Goal: Task Accomplishment & Management: Use online tool/utility

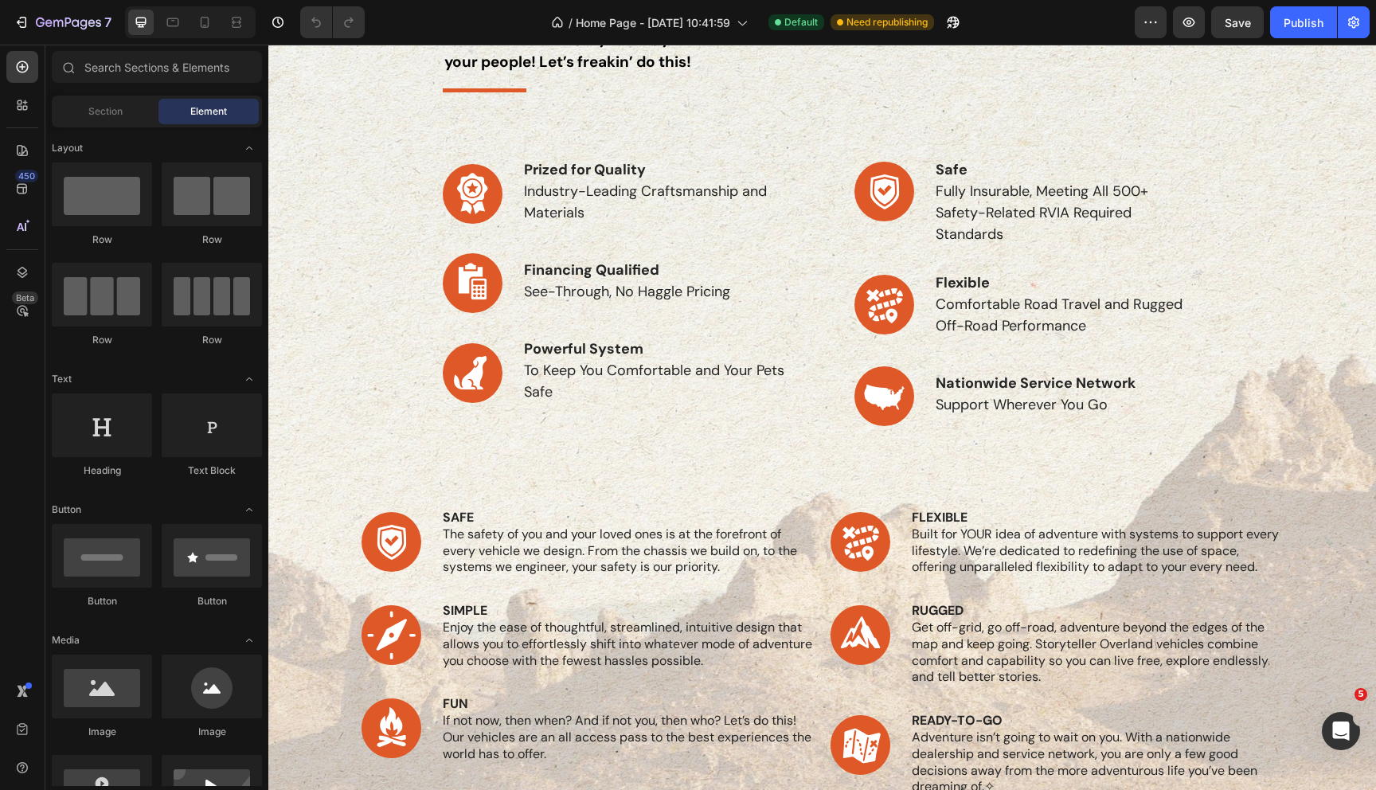
scroll to position [949, 0]
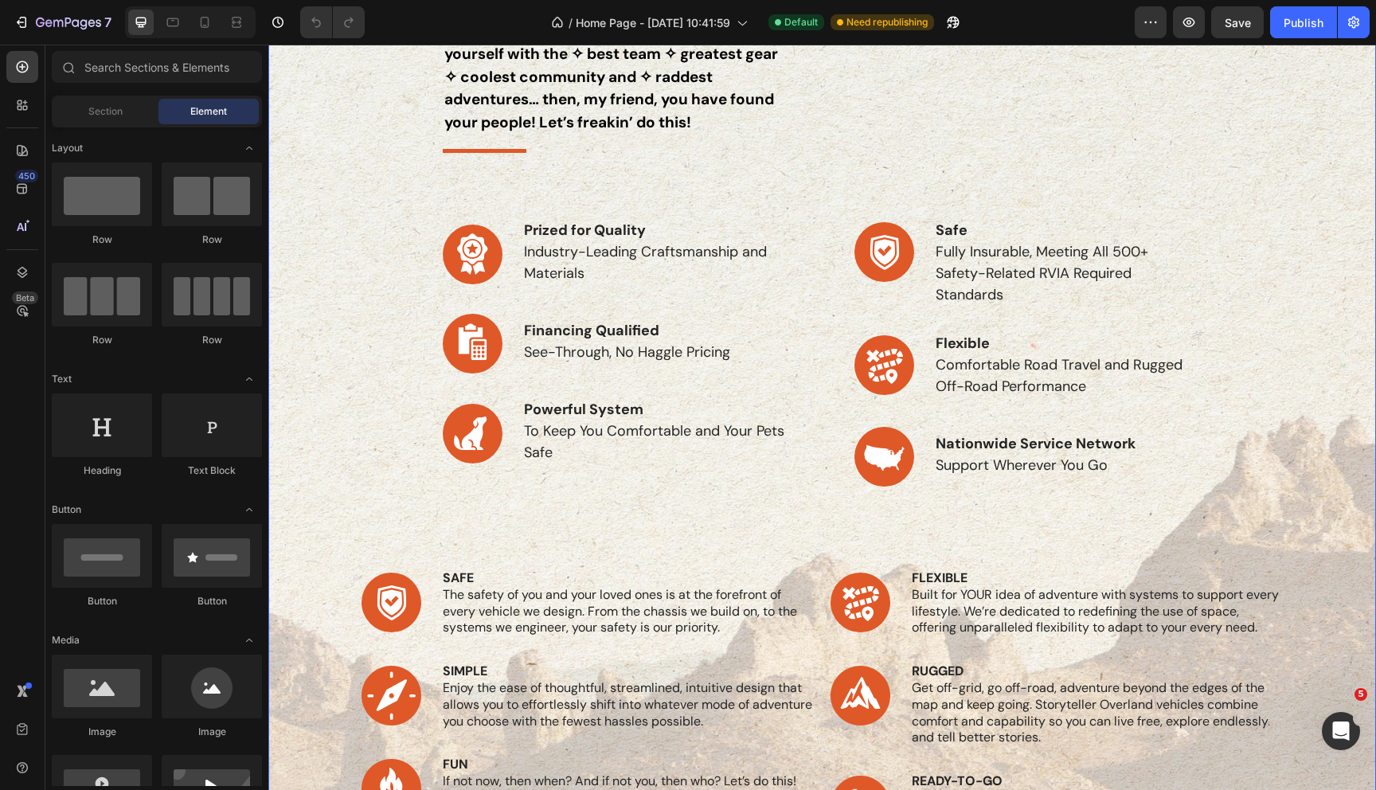
click at [414, 256] on div "why storyteller Heading BECAUSE! If you’re fed up with waiting to make your mov…" at bounding box center [822, 516] width 1084 height 1147
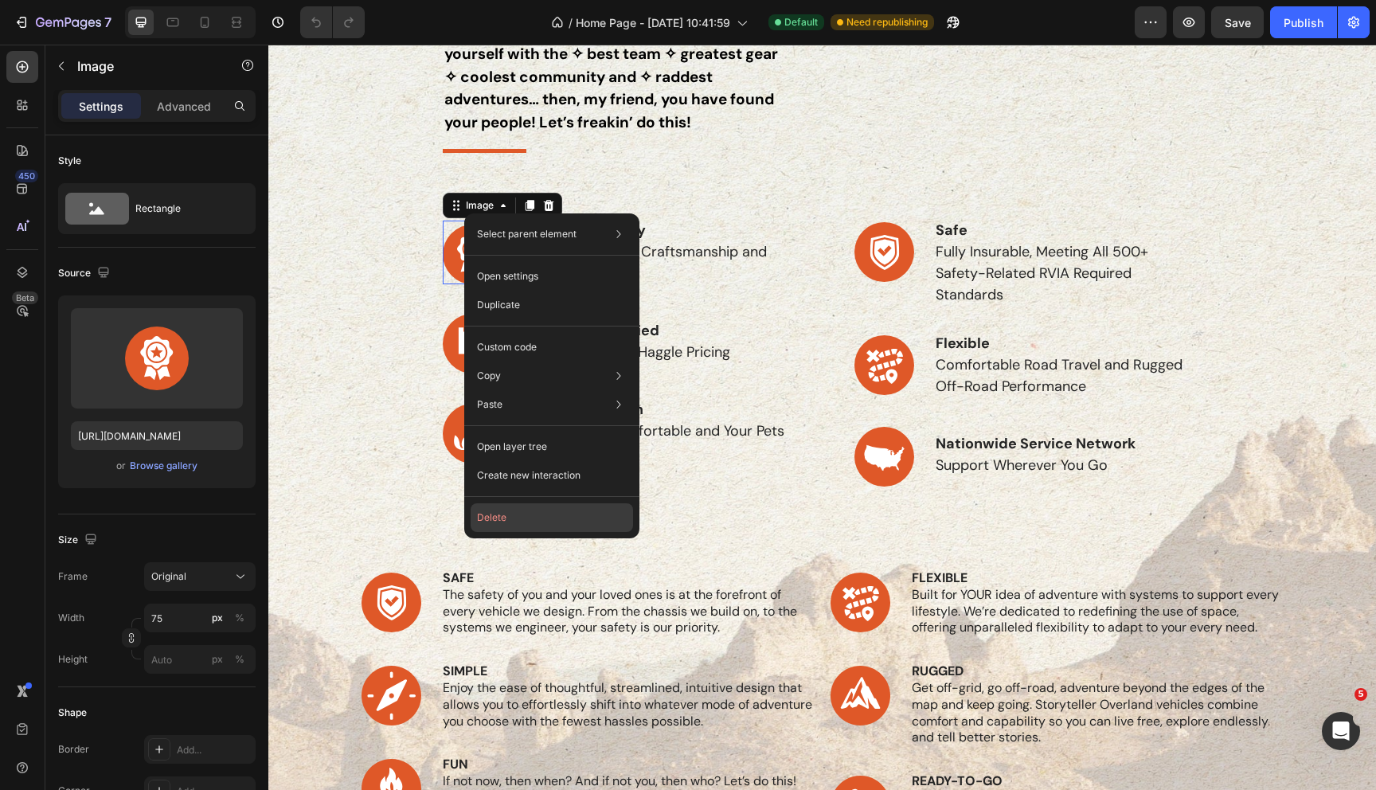
drag, startPoint x: 508, startPoint y: 516, endPoint x: 240, endPoint y: 448, distance: 276.8
click at [508, 516] on button "Delete" at bounding box center [552, 517] width 162 height 29
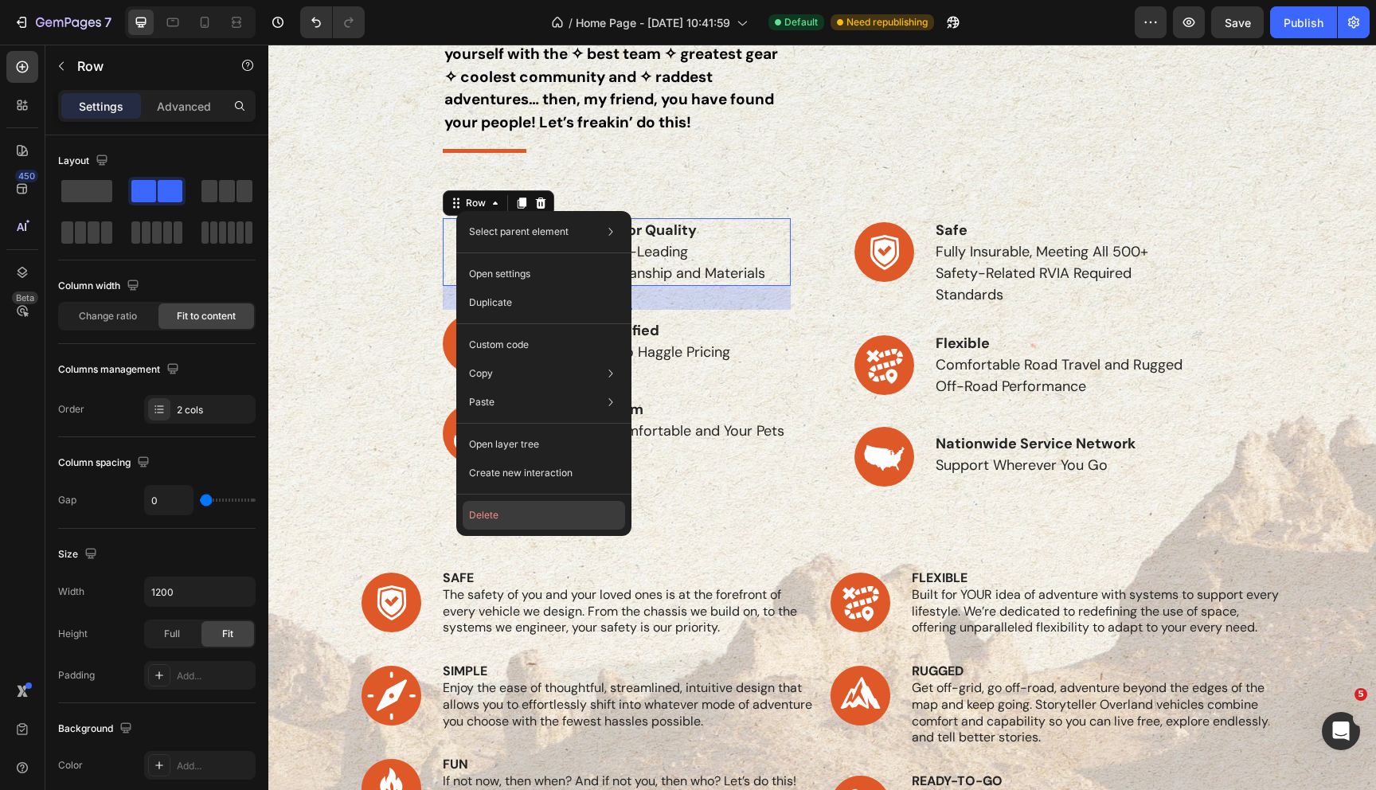
click at [476, 508] on button "Delete" at bounding box center [544, 515] width 162 height 29
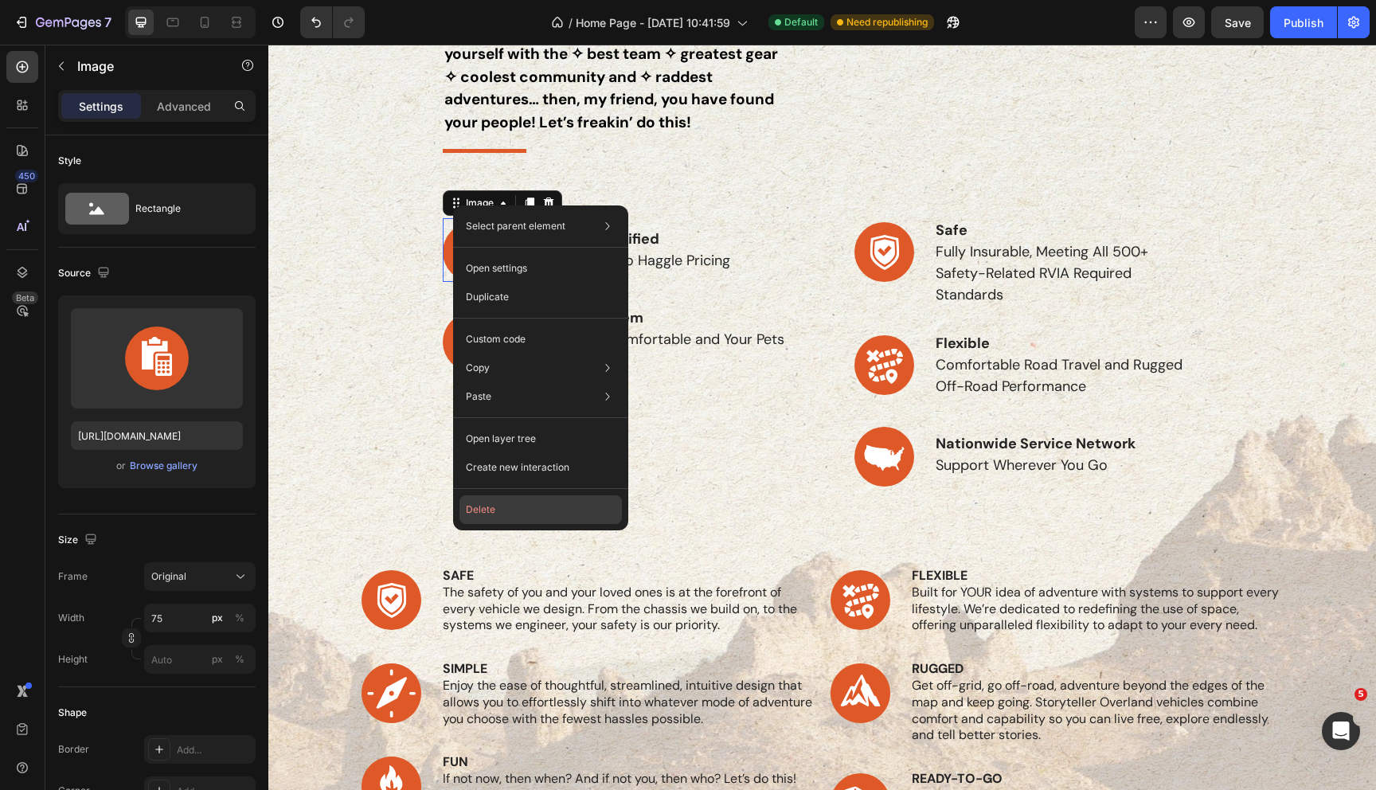
click at [484, 506] on button "Delete" at bounding box center [541, 509] width 162 height 29
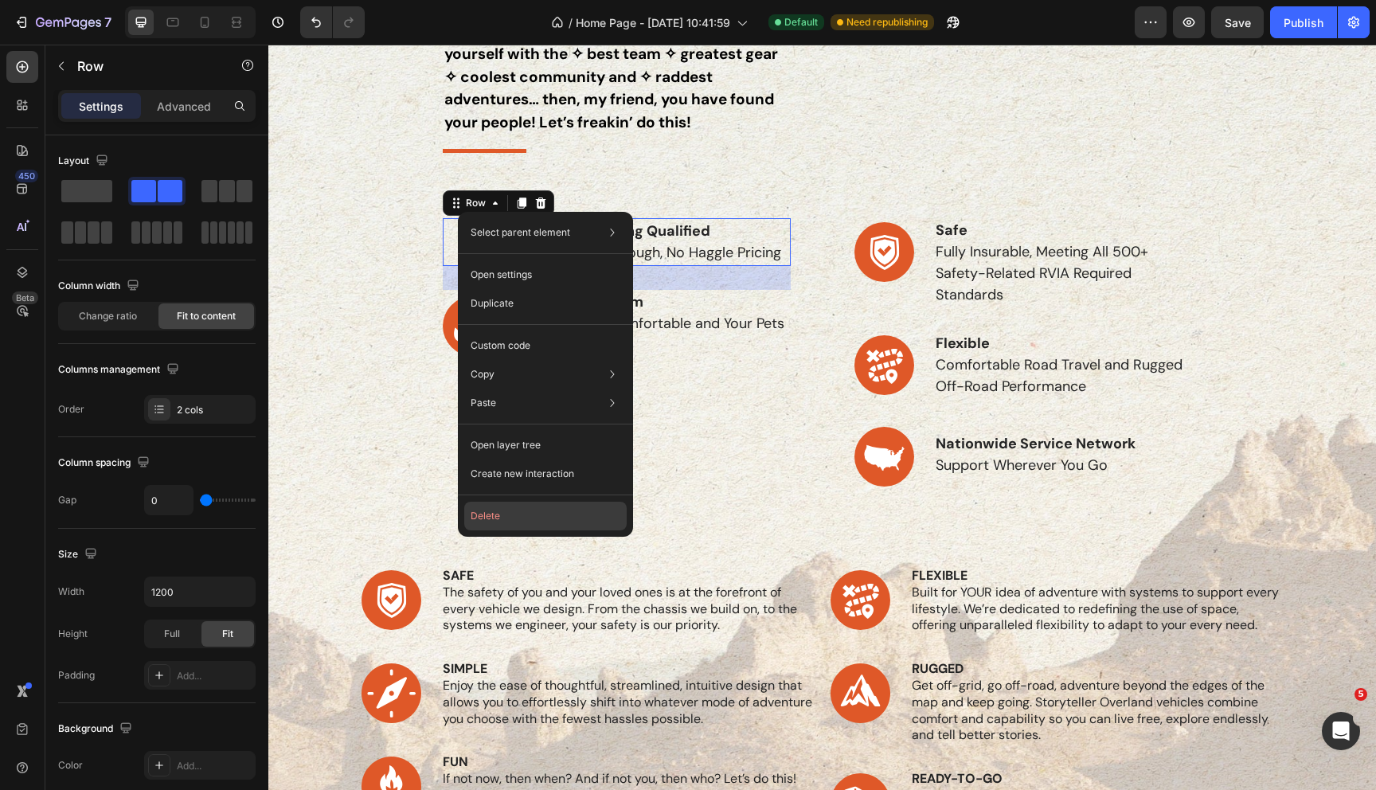
click at [502, 520] on button "Delete" at bounding box center [545, 516] width 162 height 29
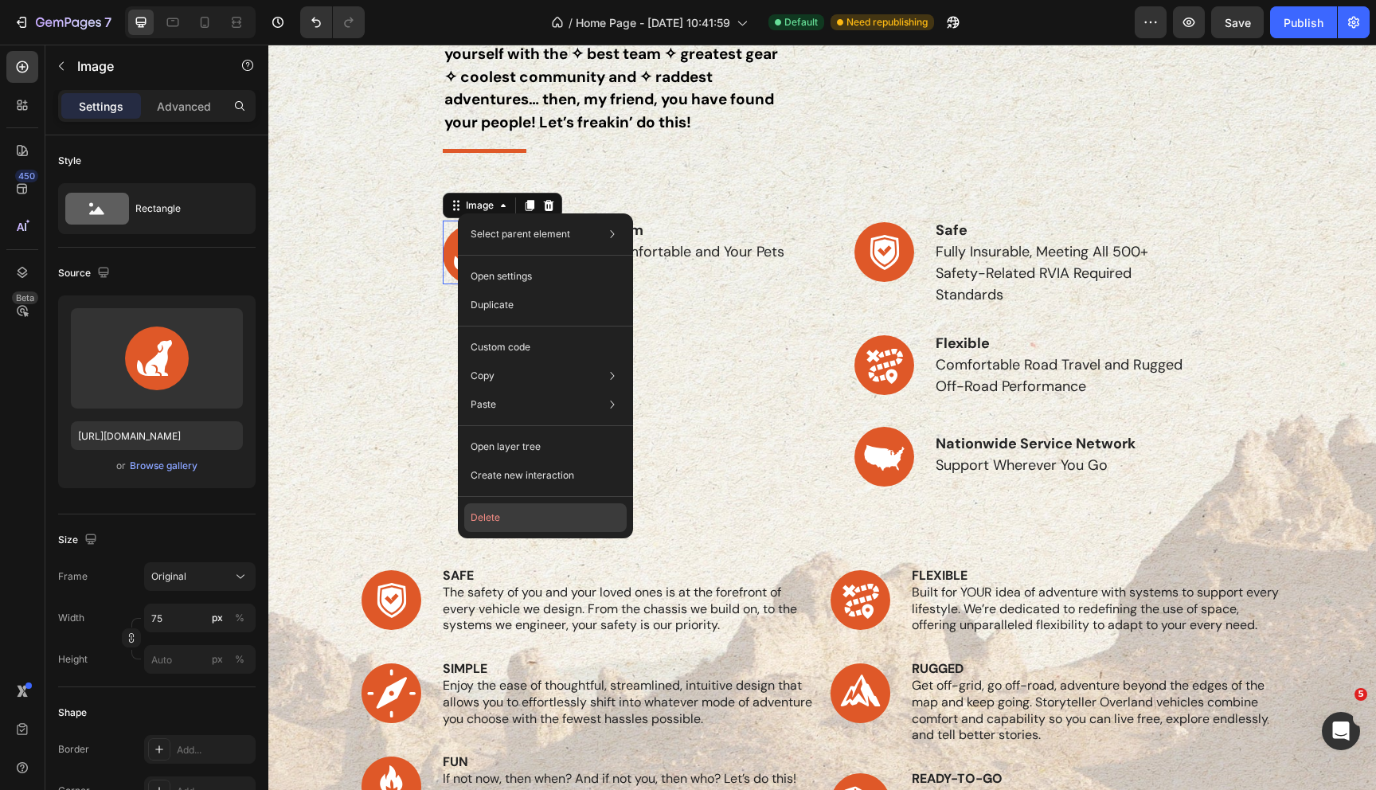
drag, startPoint x: 504, startPoint y: 518, endPoint x: 236, endPoint y: 458, distance: 275.1
click at [504, 518] on button "Delete" at bounding box center [545, 517] width 162 height 29
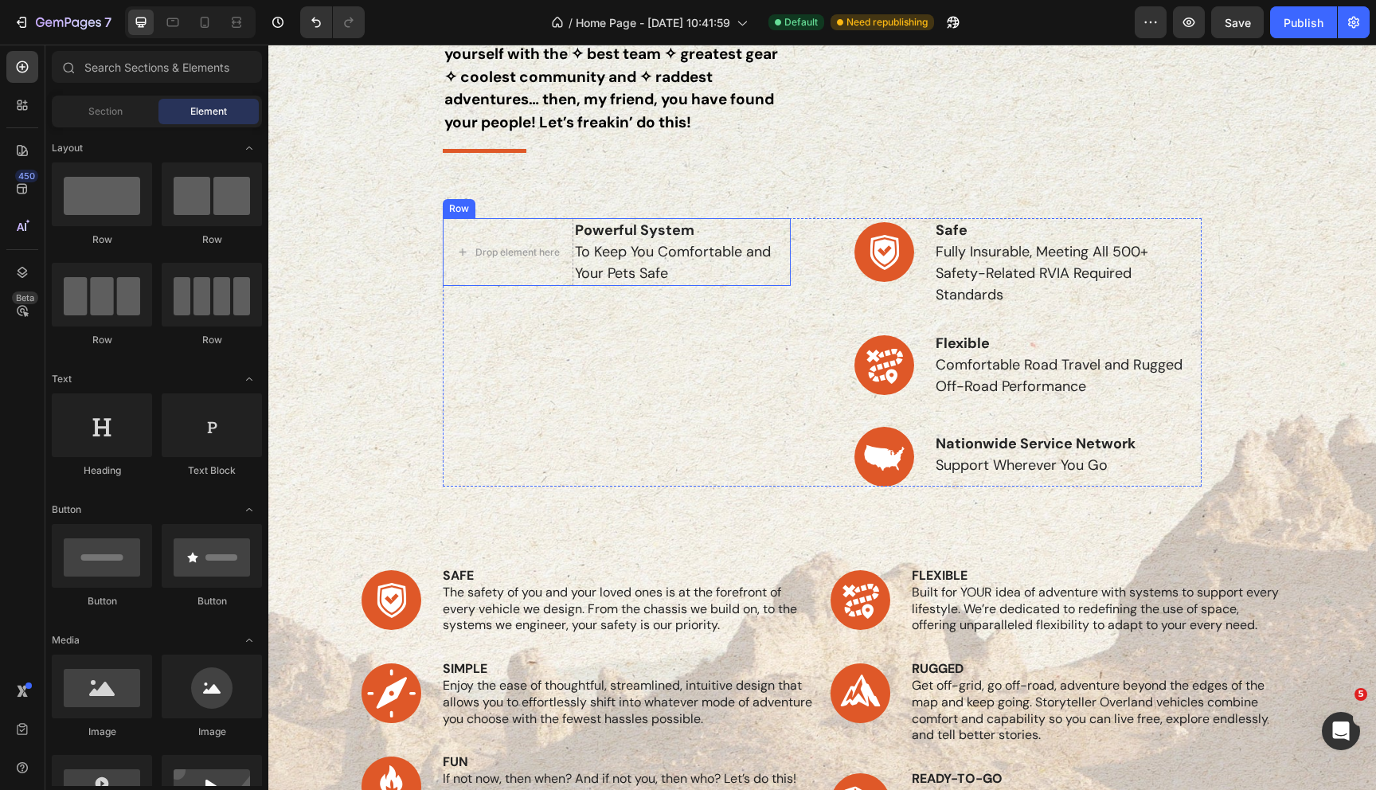
click at [464, 211] on div "Row" at bounding box center [459, 208] width 26 height 14
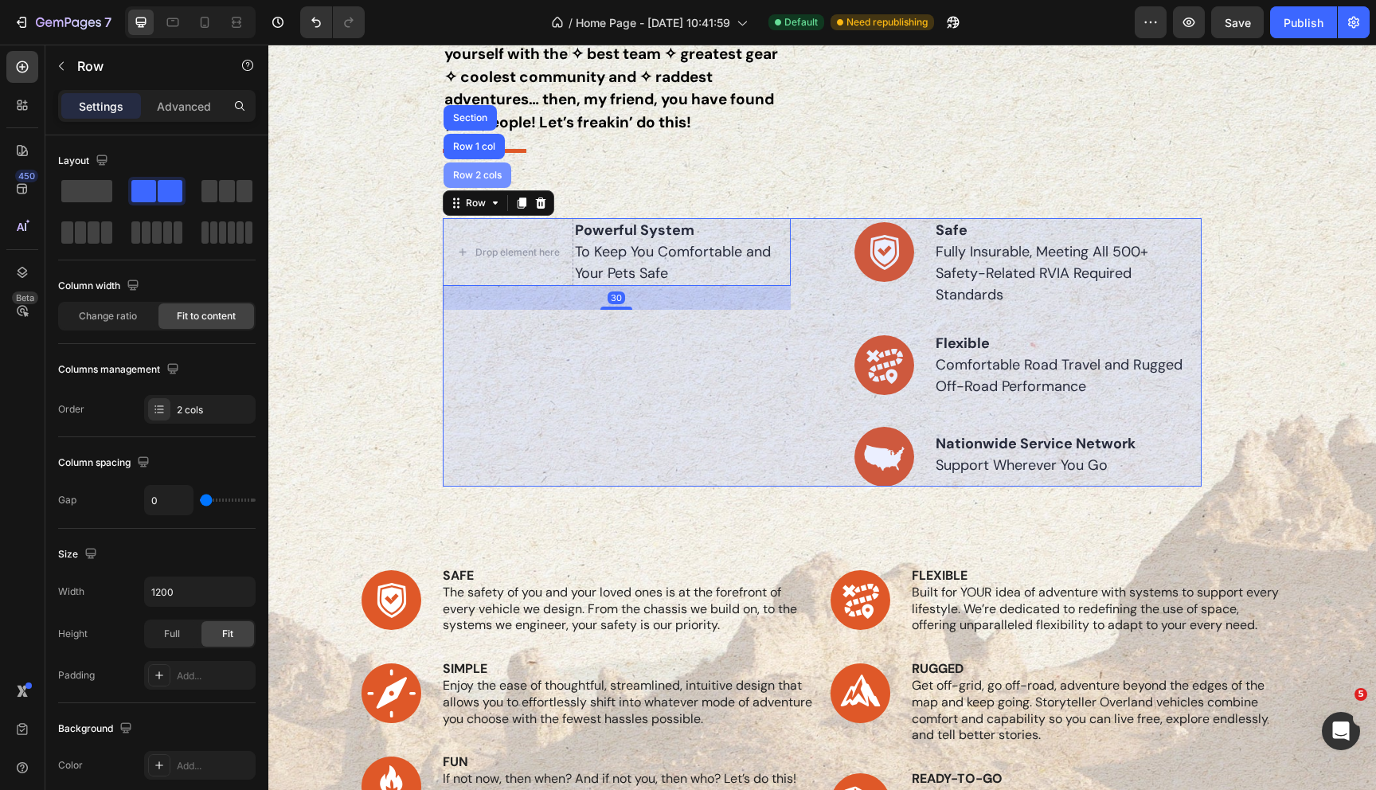
click at [468, 174] on div "Row 2 cols" at bounding box center [477, 175] width 55 height 10
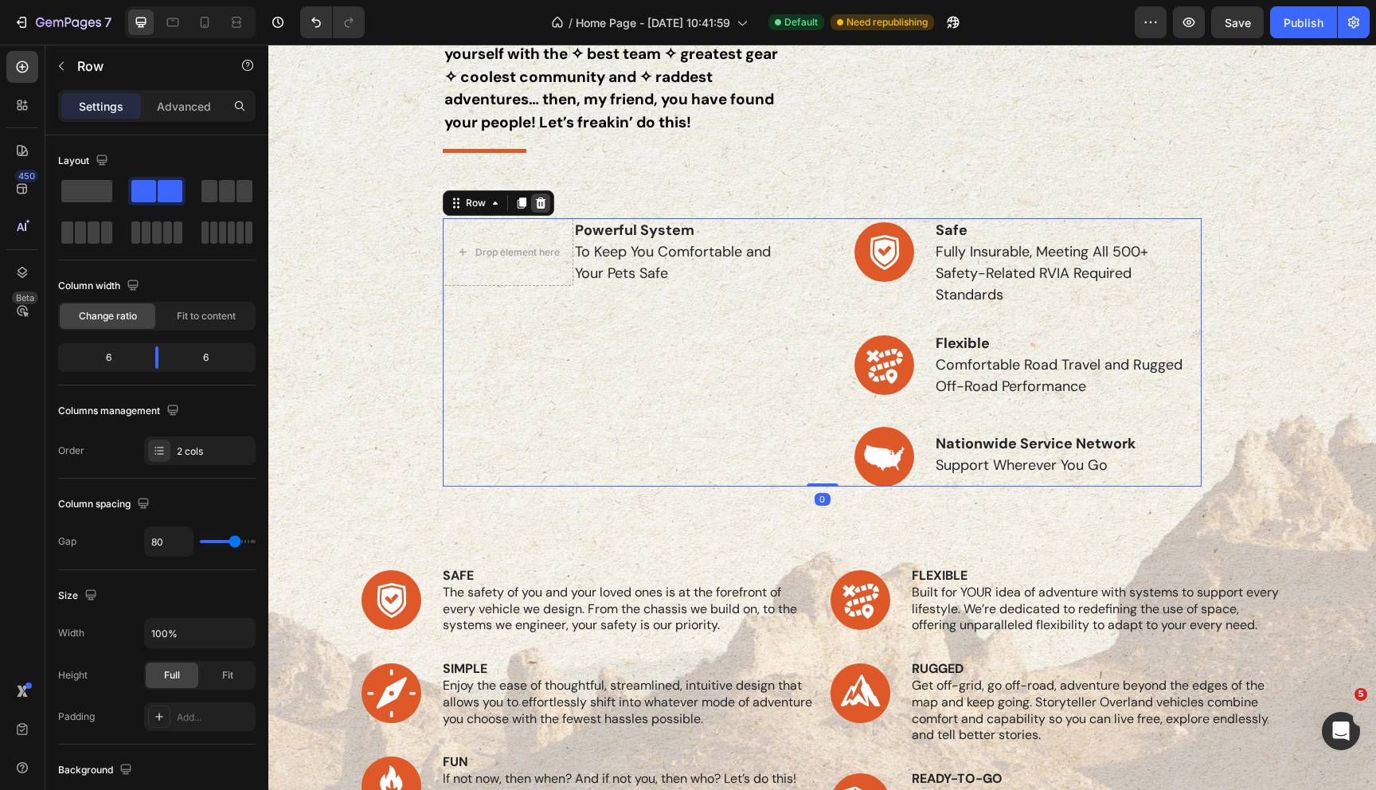
click at [538, 202] on icon at bounding box center [541, 203] width 10 height 11
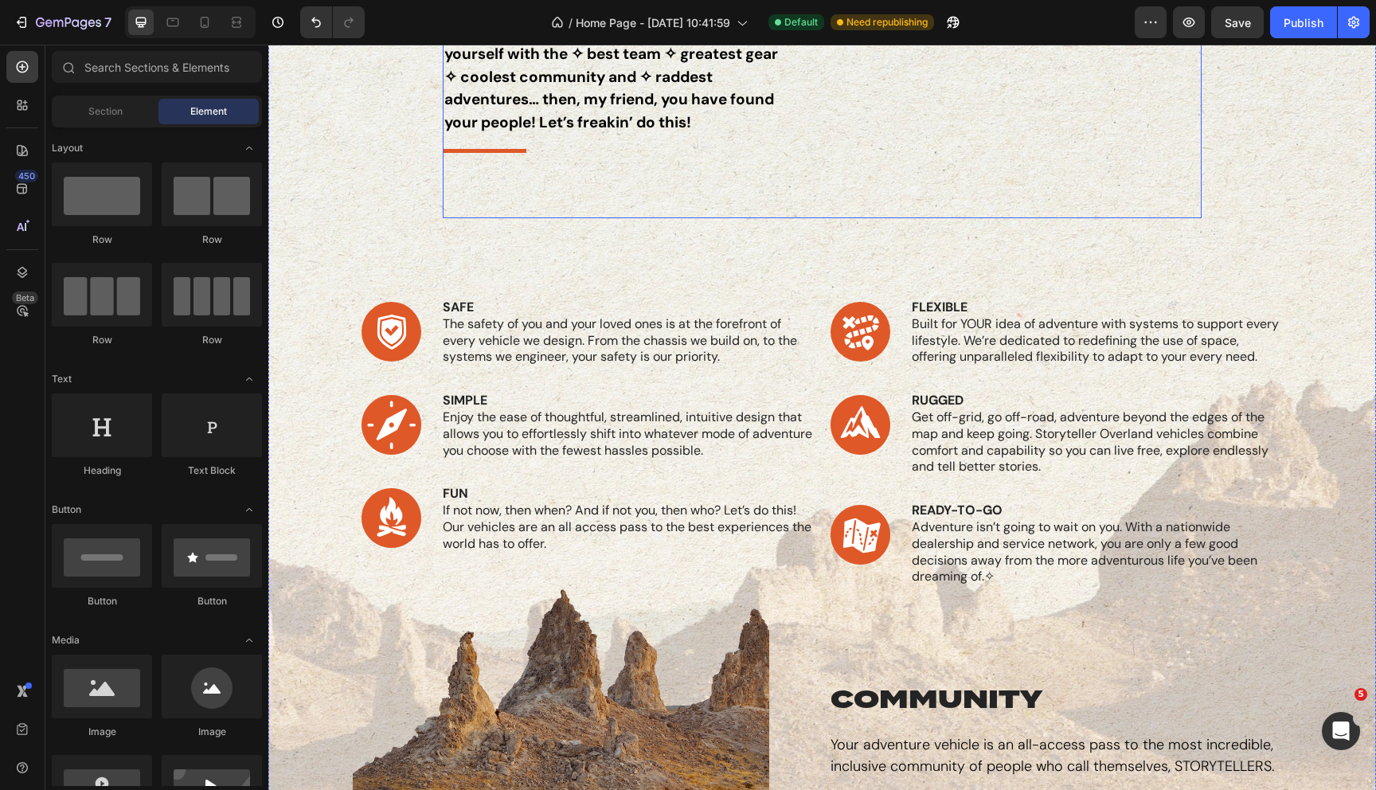
click at [464, 177] on div "why storyteller Heading BECAUSE! If you’re fed up with waiting to make your mov…" at bounding box center [822, 80] width 759 height 275
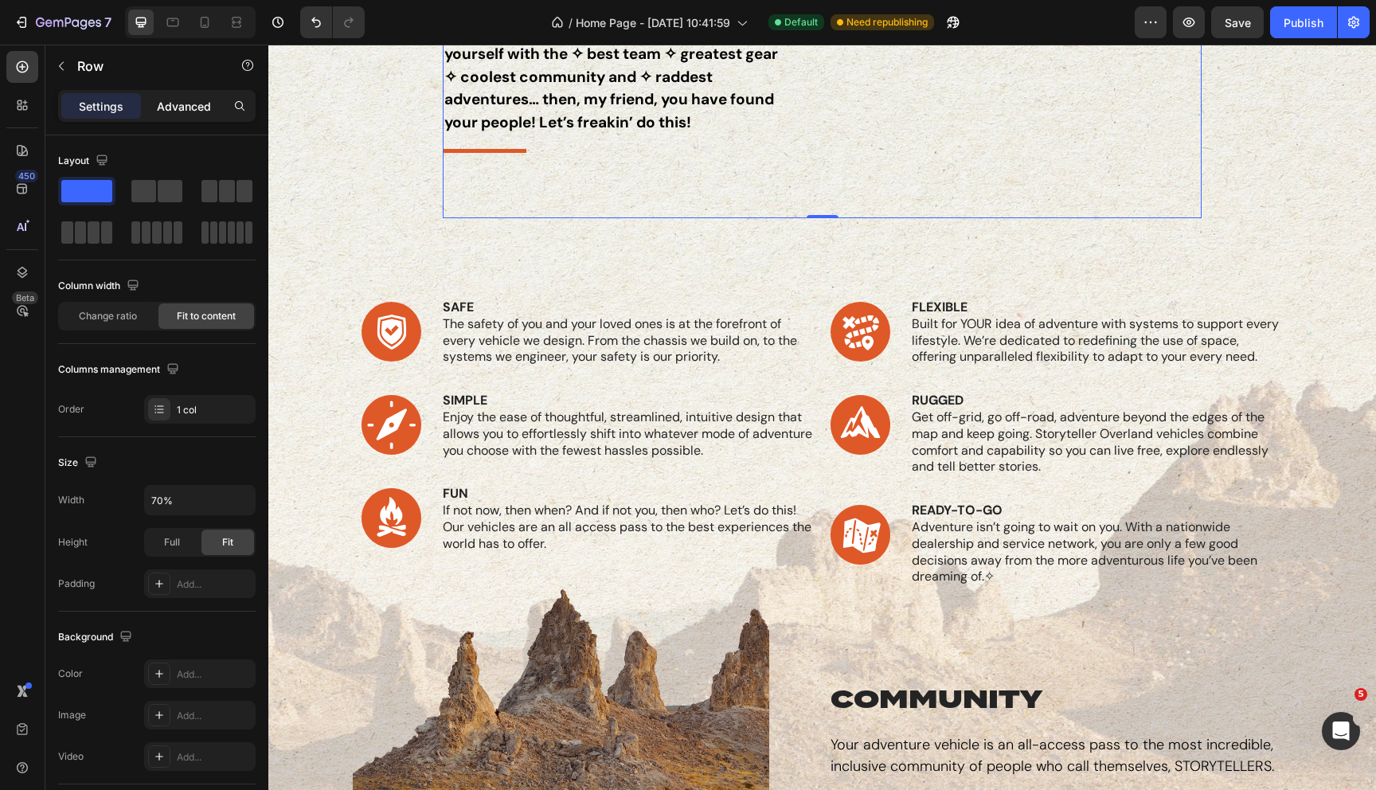
click at [178, 112] on p "Advanced" at bounding box center [184, 106] width 54 height 17
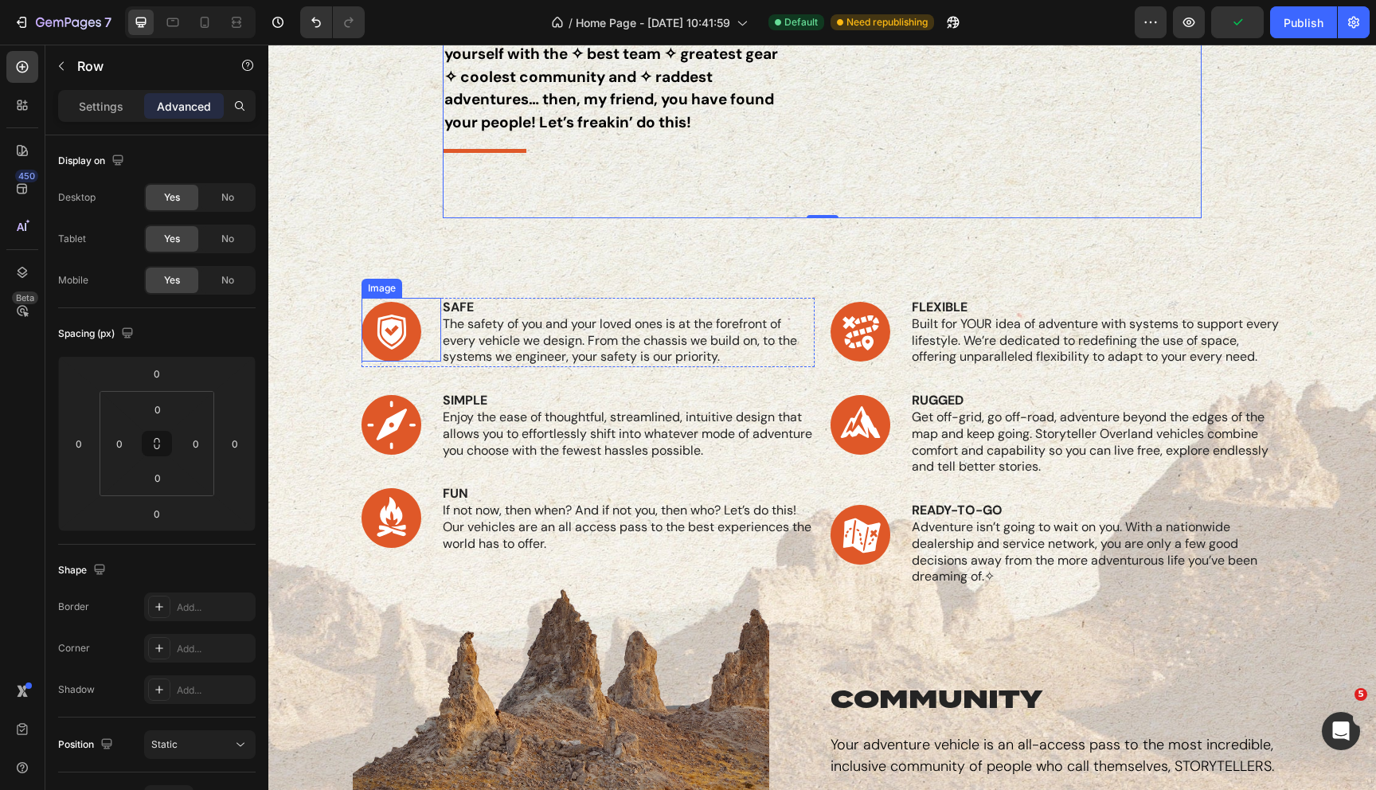
click at [380, 284] on div "Image" at bounding box center [382, 288] width 34 height 14
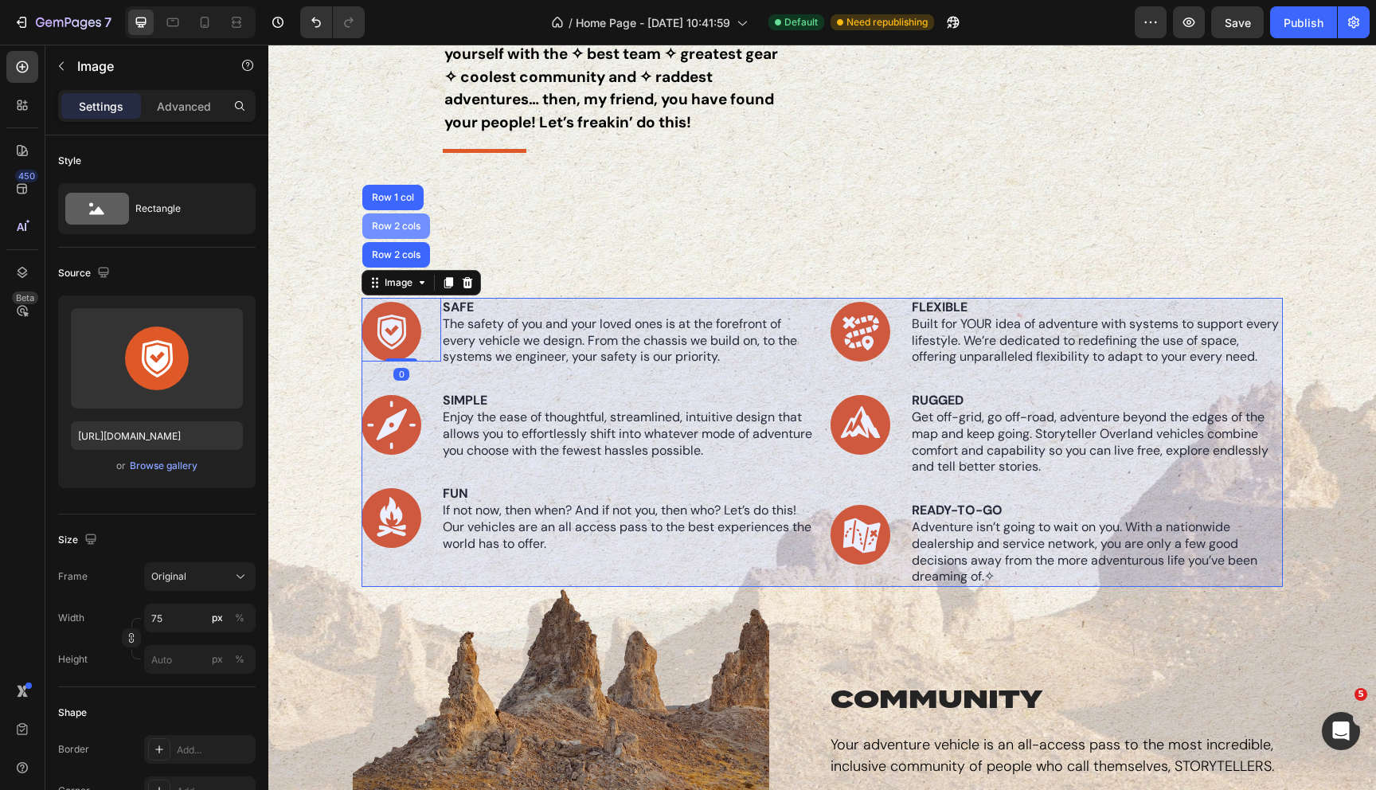
click at [395, 226] on div "Row 2 cols" at bounding box center [396, 226] width 55 height 10
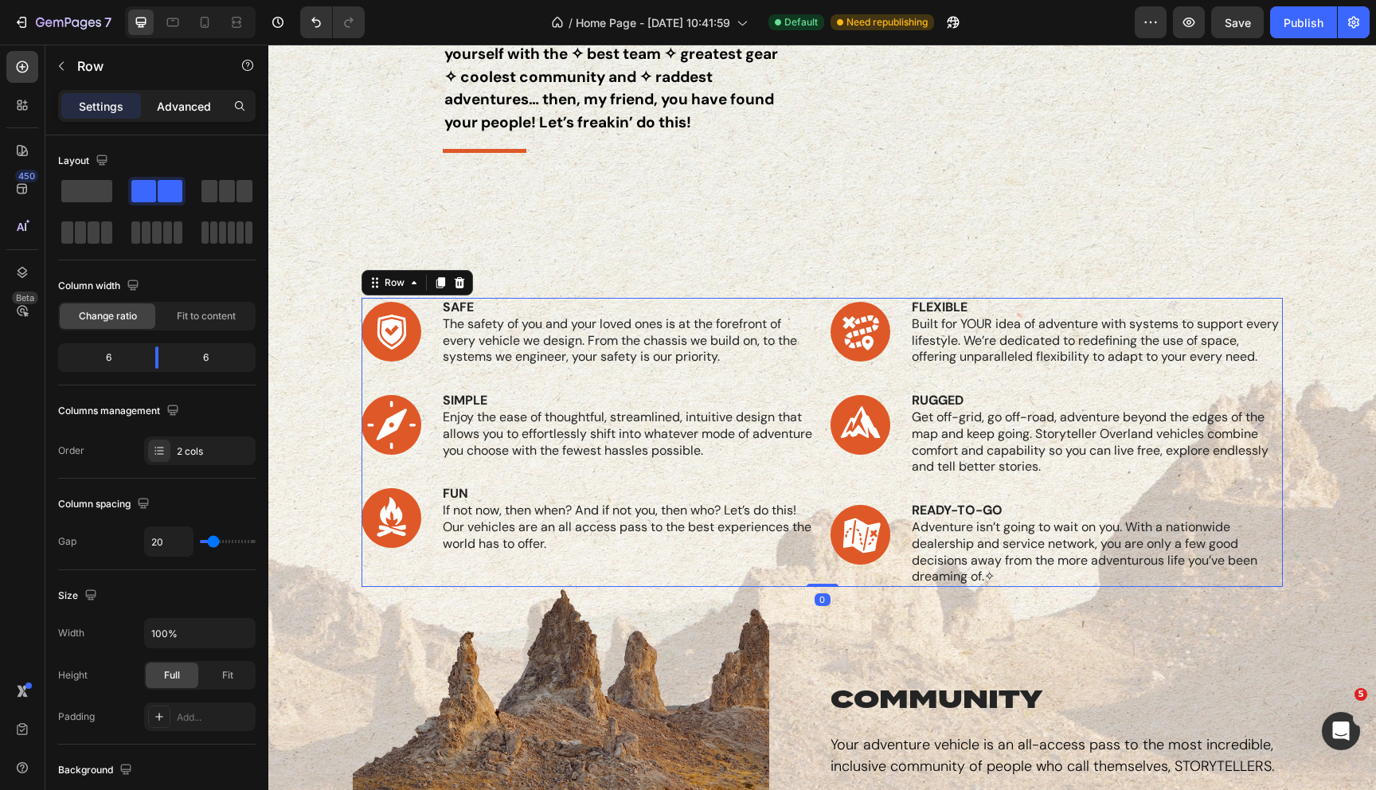
click at [186, 110] on p "Advanced" at bounding box center [184, 106] width 54 height 17
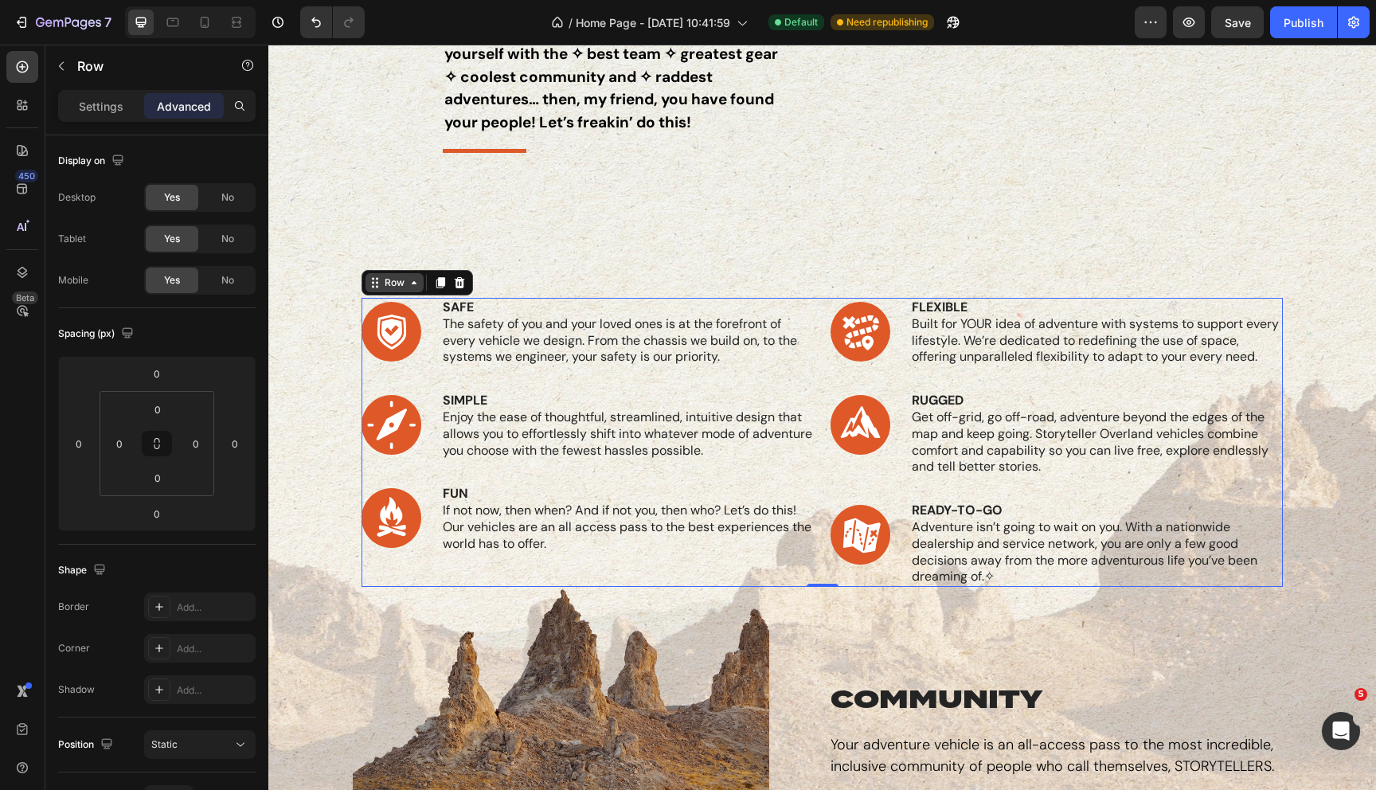
click at [400, 289] on div "Row" at bounding box center [394, 283] width 26 height 14
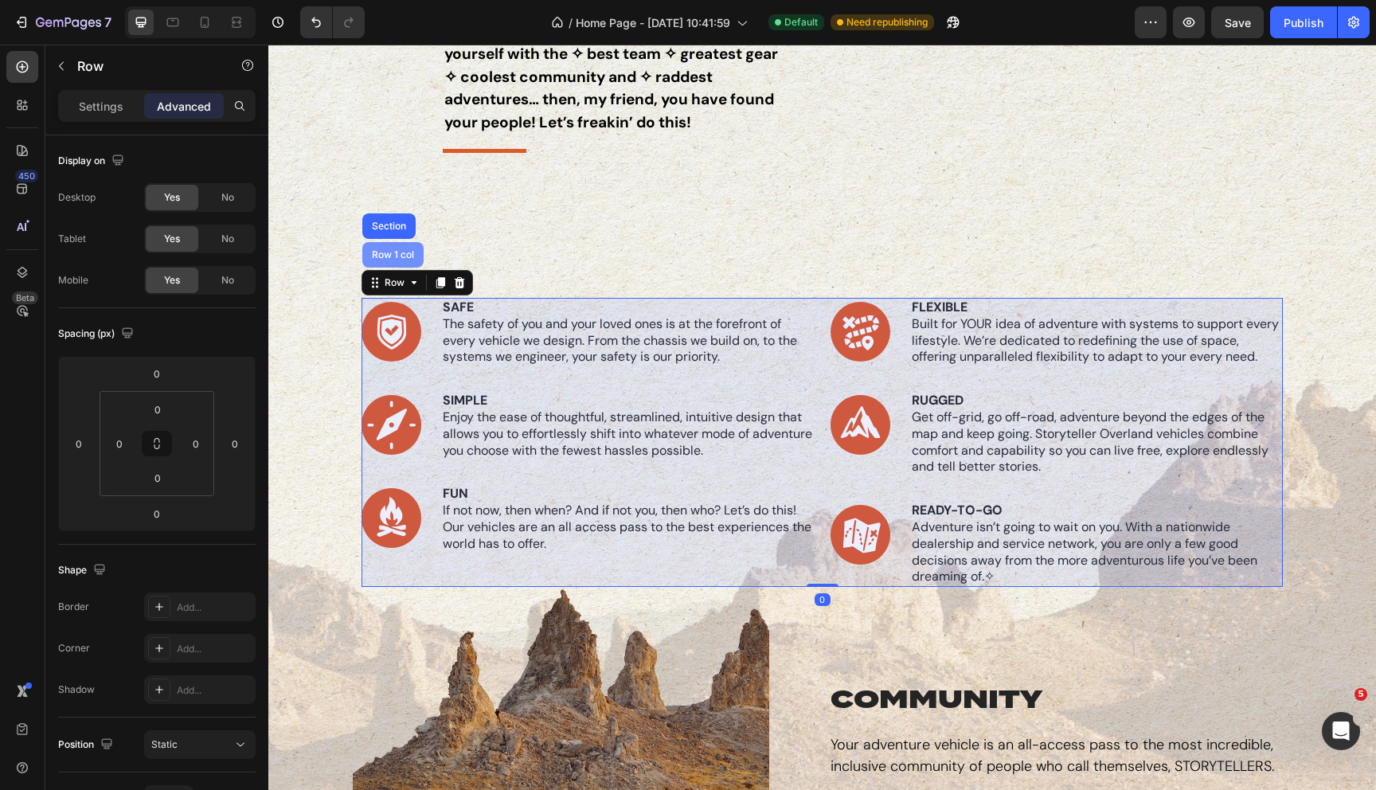
click at [391, 264] on div "Row 1 col" at bounding box center [392, 254] width 61 height 25
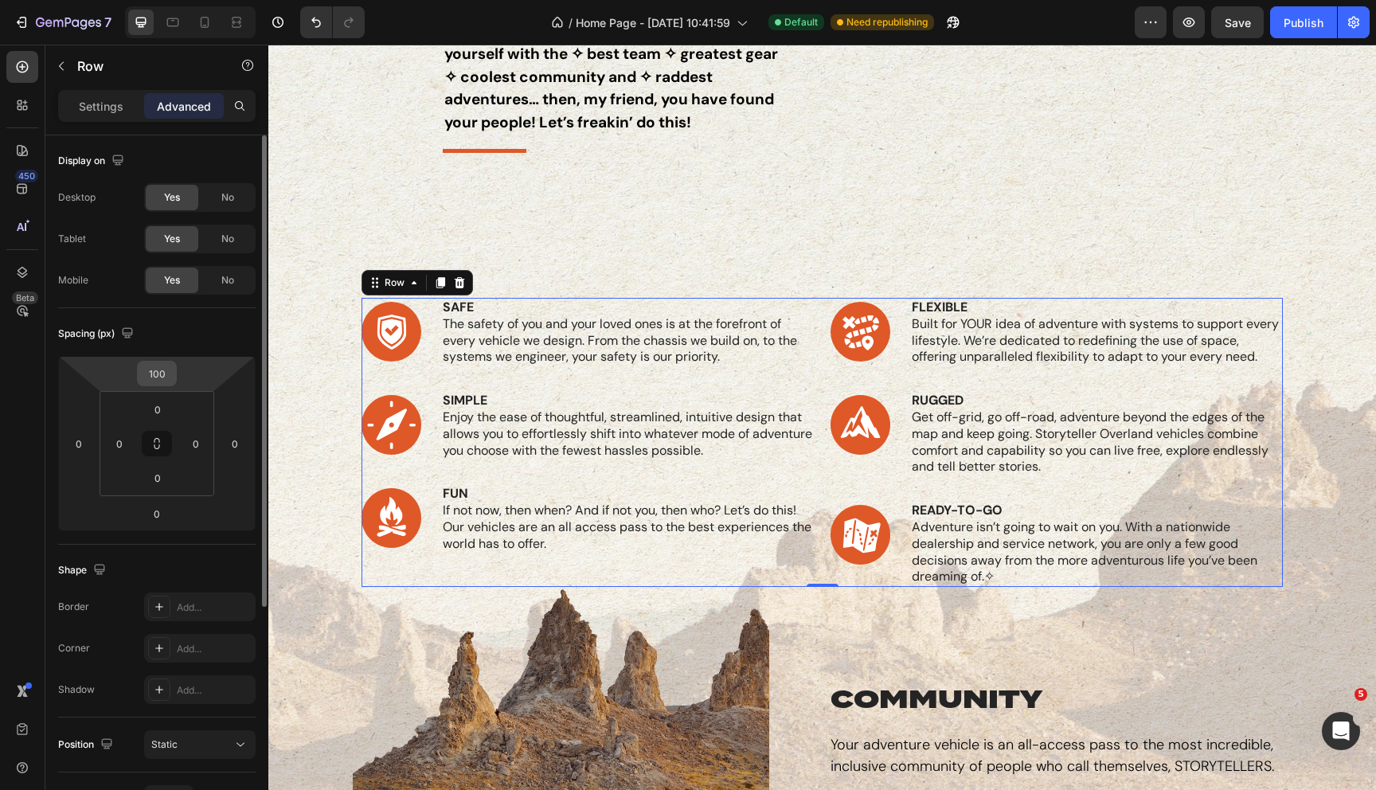
click at [158, 373] on input "100" at bounding box center [157, 374] width 32 height 24
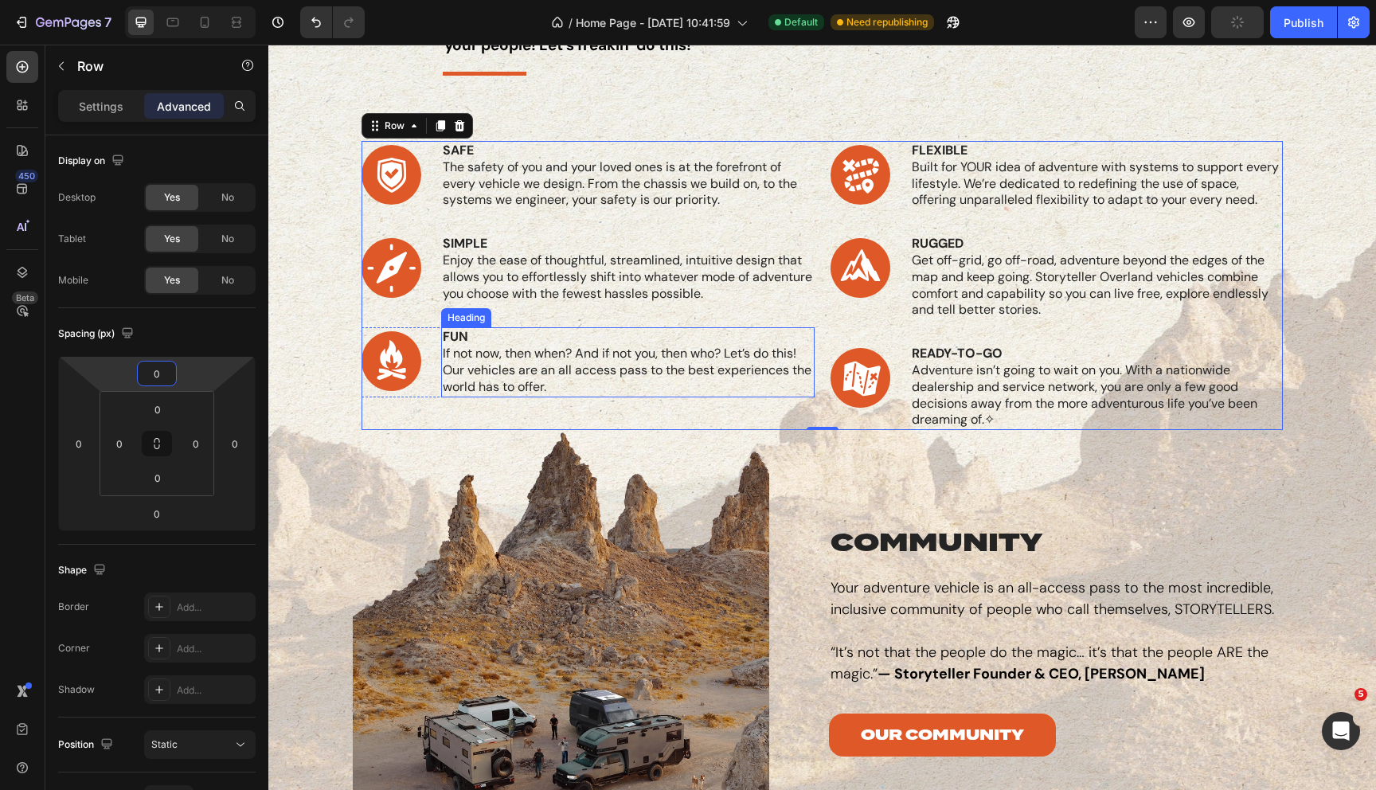
scroll to position [1022, 0]
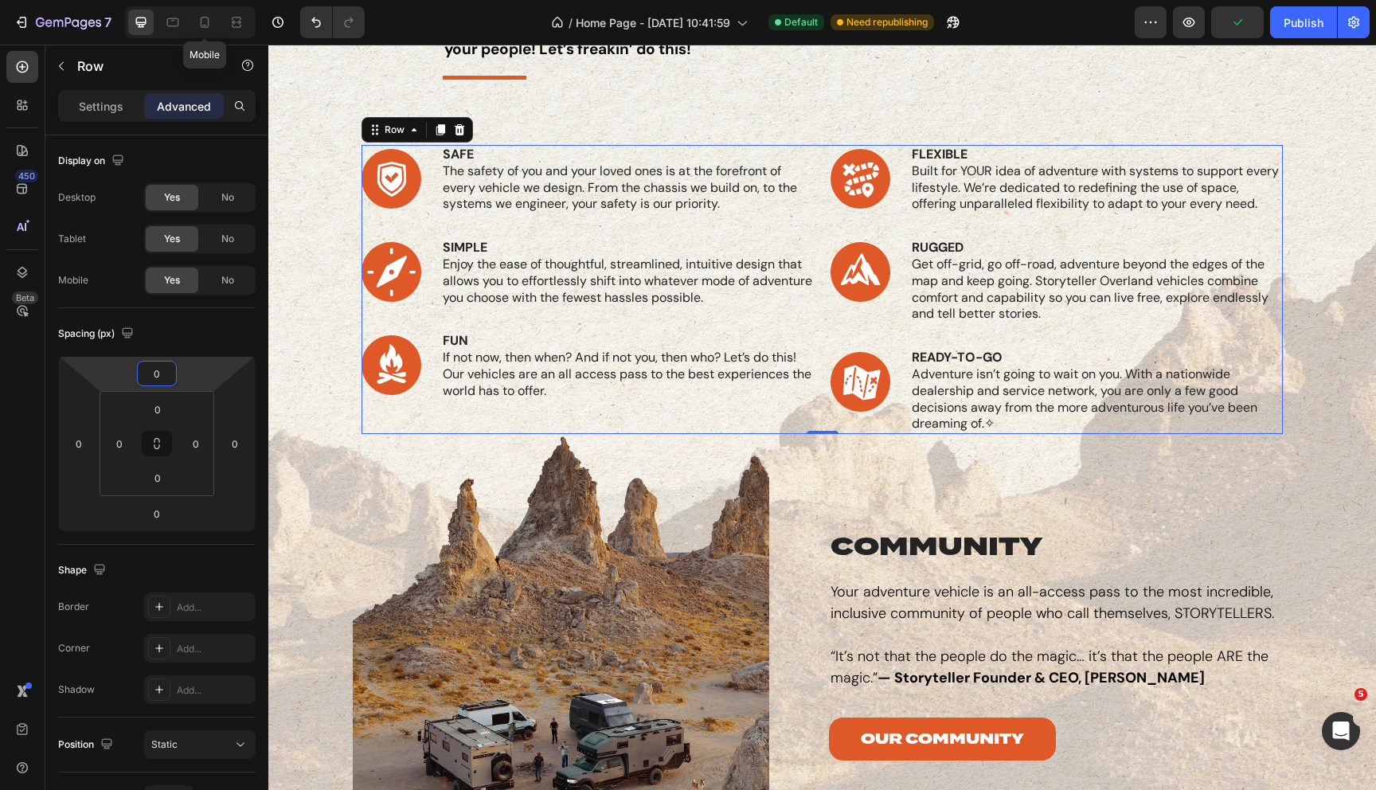
type input "0"
click at [187, 22] on div "Mobile" at bounding box center [190, 22] width 131 height 32
click at [169, 22] on icon at bounding box center [173, 22] width 16 height 16
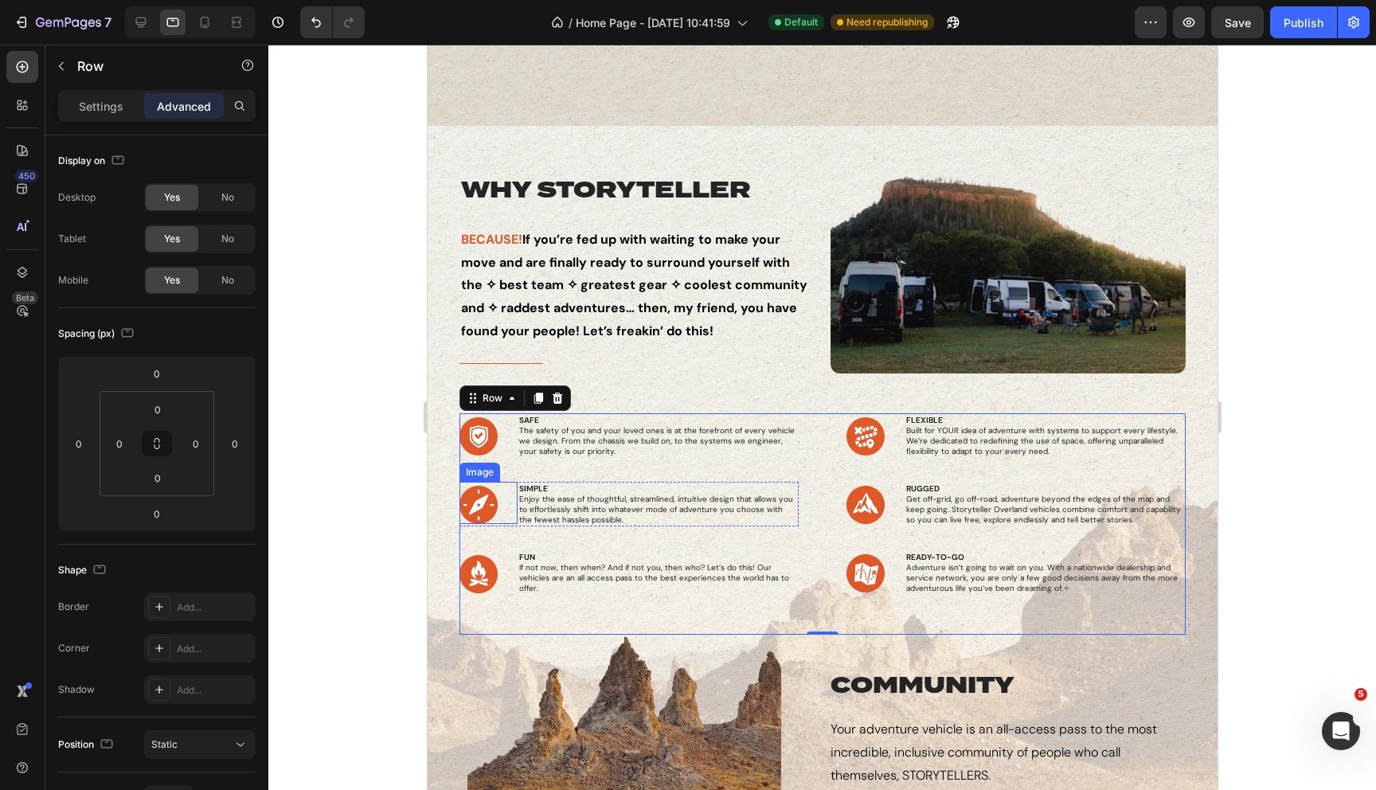
scroll to position [703, 0]
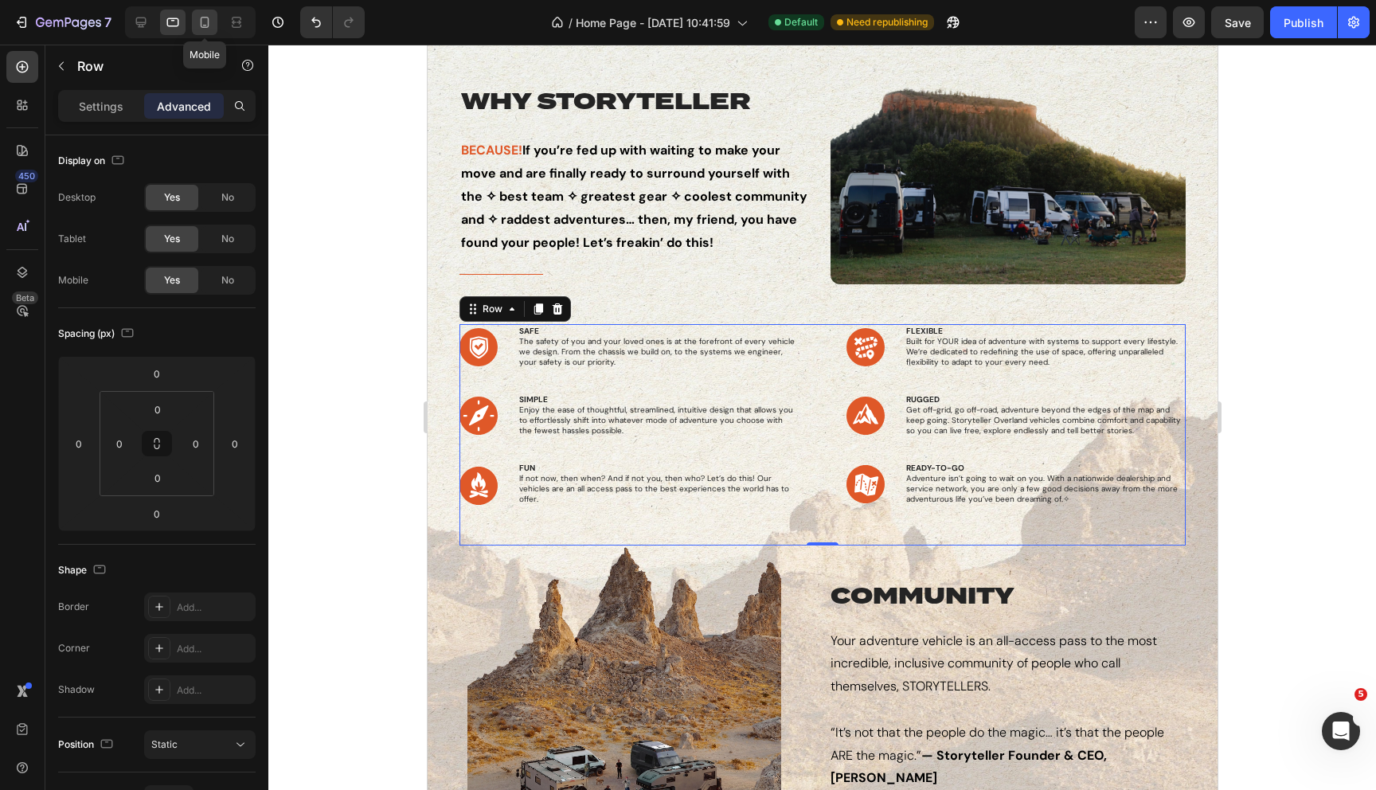
click at [203, 24] on icon at bounding box center [205, 22] width 16 height 16
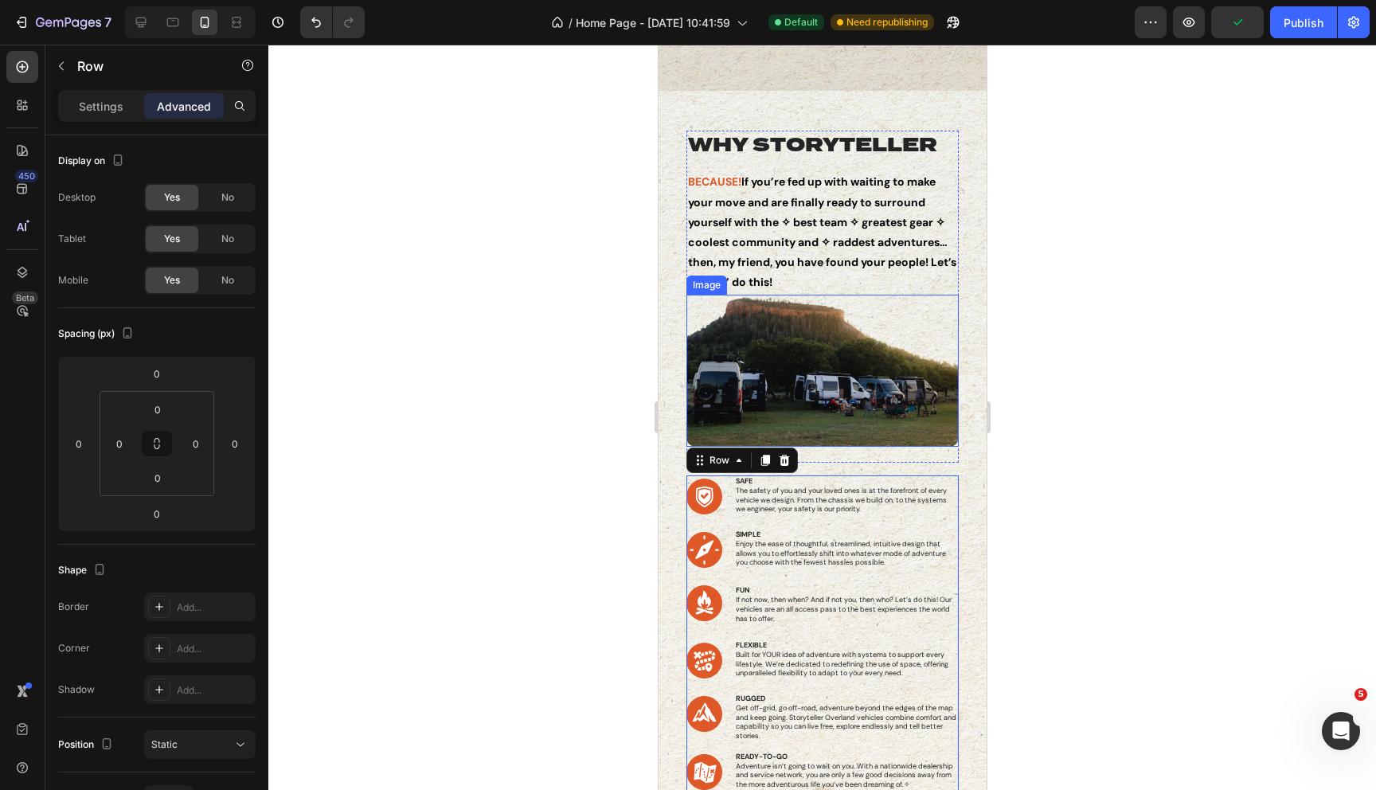
scroll to position [922, 0]
click at [762, 177] on p "BECAUSE! If you’re fed up with waiting to make your move and are finally ready …" at bounding box center [821, 233] width 269 height 120
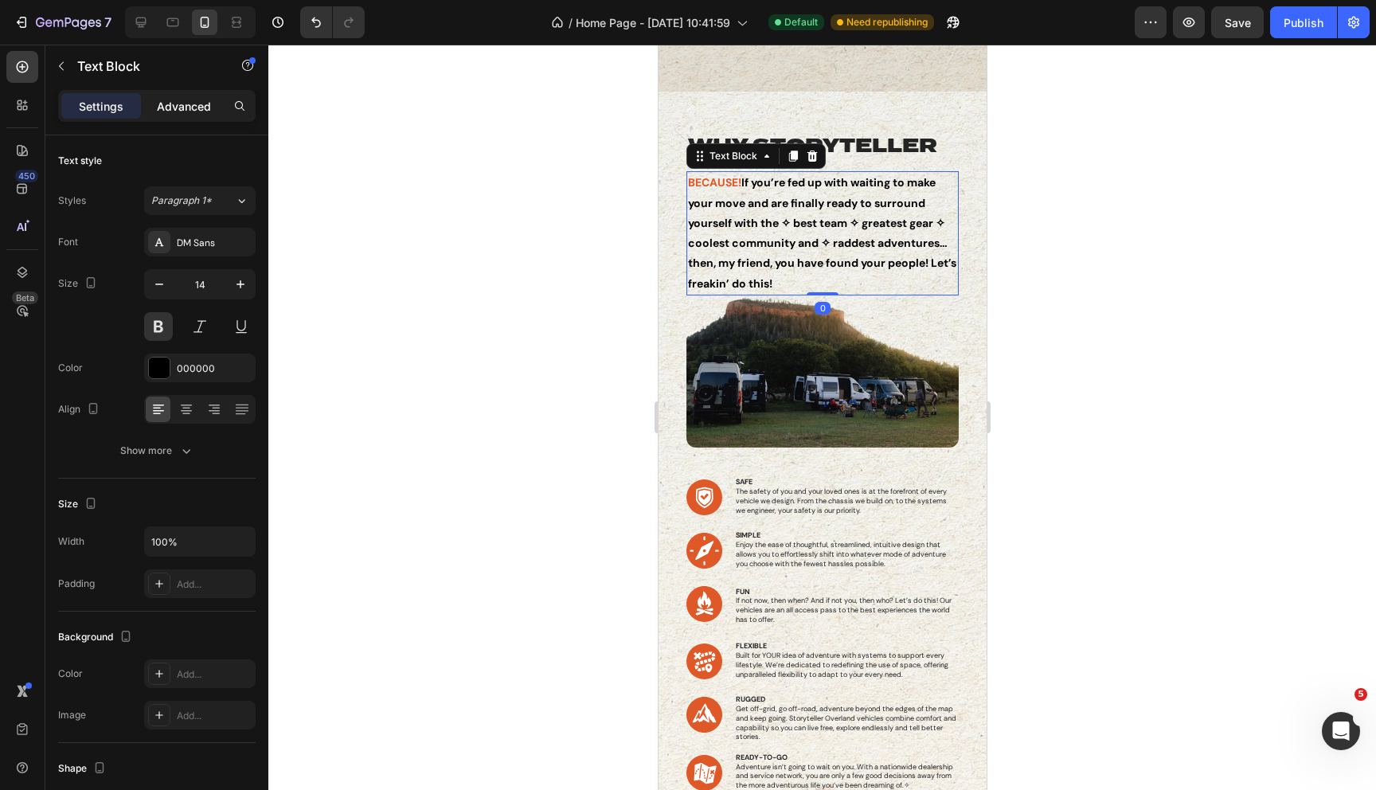
click at [185, 113] on p "Advanced" at bounding box center [184, 106] width 54 height 17
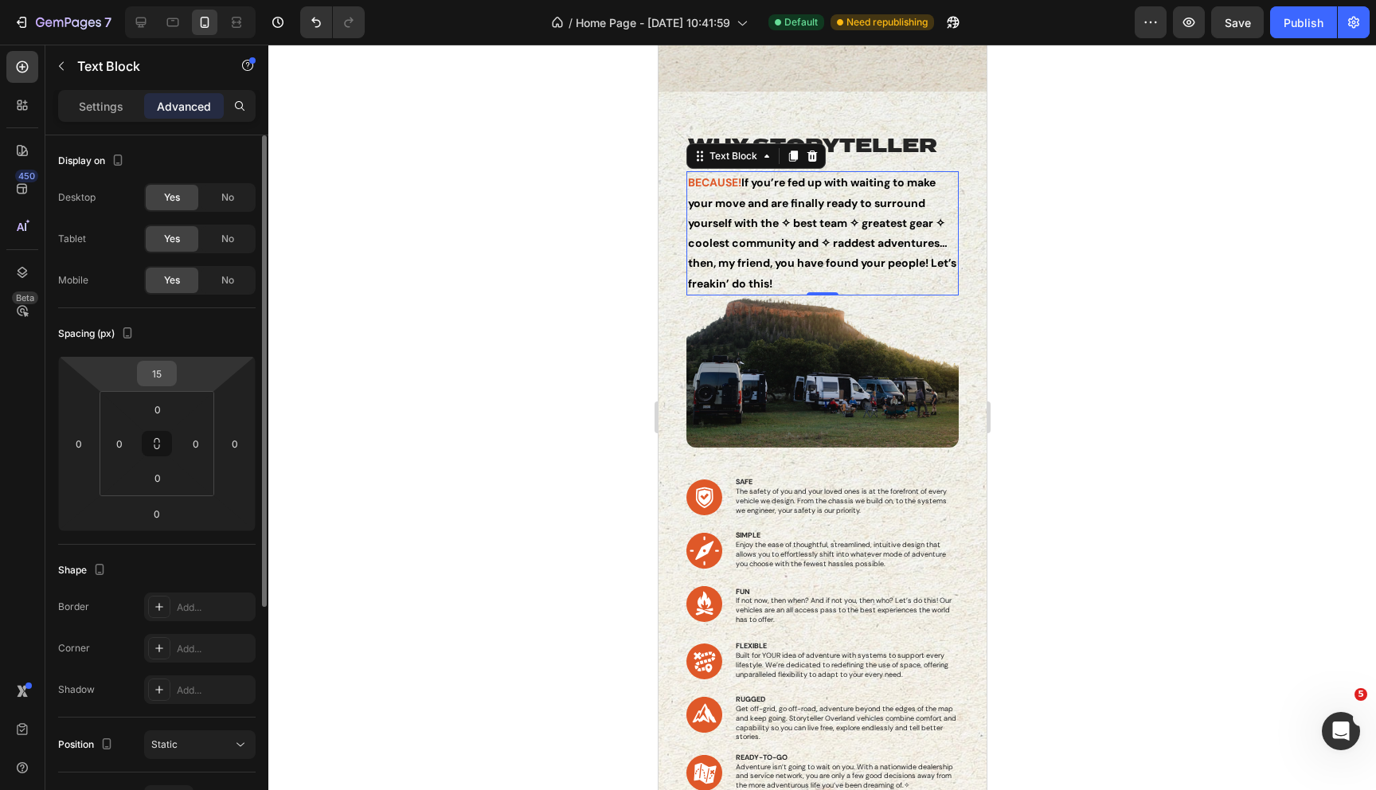
click at [159, 376] on input "15" at bounding box center [157, 374] width 32 height 24
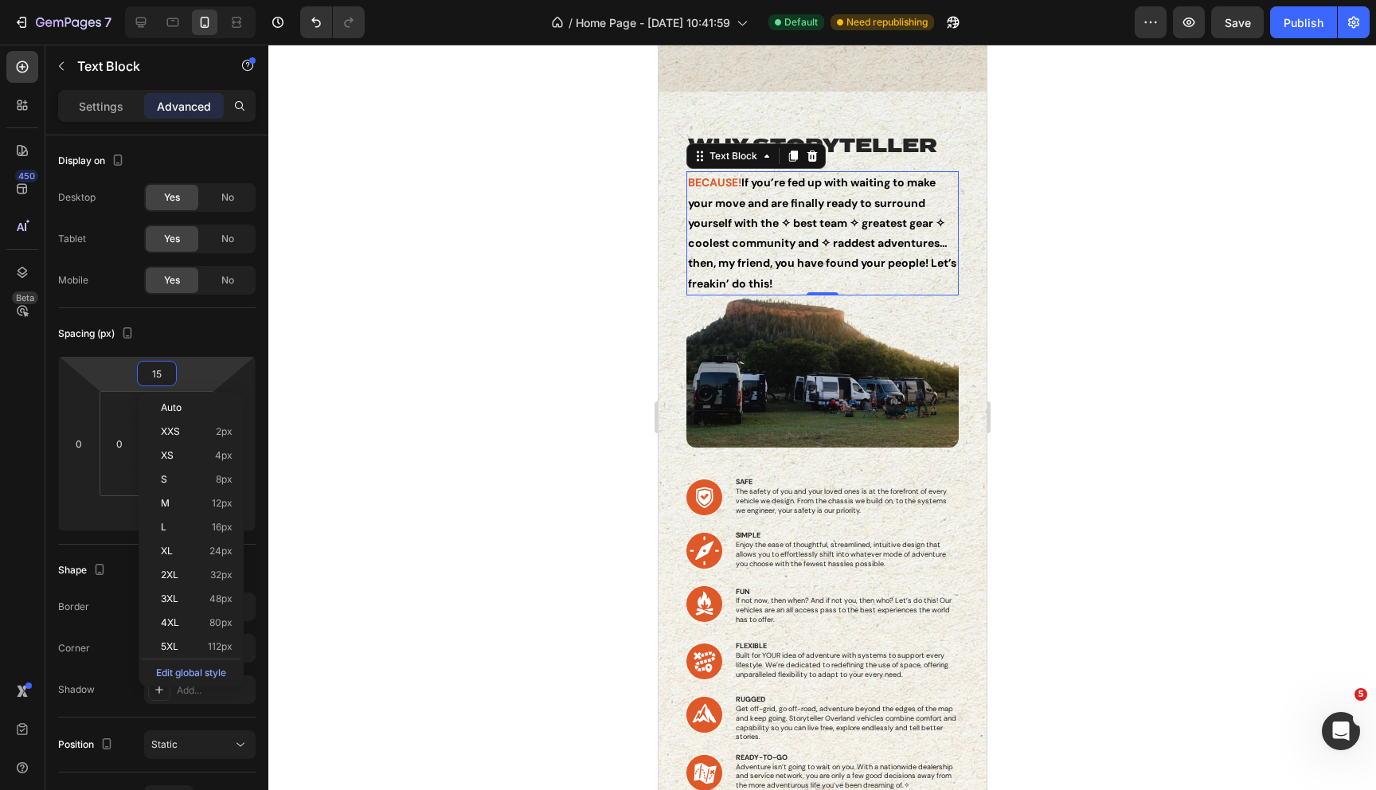
click at [479, 384] on div at bounding box center [822, 417] width 1108 height 745
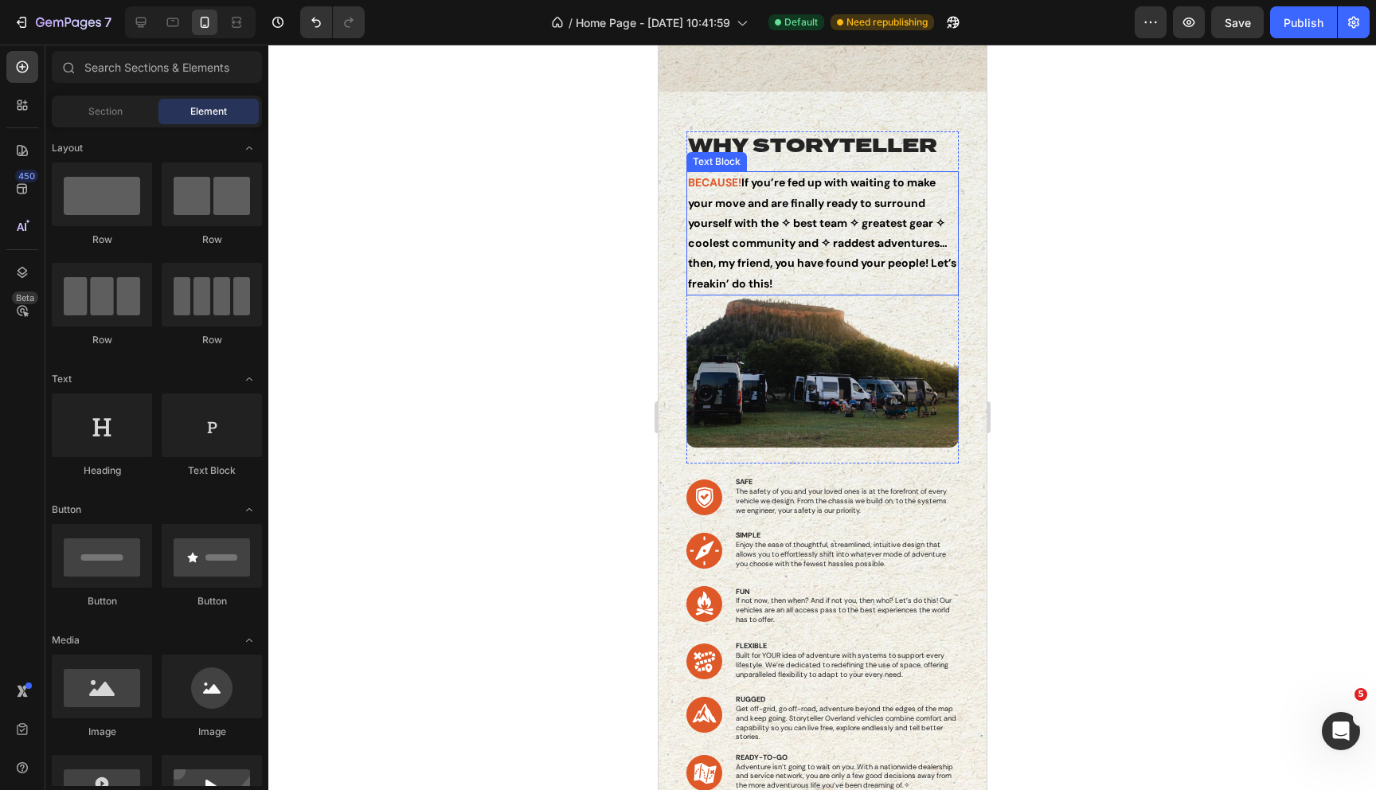
click at [813, 188] on p "BECAUSE! If you’re fed up with waiting to make your move and are finally ready …" at bounding box center [821, 233] width 269 height 120
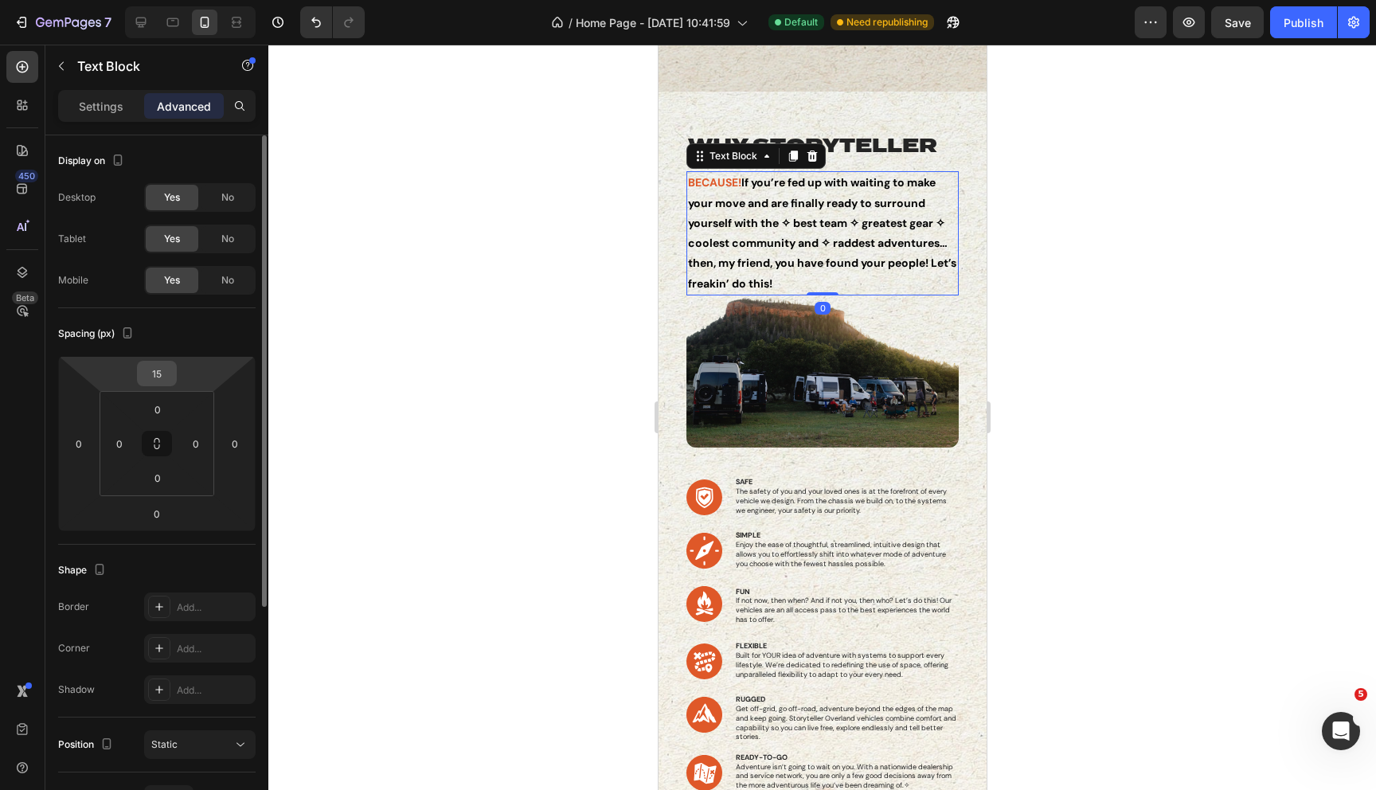
click at [155, 377] on input "15" at bounding box center [157, 374] width 32 height 24
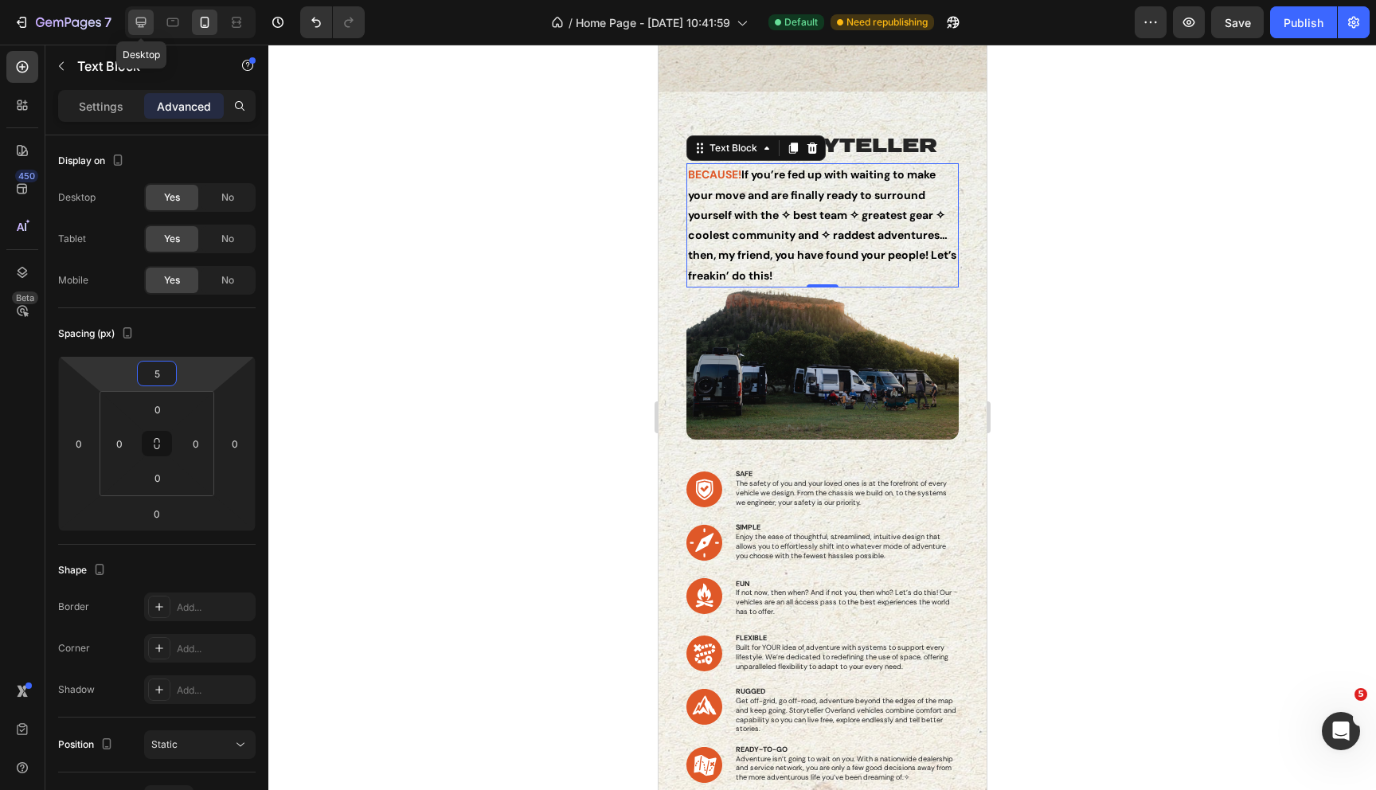
click at [147, 22] on icon at bounding box center [141, 22] width 16 height 16
type input "0"
type input "5"
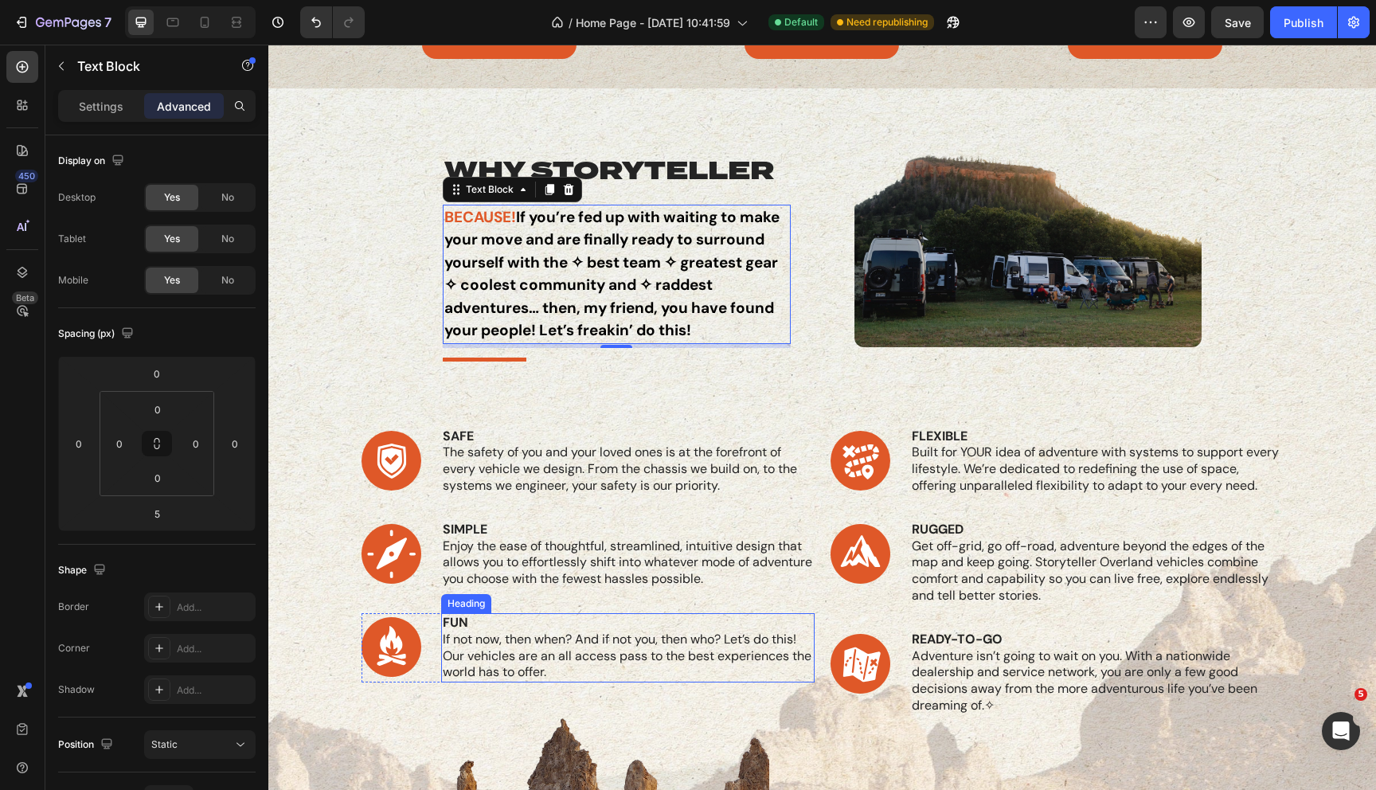
scroll to position [685, 0]
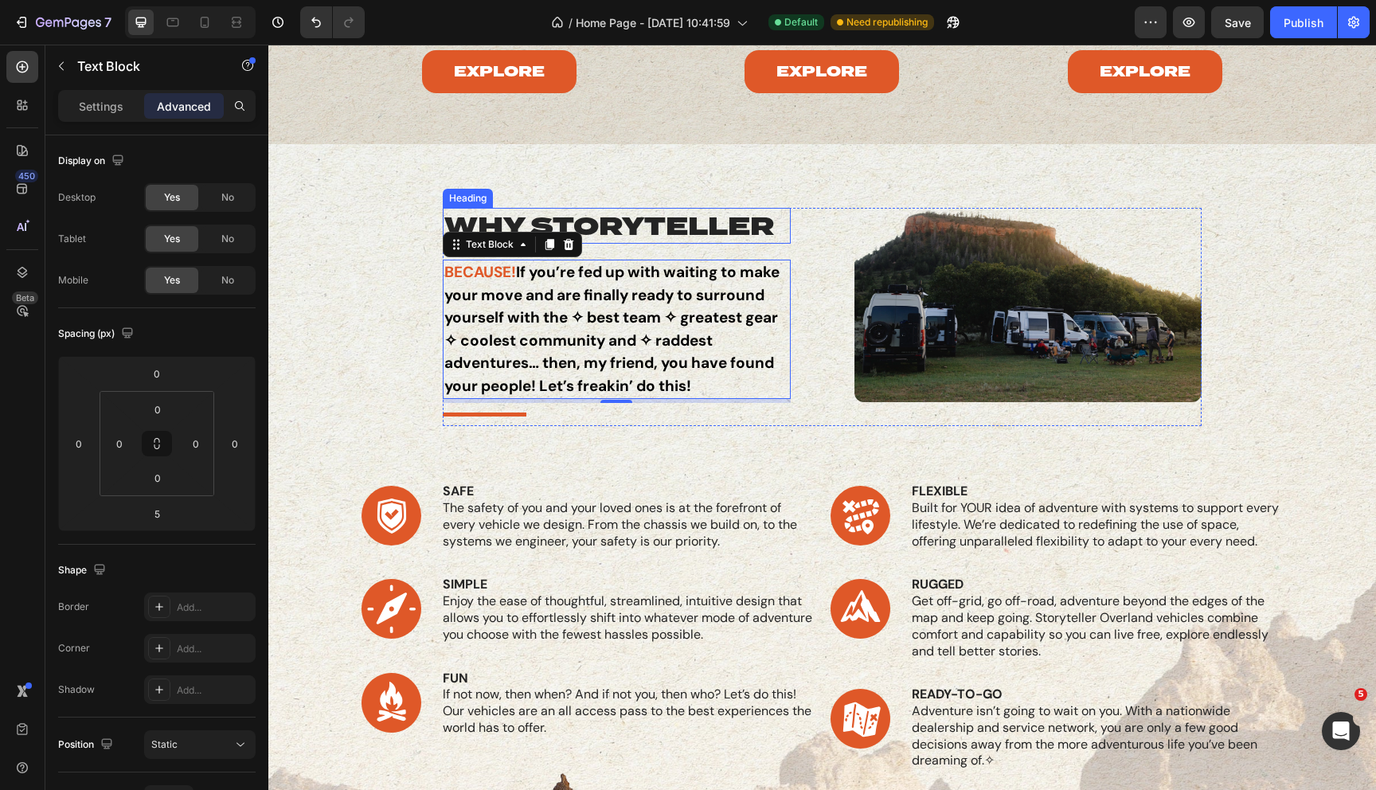
click at [610, 228] on h2 "why storyteller" at bounding box center [616, 226] width 347 height 37
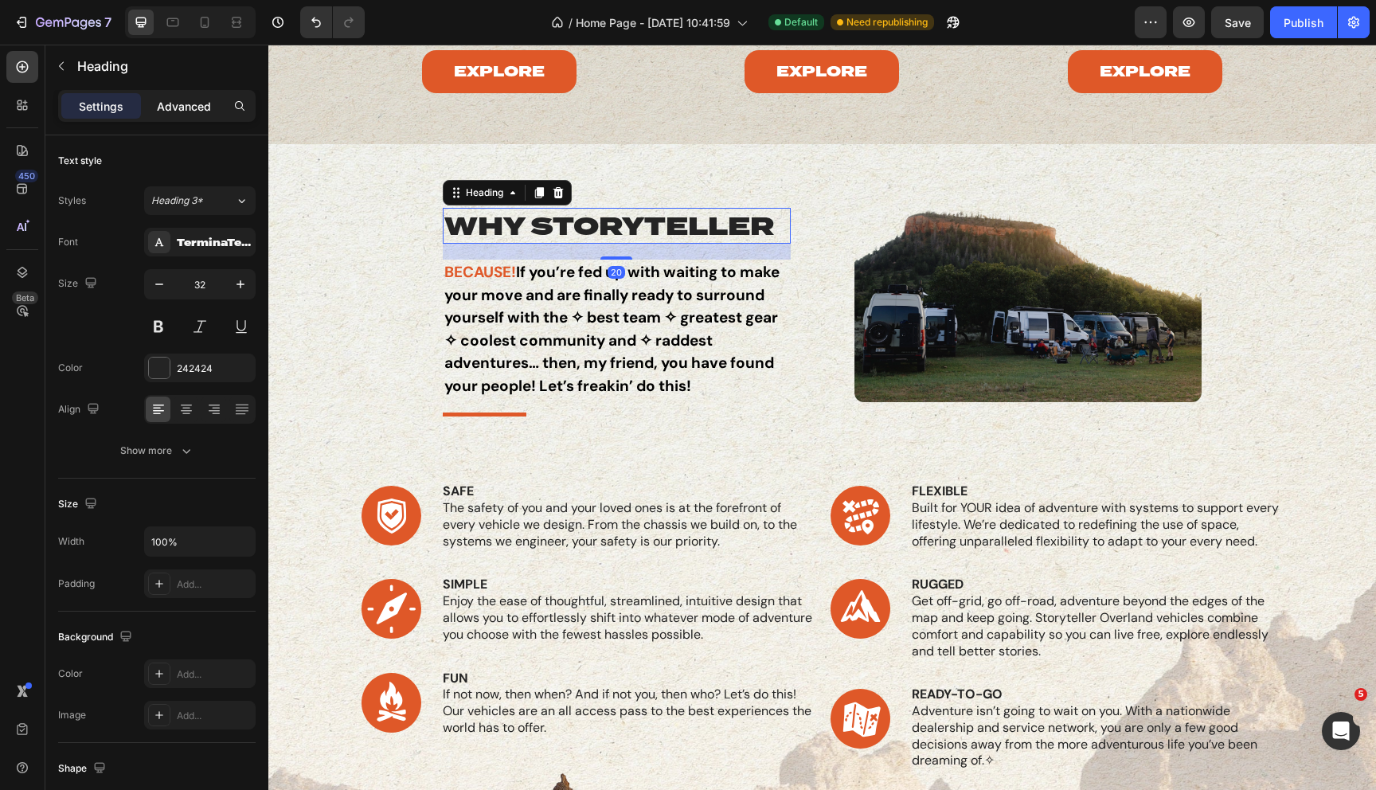
click at [174, 107] on p "Advanced" at bounding box center [184, 106] width 54 height 17
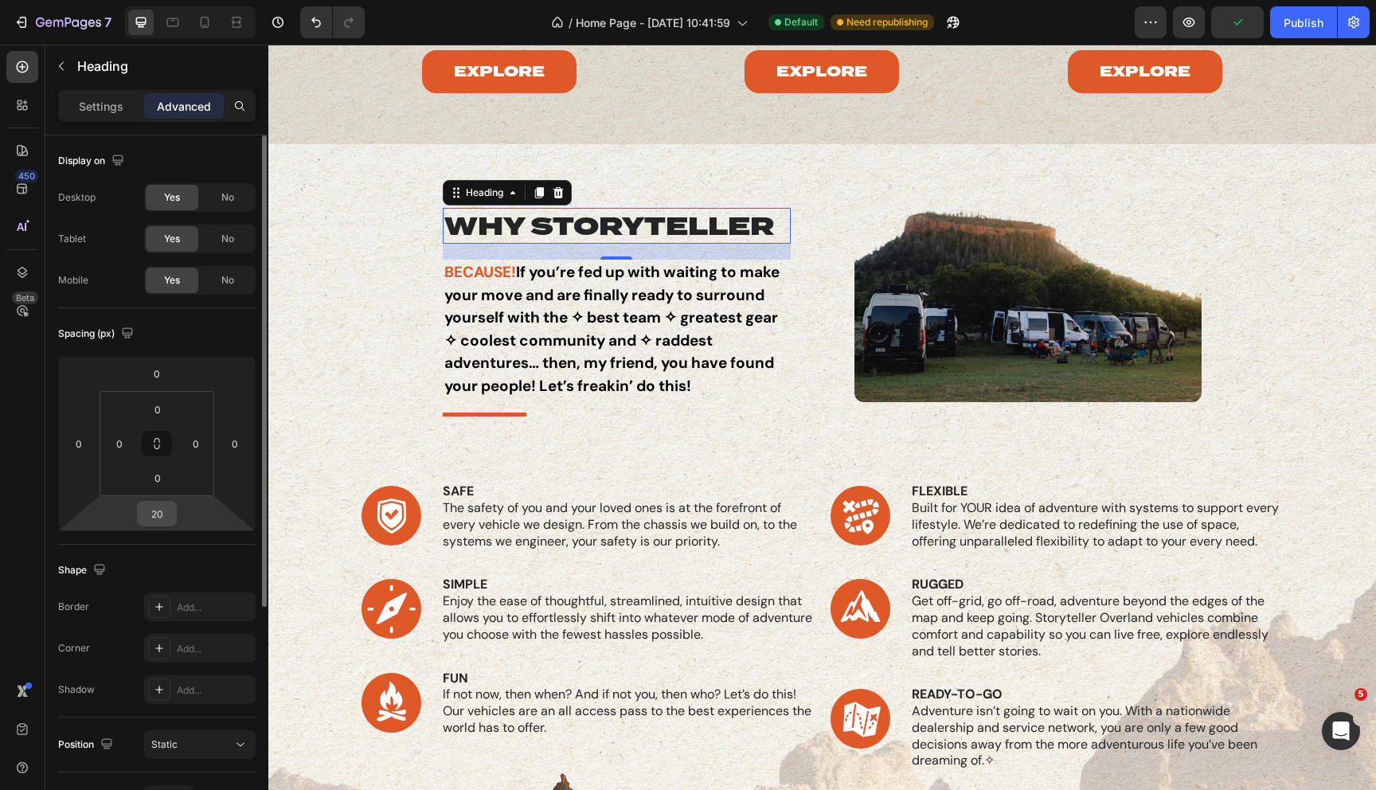
click at [158, 520] on input "20" at bounding box center [157, 514] width 32 height 24
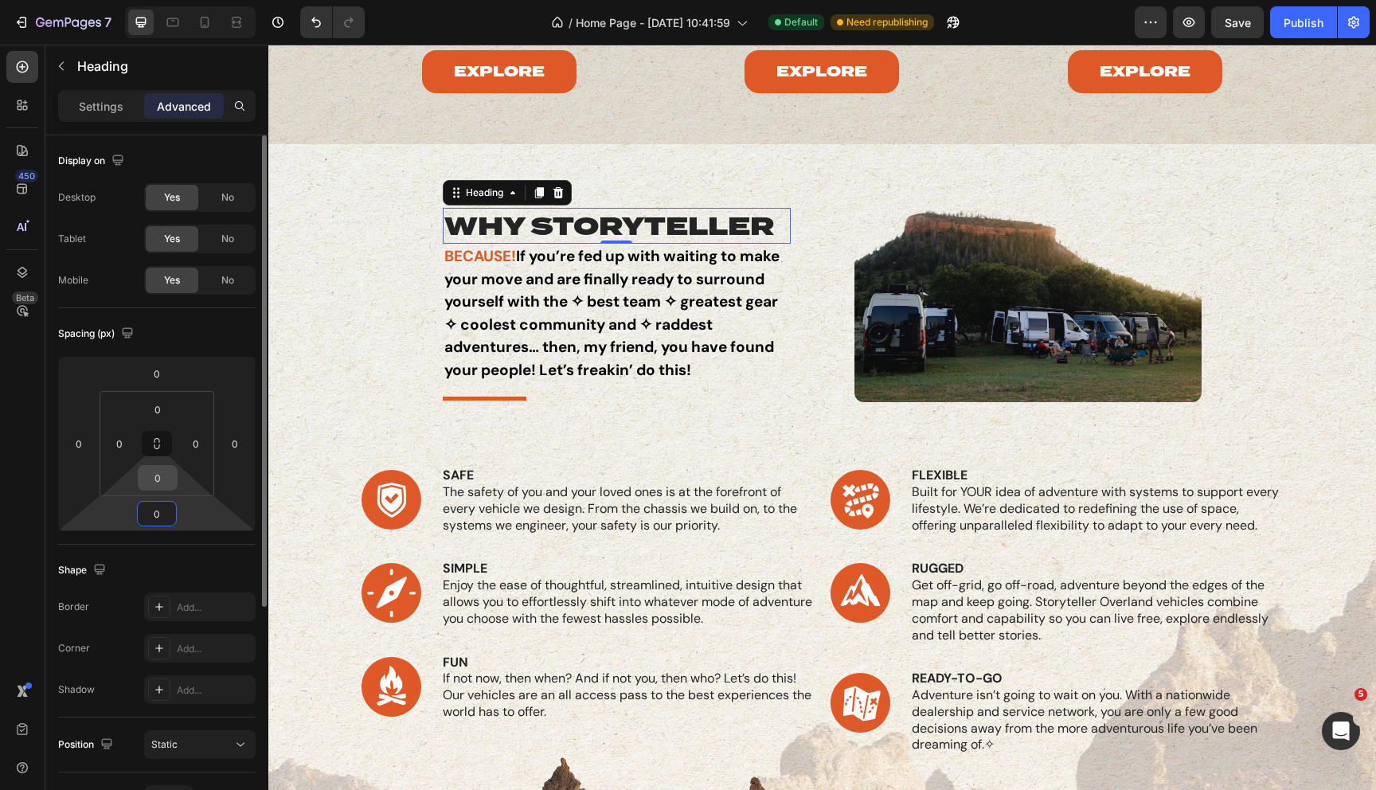
type input "05"
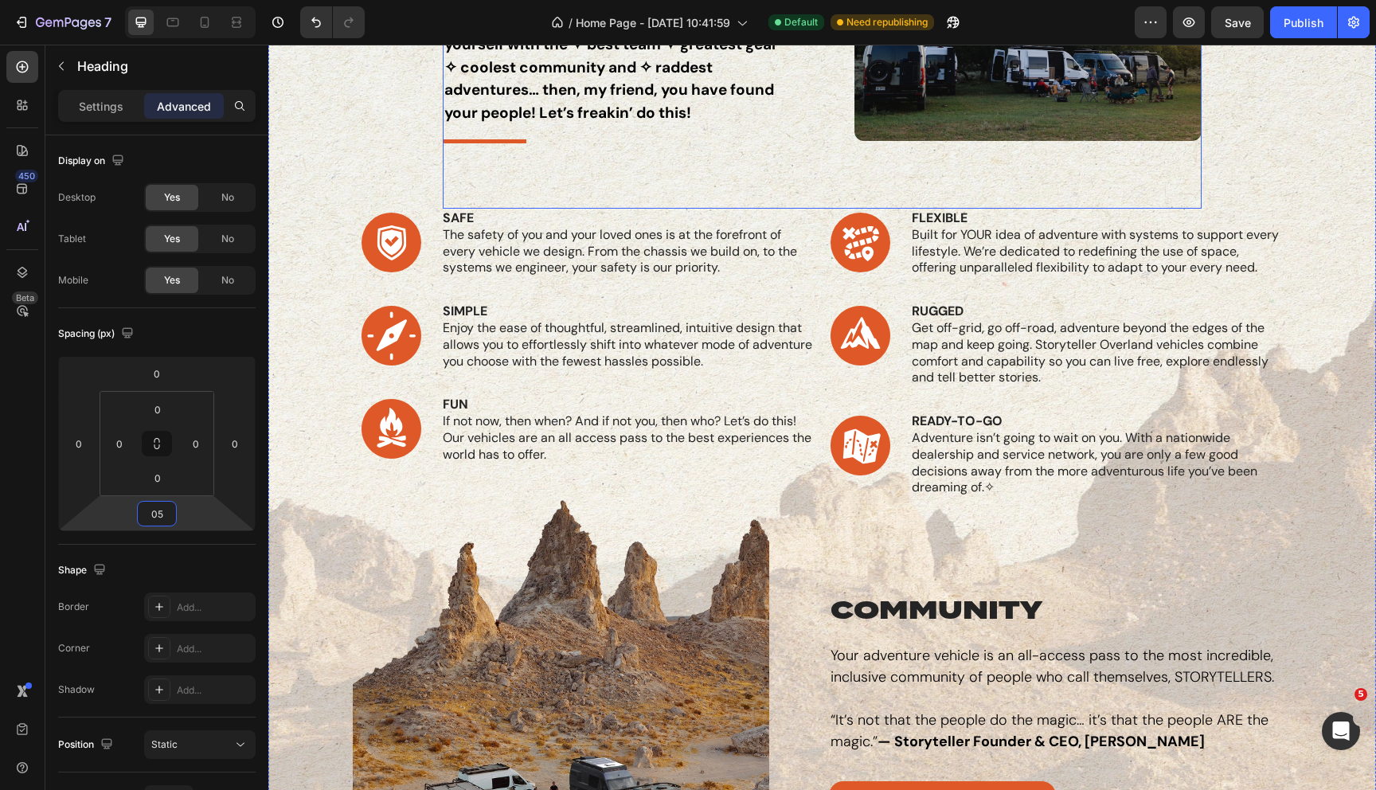
scroll to position [948, 0]
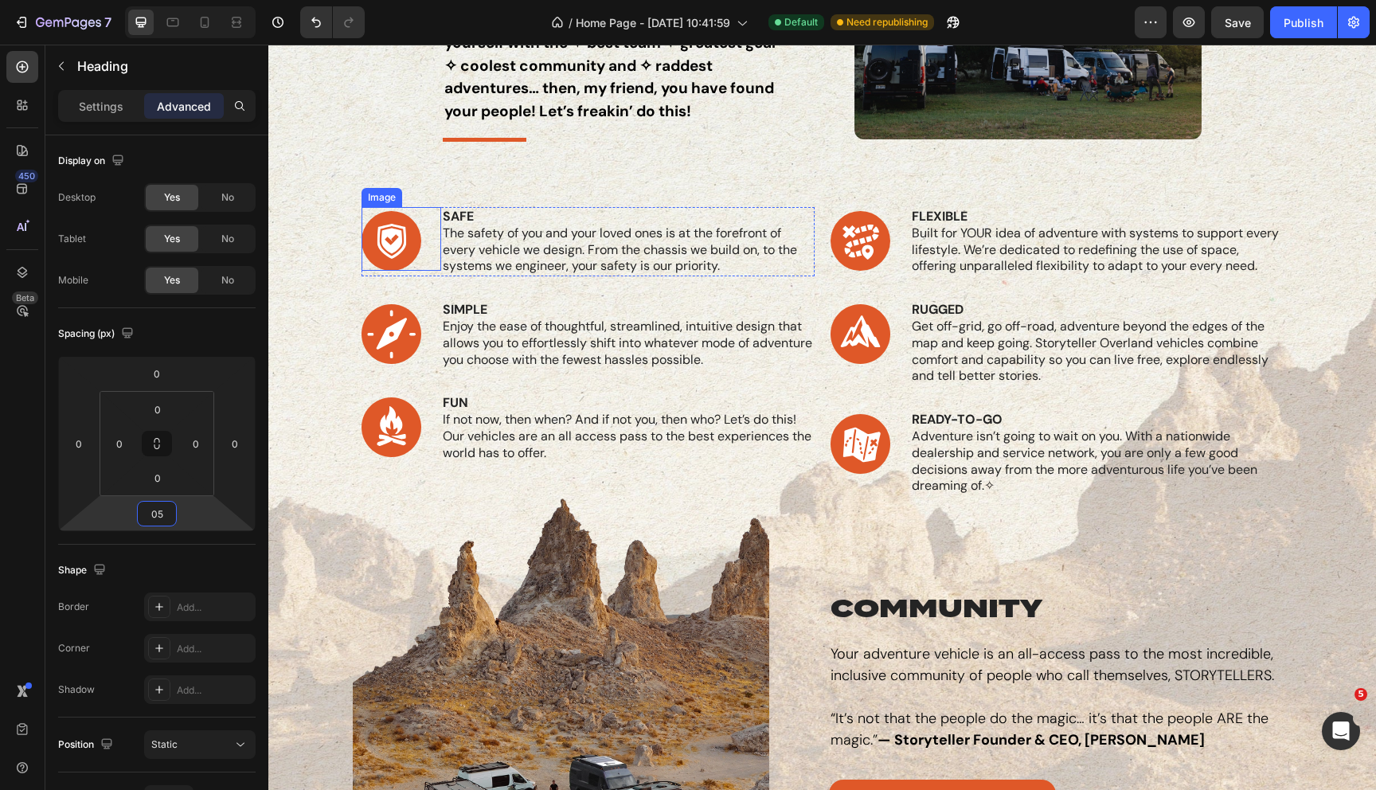
click at [379, 197] on div "Image" at bounding box center [382, 197] width 34 height 14
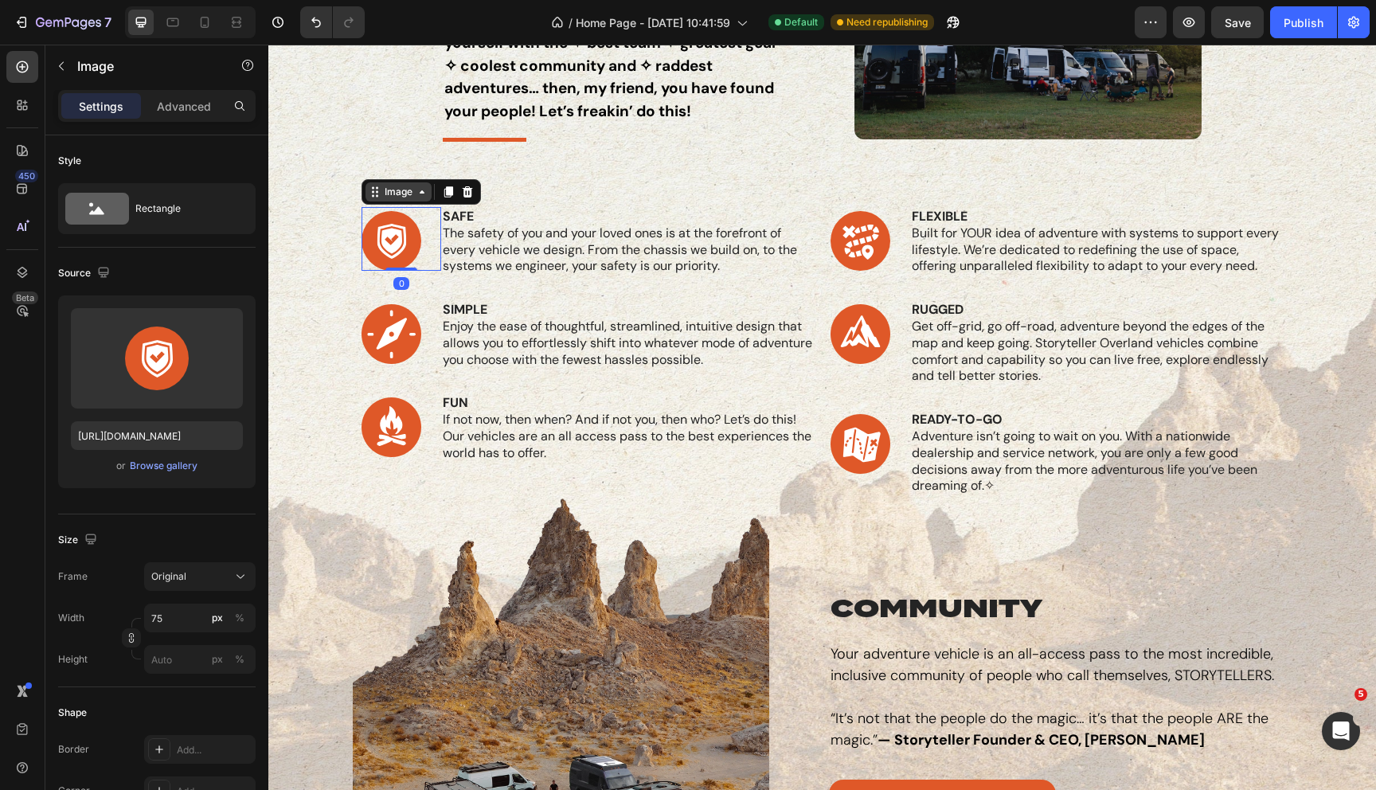
click at [392, 191] on div "Image" at bounding box center [398, 192] width 34 height 14
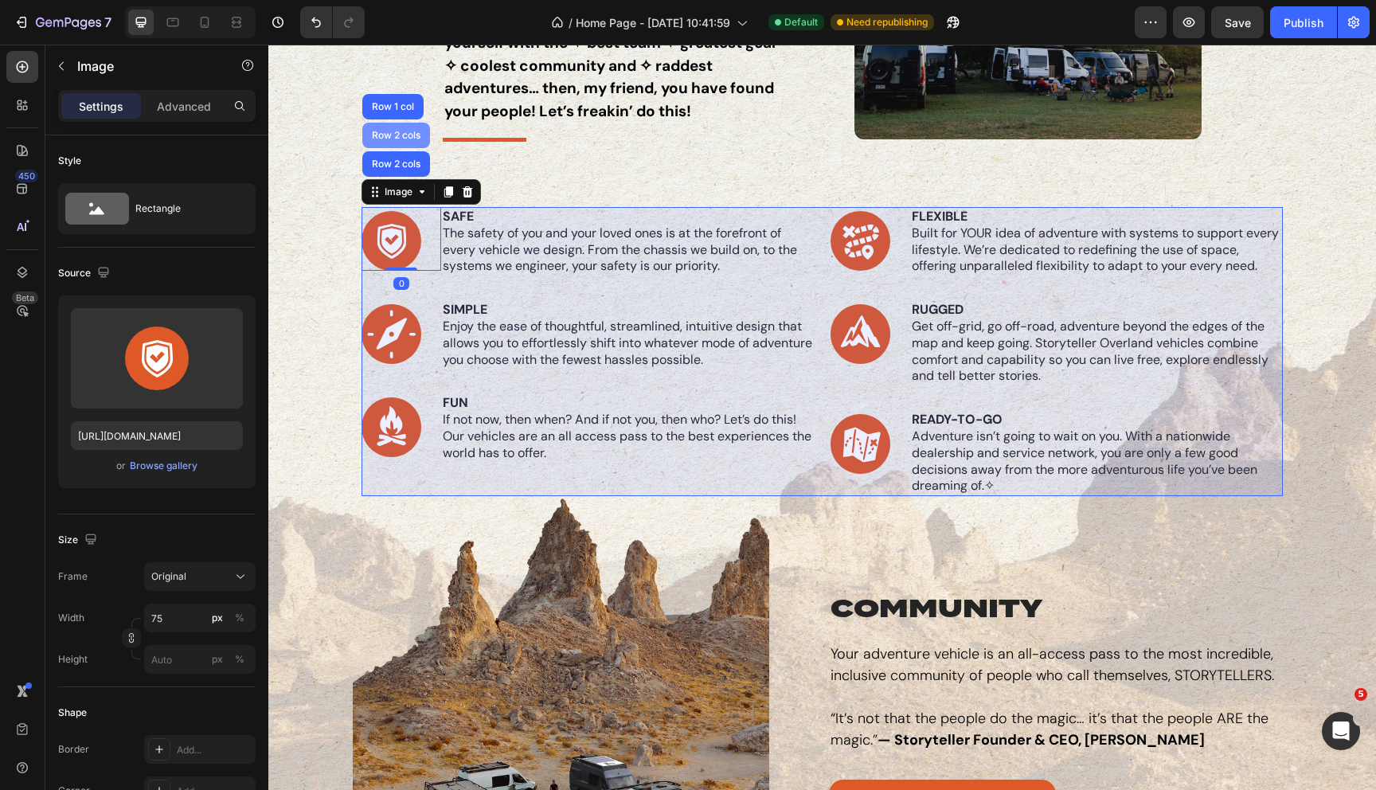
click at [403, 135] on div "Row 2 cols" at bounding box center [396, 136] width 55 height 10
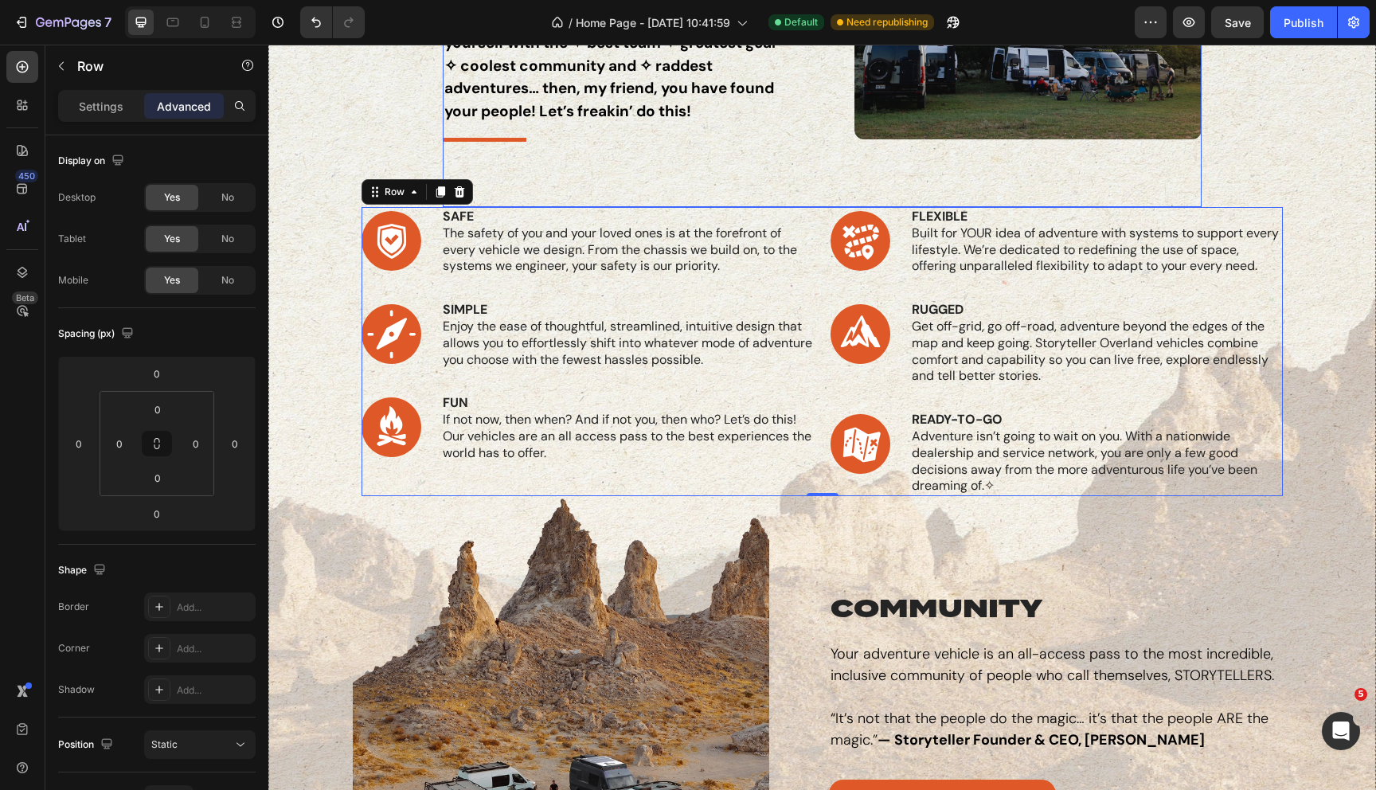
click at [571, 173] on div "why storyteller Heading BECAUSE! If you’re fed up with waiting to make your mov…" at bounding box center [822, 75] width 759 height 263
drag, startPoint x: 818, startPoint y: 204, endPoint x: 818, endPoint y: 182, distance: 22.3
click at [818, 182] on div "why storyteller Heading BECAUSE! If you’re fed up with waiting to make your mov…" at bounding box center [822, 75] width 759 height 263
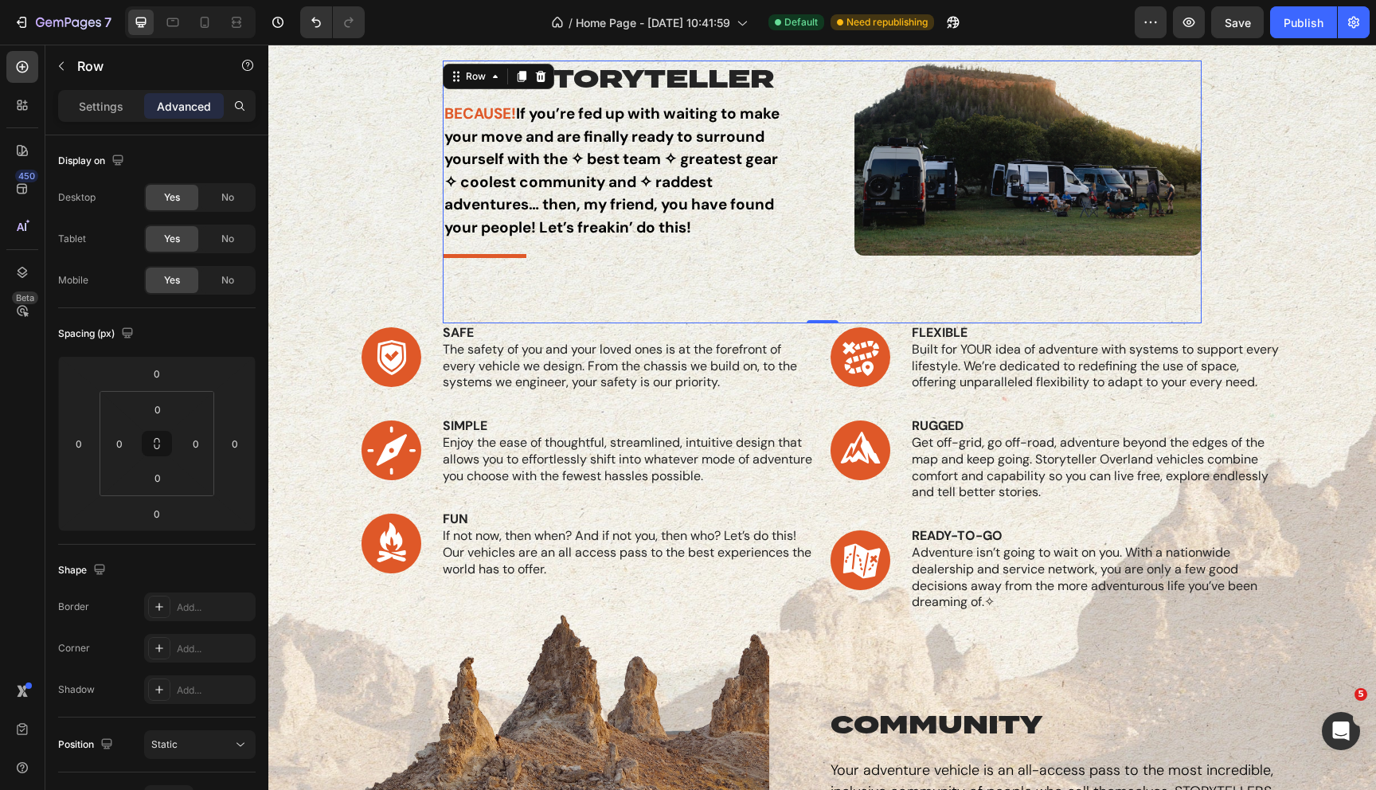
scroll to position [863, 0]
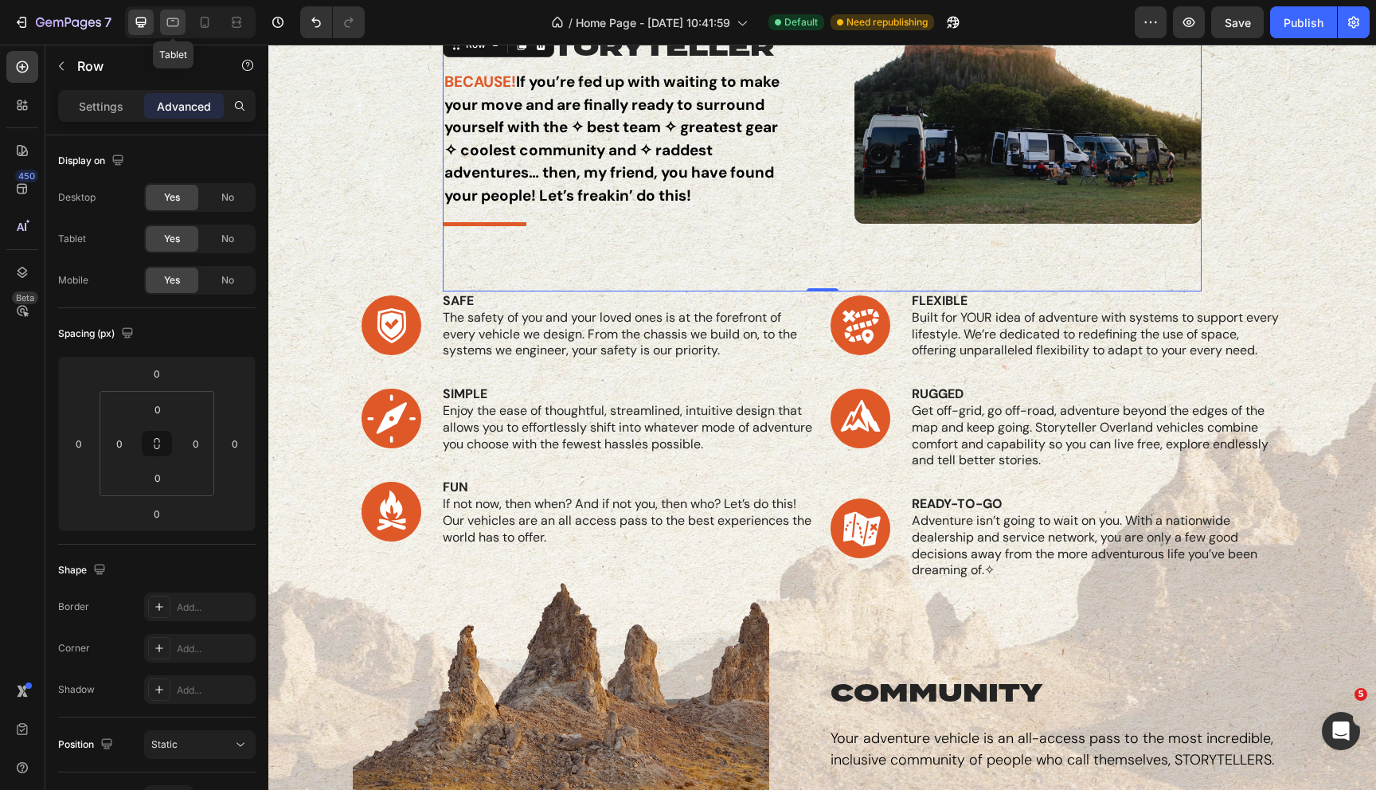
click at [170, 23] on icon at bounding box center [173, 22] width 16 height 16
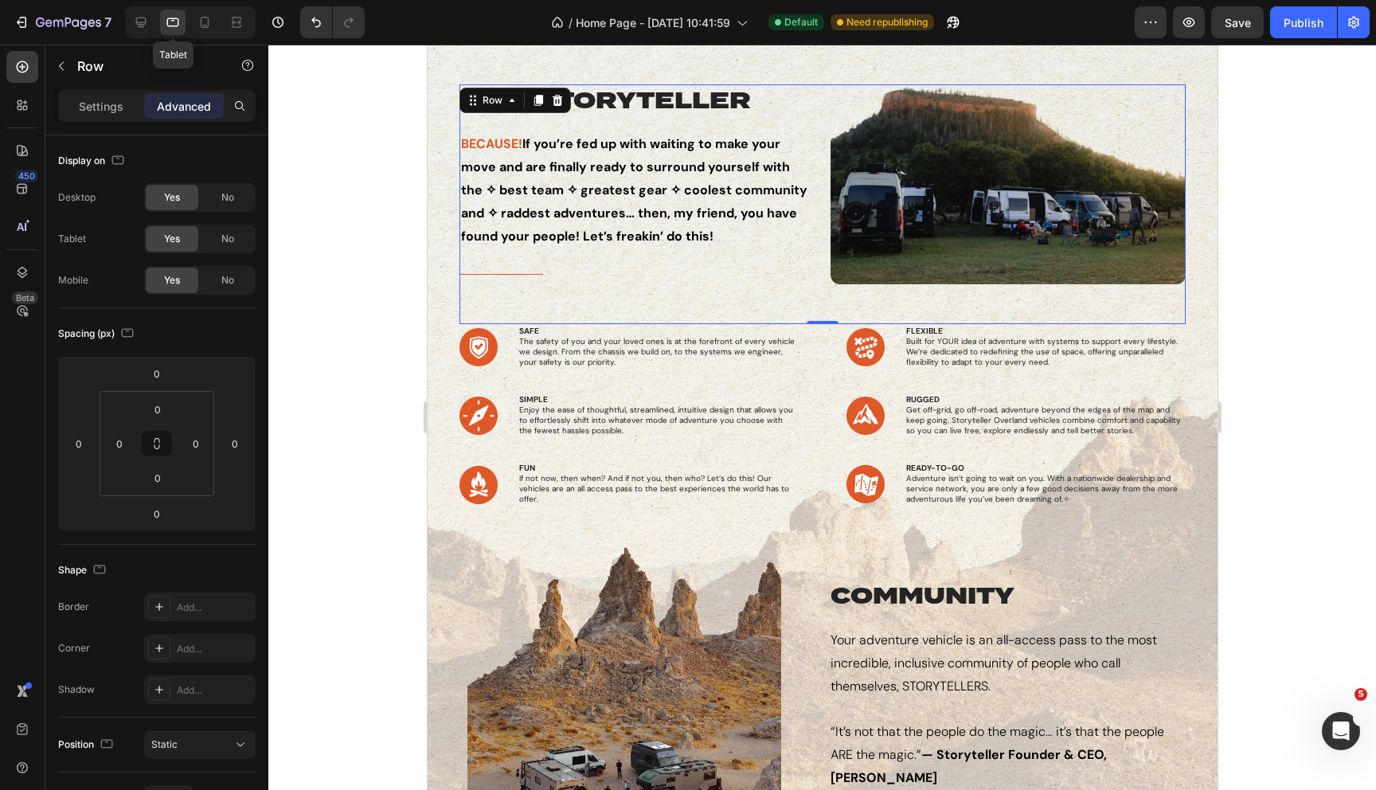
scroll to position [776, 0]
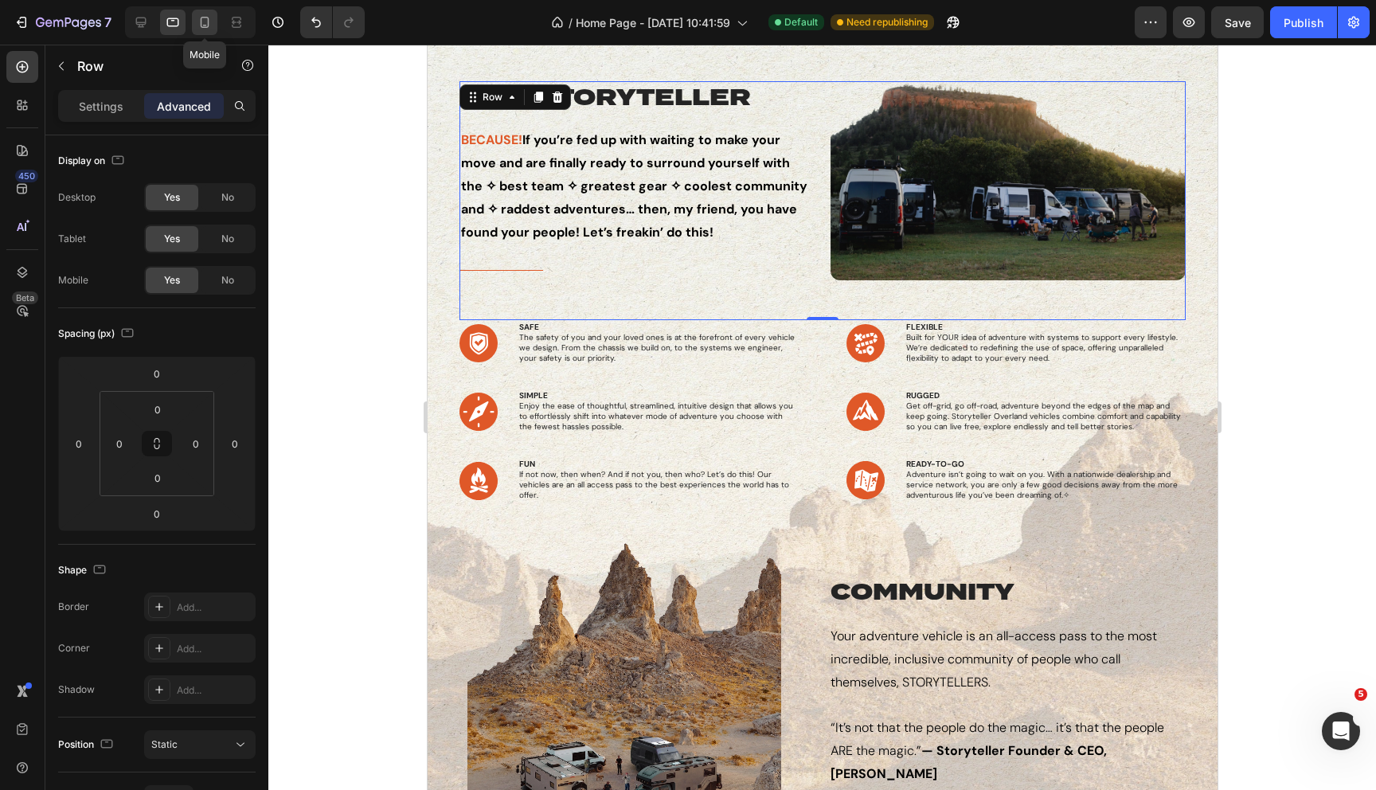
click at [198, 25] on icon at bounding box center [205, 22] width 16 height 16
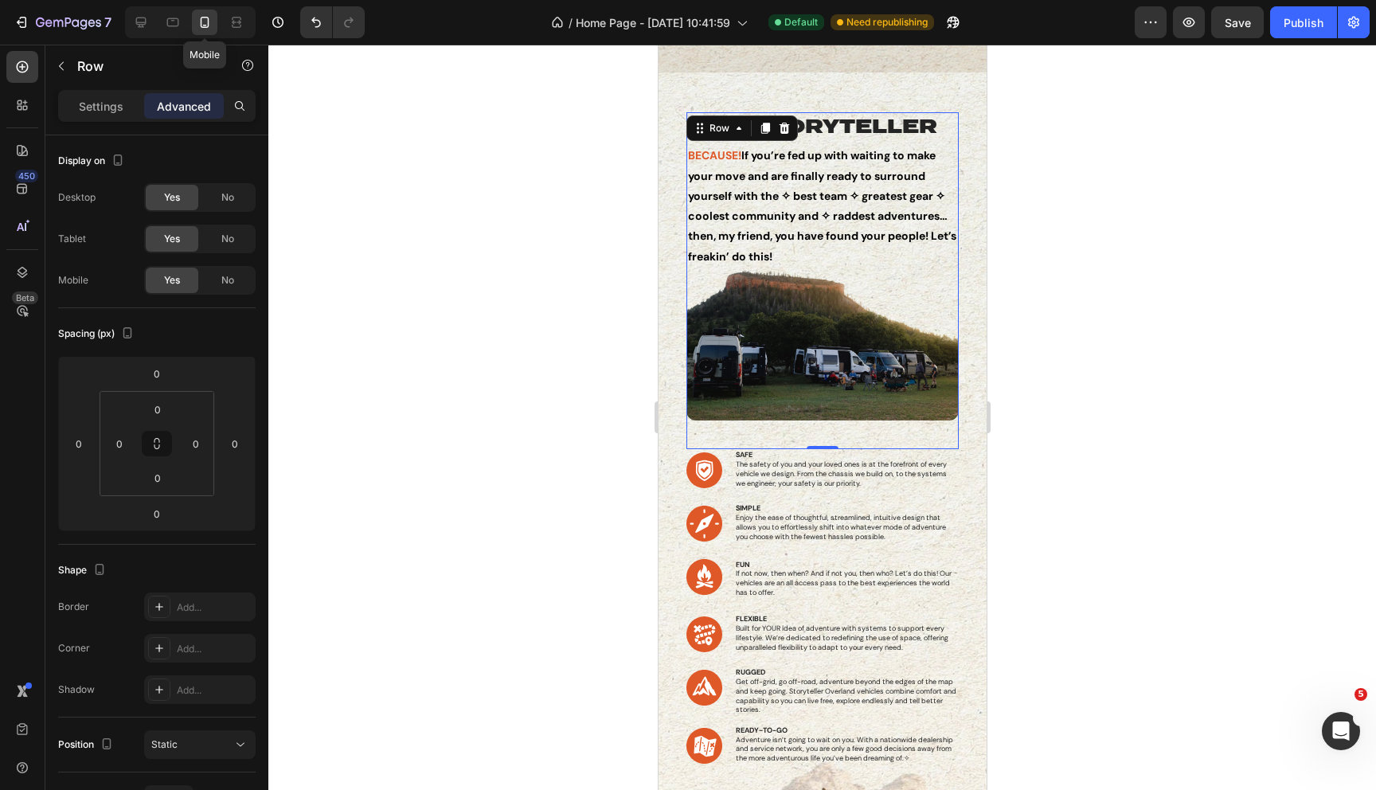
scroll to position [953, 0]
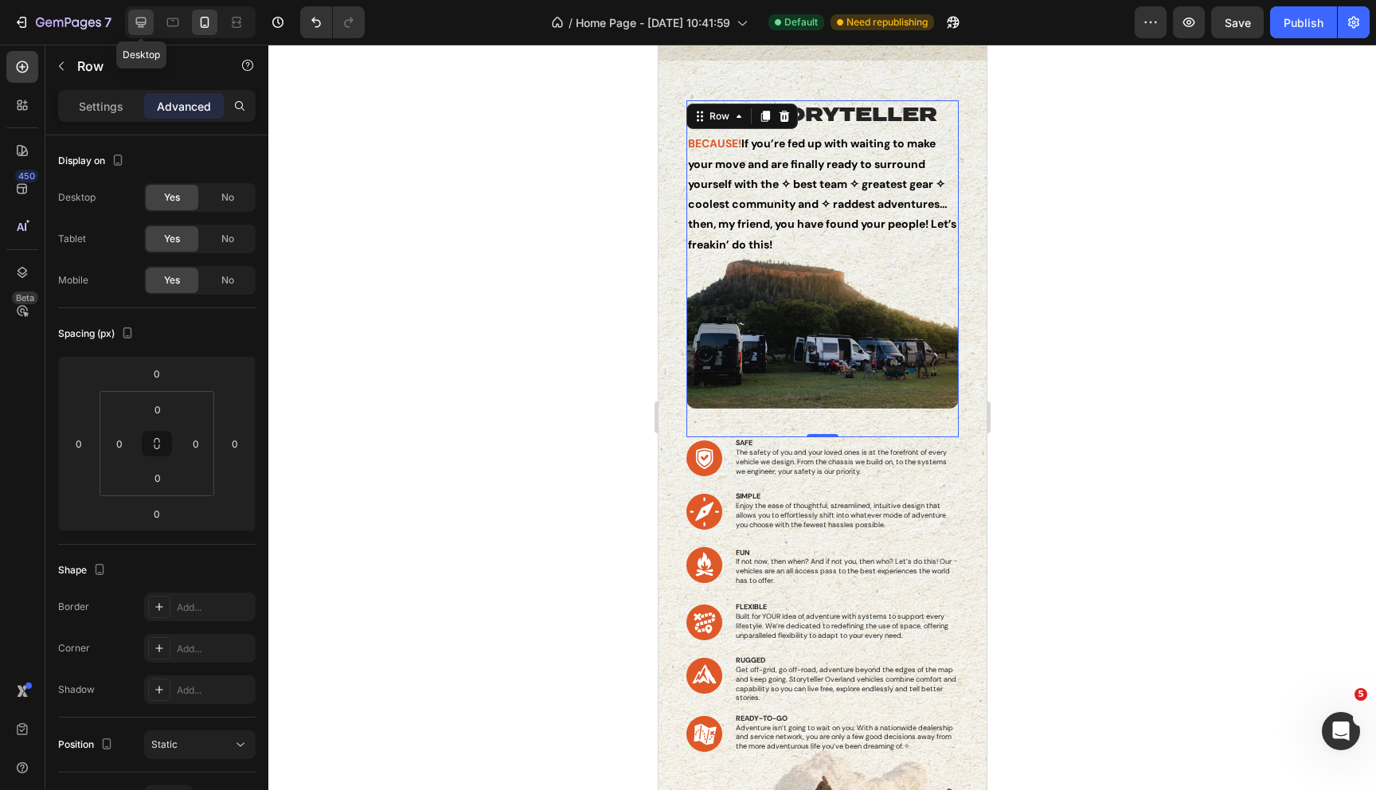
click at [146, 23] on icon at bounding box center [141, 23] width 10 height 10
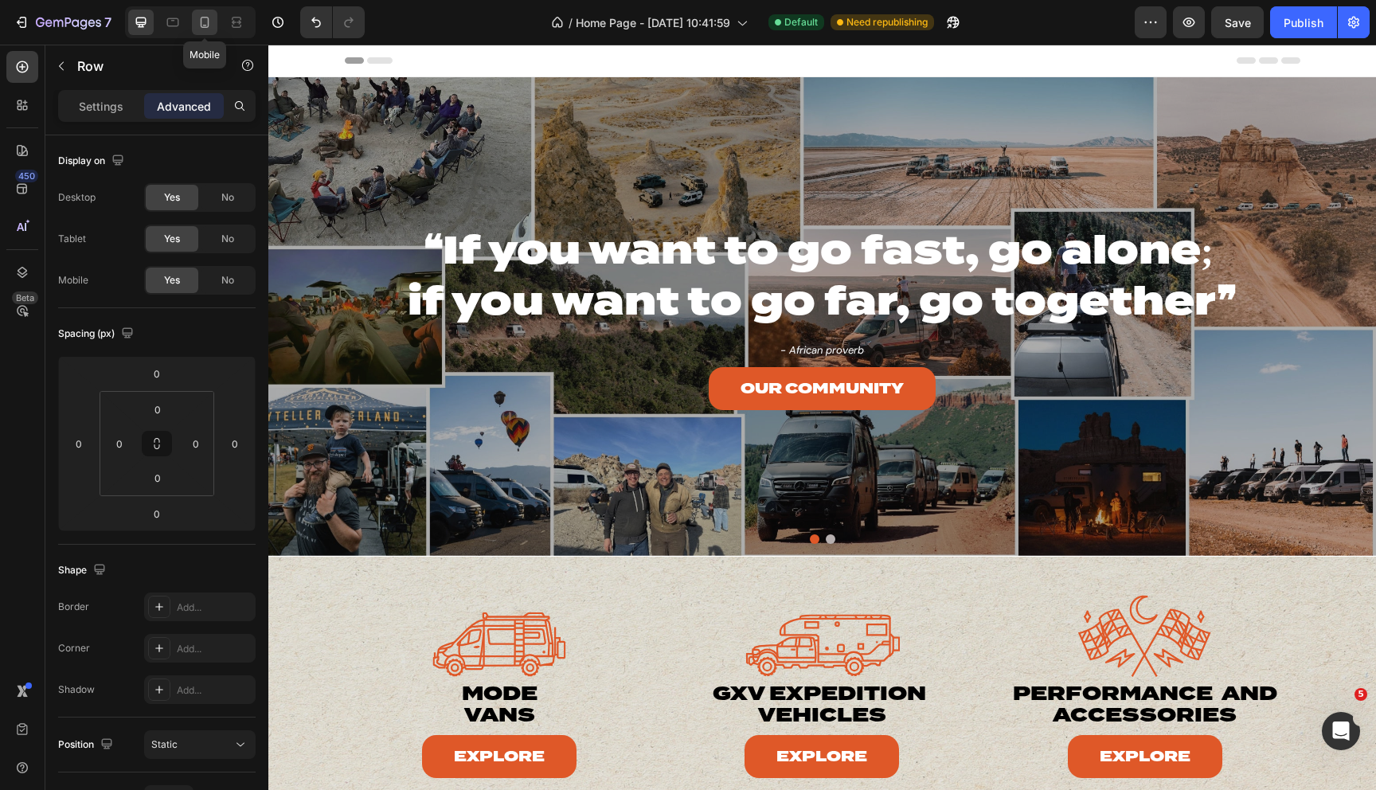
click at [205, 19] on icon at bounding box center [205, 22] width 16 height 16
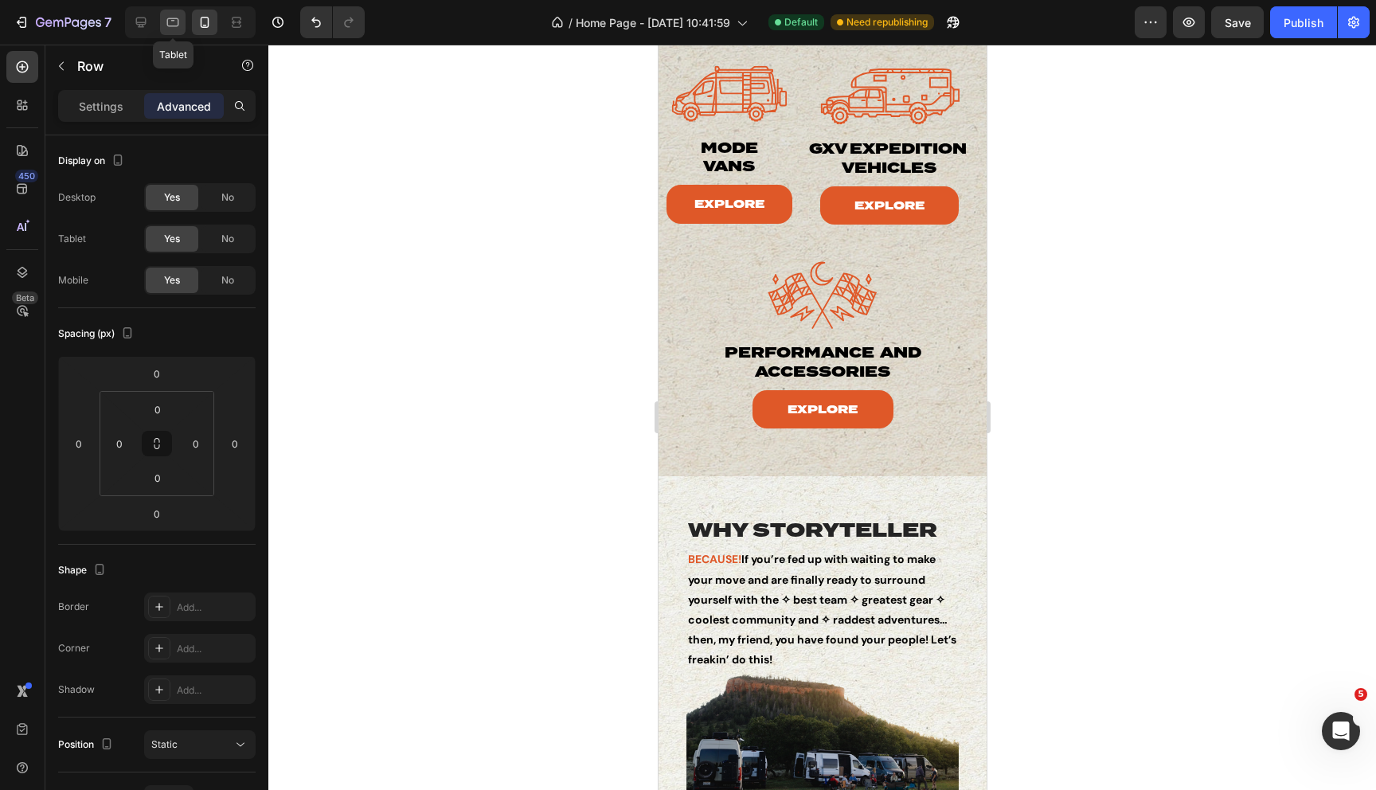
click at [167, 22] on icon at bounding box center [173, 22] width 12 height 9
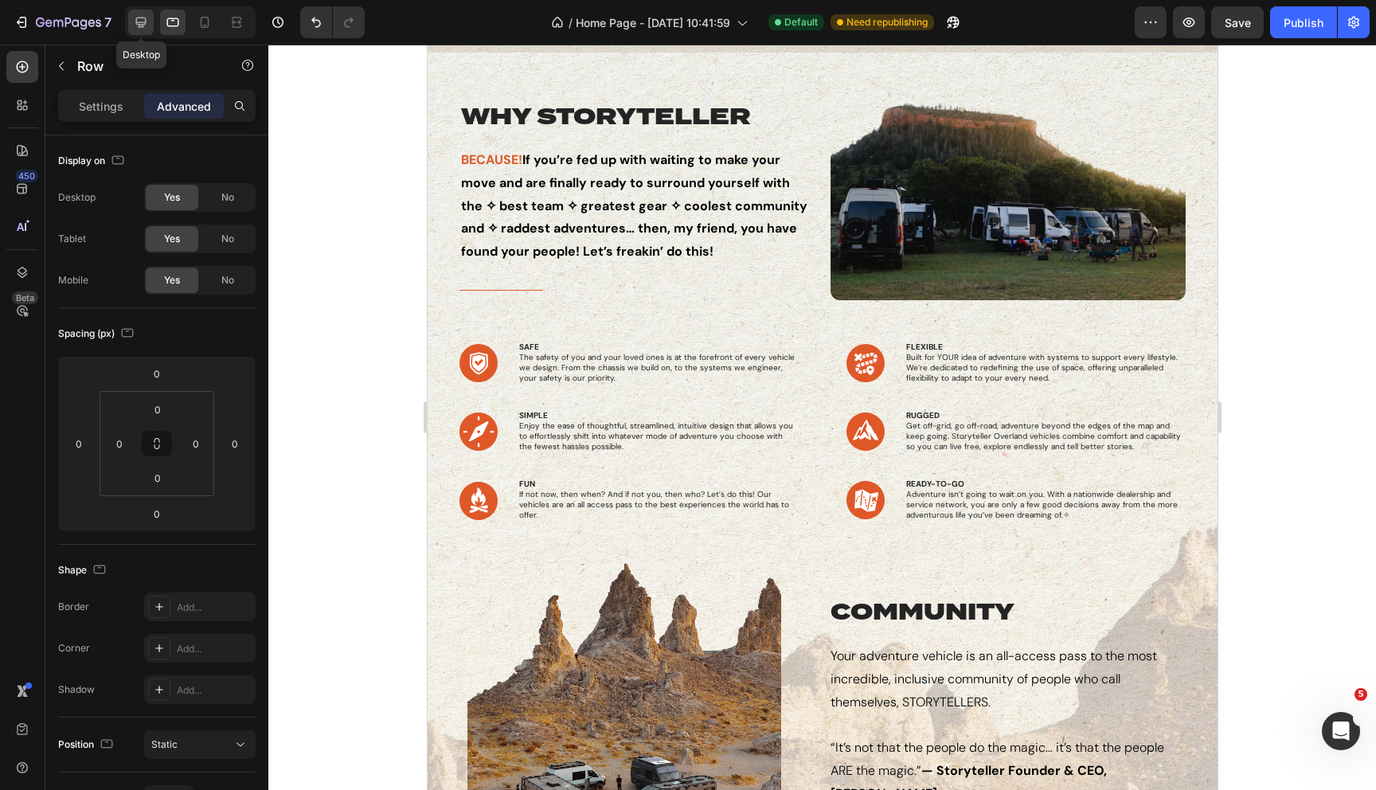
click at [138, 22] on icon at bounding box center [141, 23] width 10 height 10
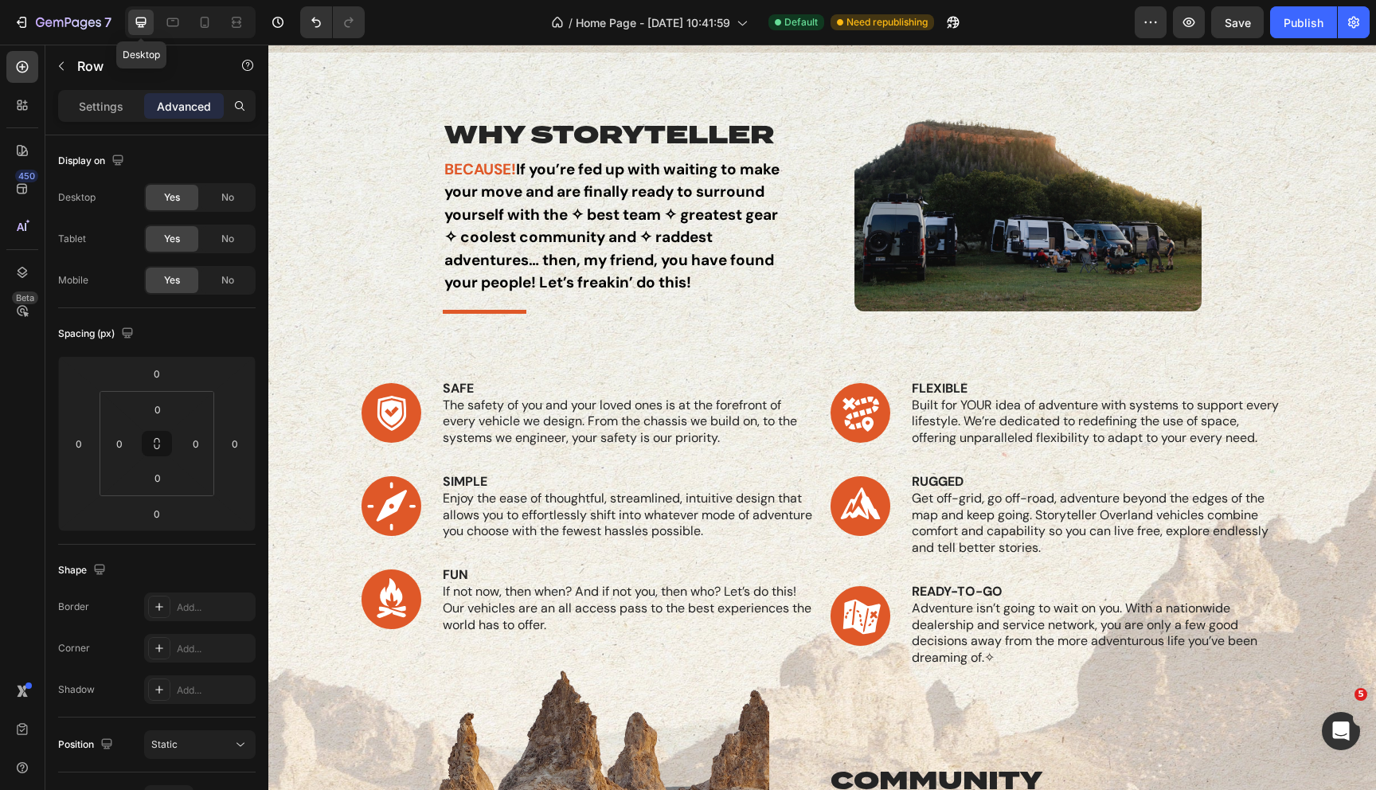
scroll to position [868, 0]
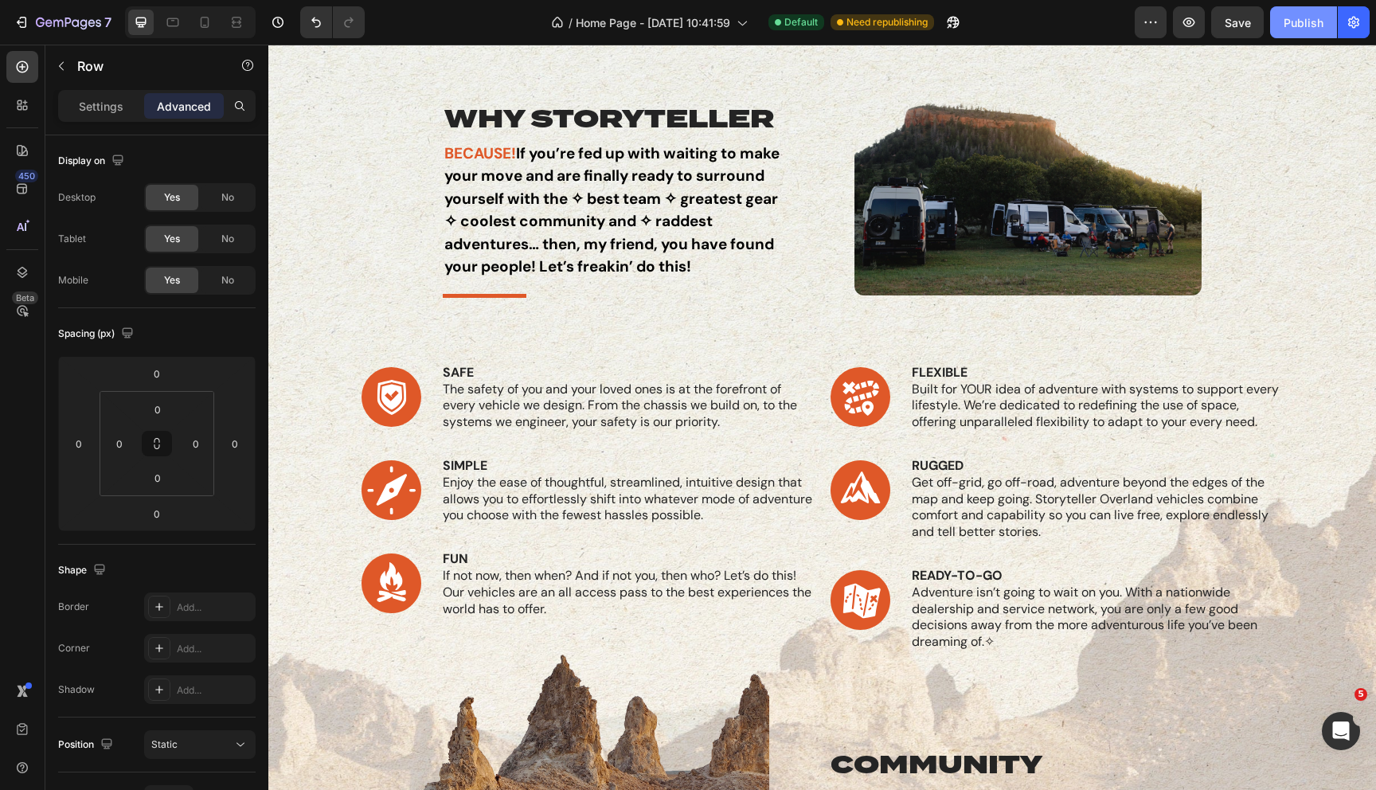
click at [1285, 23] on div "Publish" at bounding box center [1304, 22] width 40 height 17
click at [1187, 31] on button "button" at bounding box center [1189, 22] width 32 height 32
click at [1154, 32] on button "button" at bounding box center [1151, 22] width 32 height 32
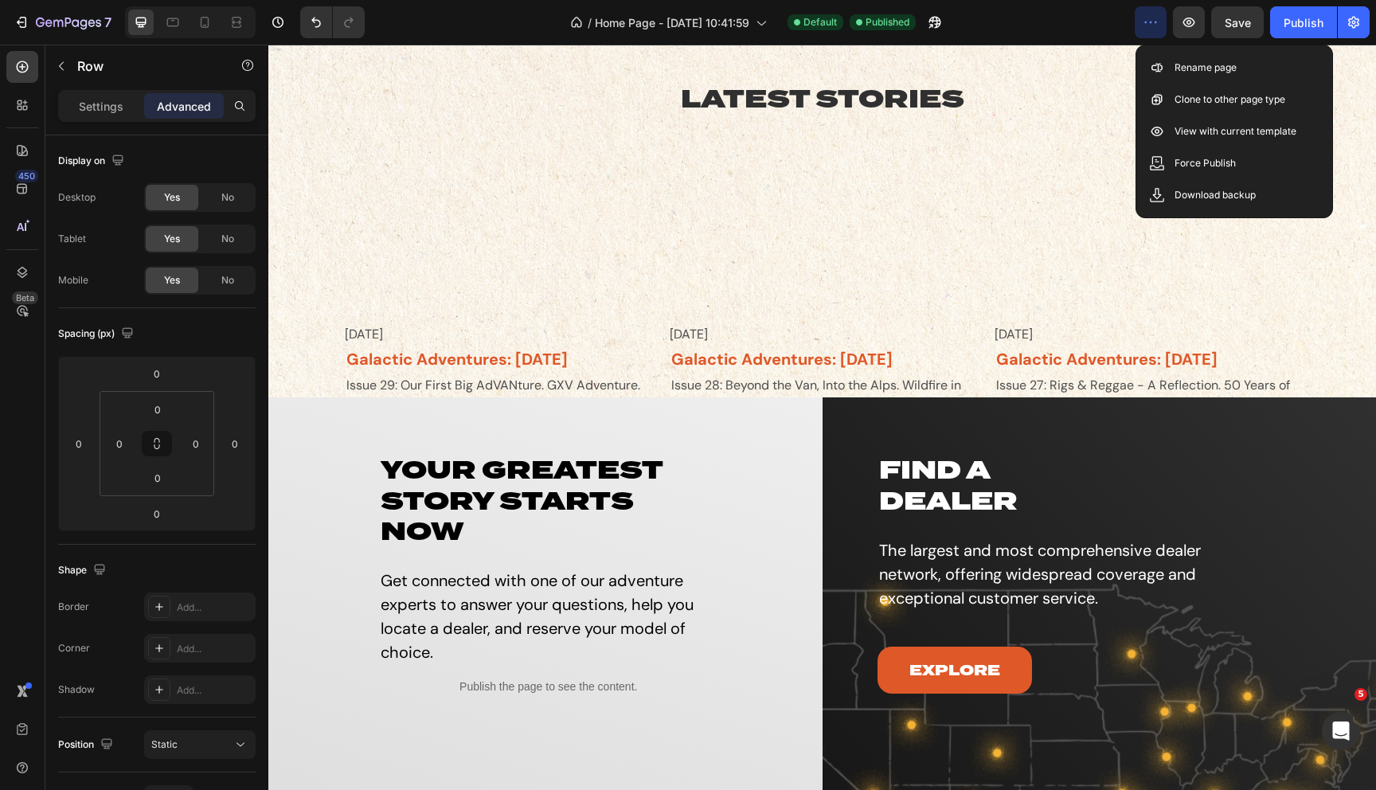
scroll to position [4305, 0]
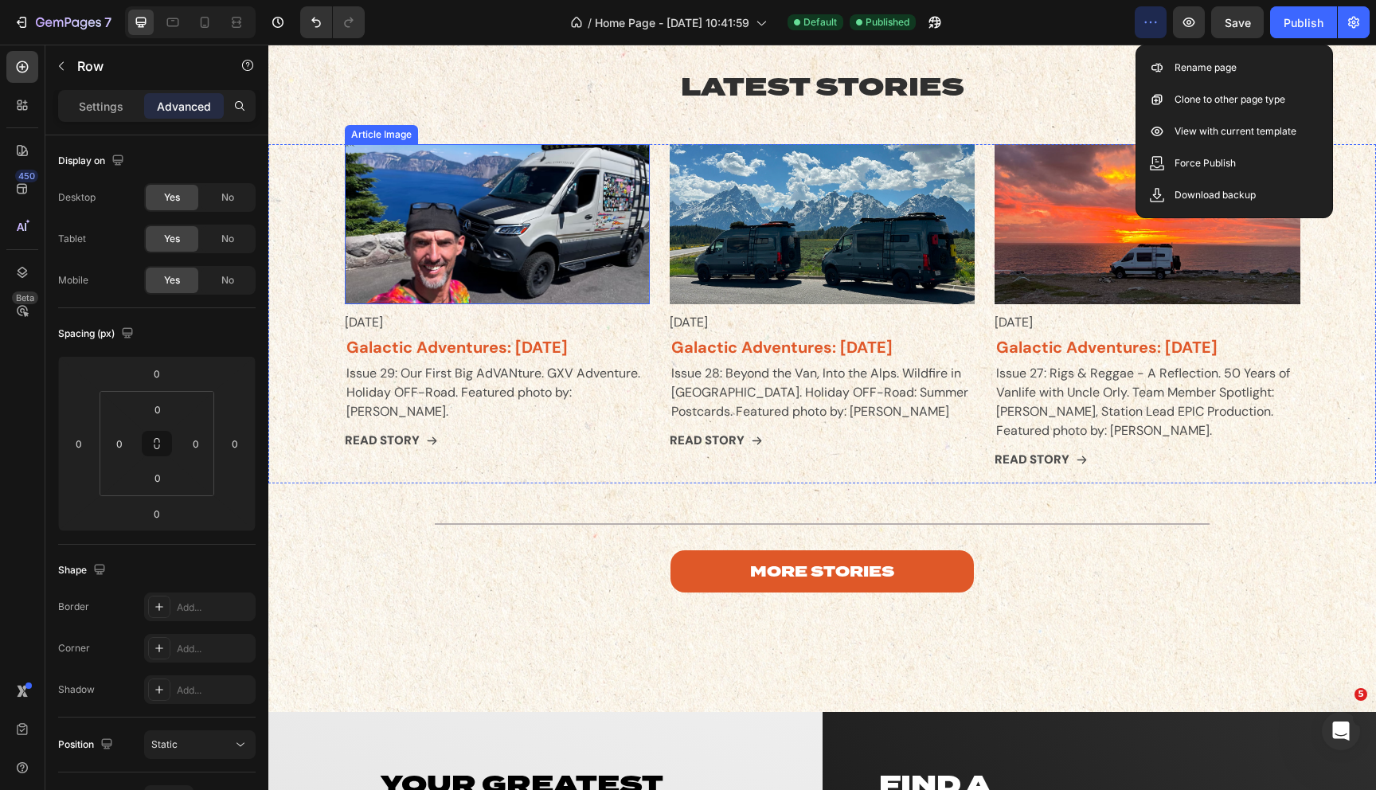
click at [370, 135] on div "Article Image" at bounding box center [381, 134] width 67 height 14
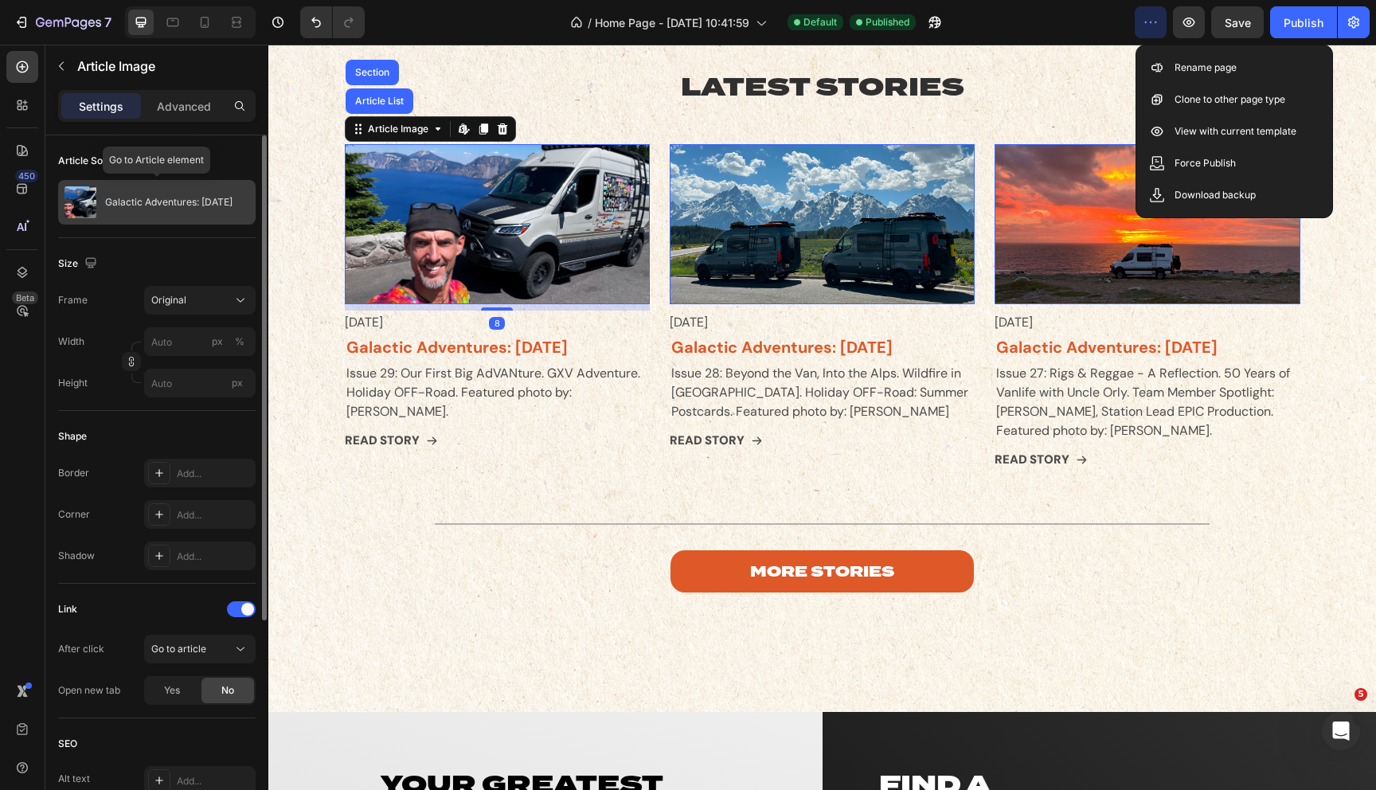
click at [154, 208] on p "Galactic Adventures: [DATE]" at bounding box center [168, 202] width 127 height 11
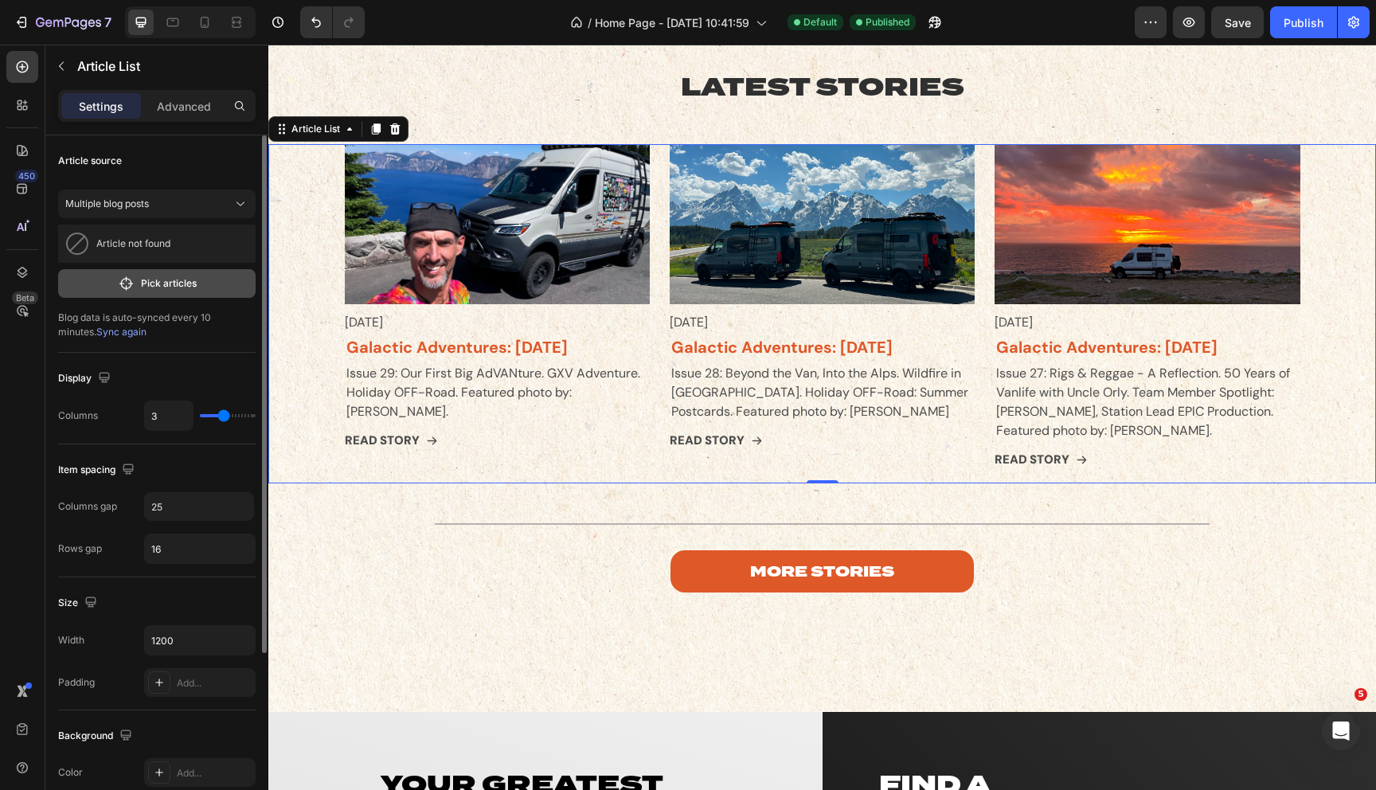
click at [170, 289] on p "Pick articles" at bounding box center [169, 283] width 56 height 14
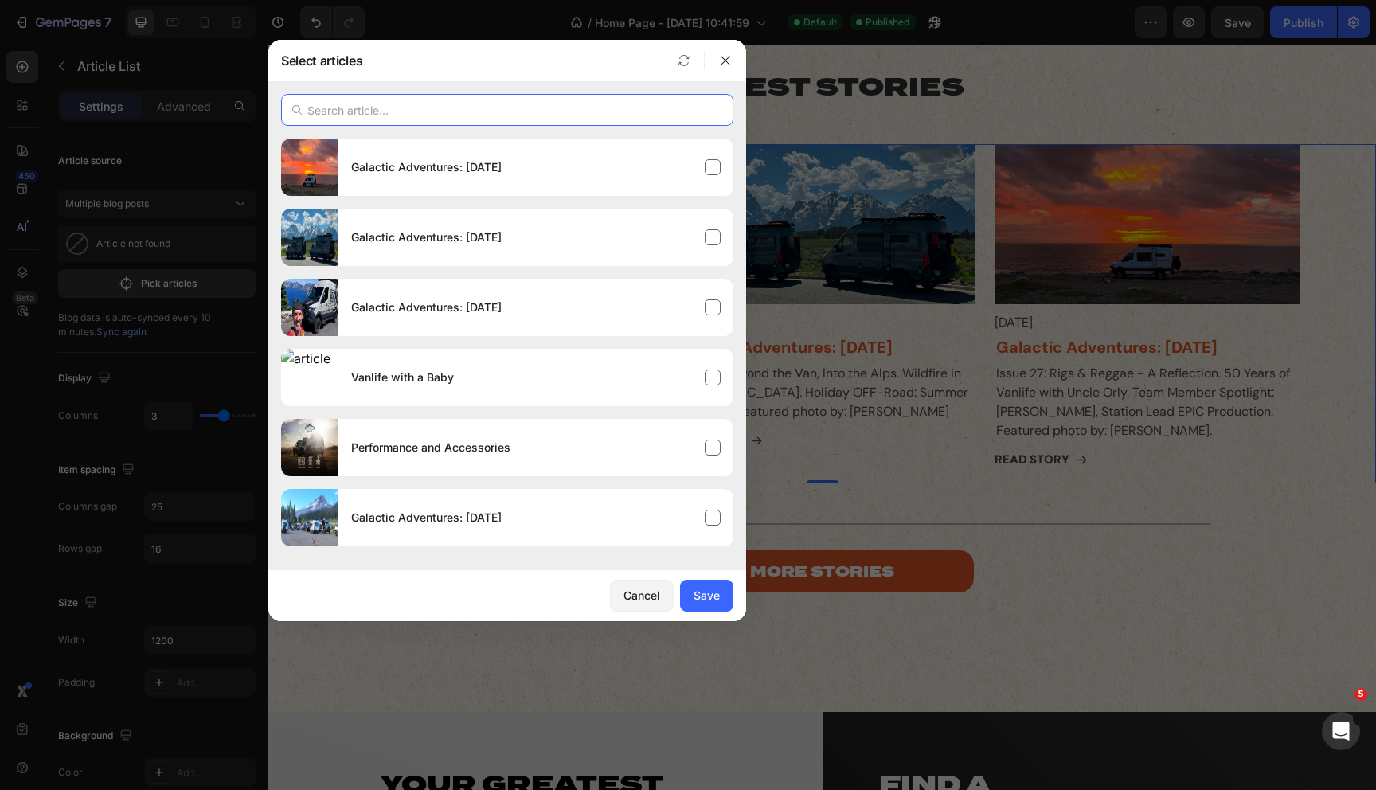
click at [505, 105] on input "text" at bounding box center [507, 110] width 452 height 32
click at [719, 65] on icon "button" at bounding box center [725, 60] width 13 height 13
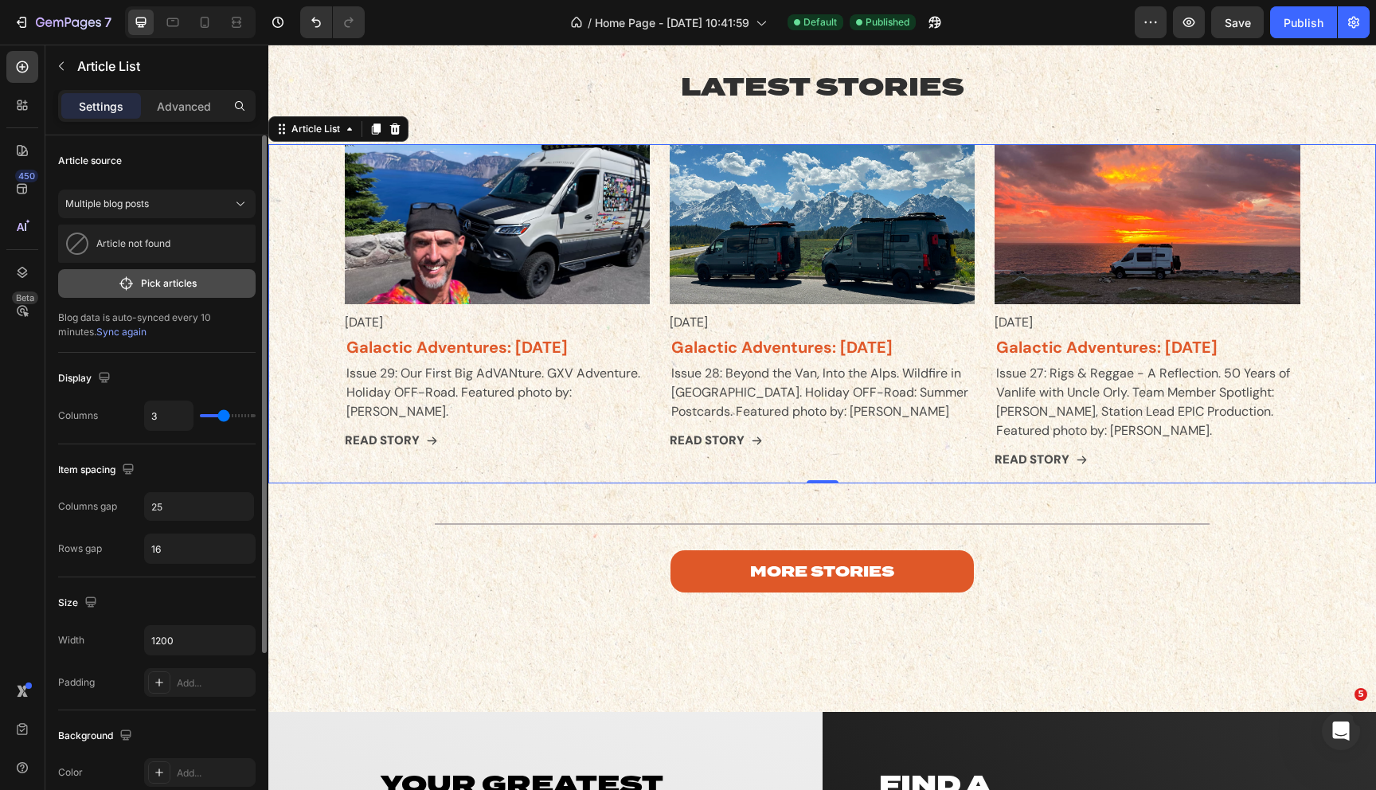
click at [143, 287] on p "Pick articles" at bounding box center [169, 283] width 56 height 14
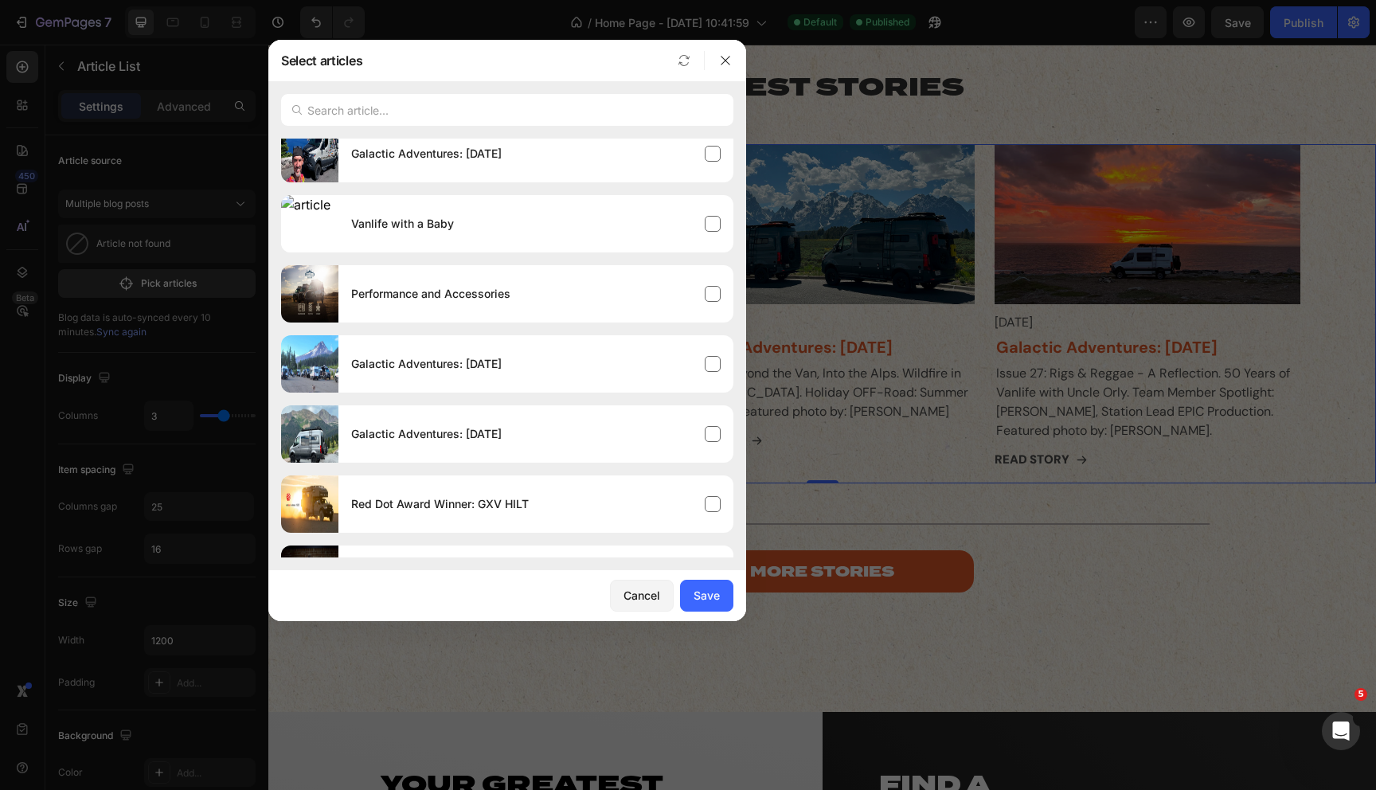
scroll to position [0, 0]
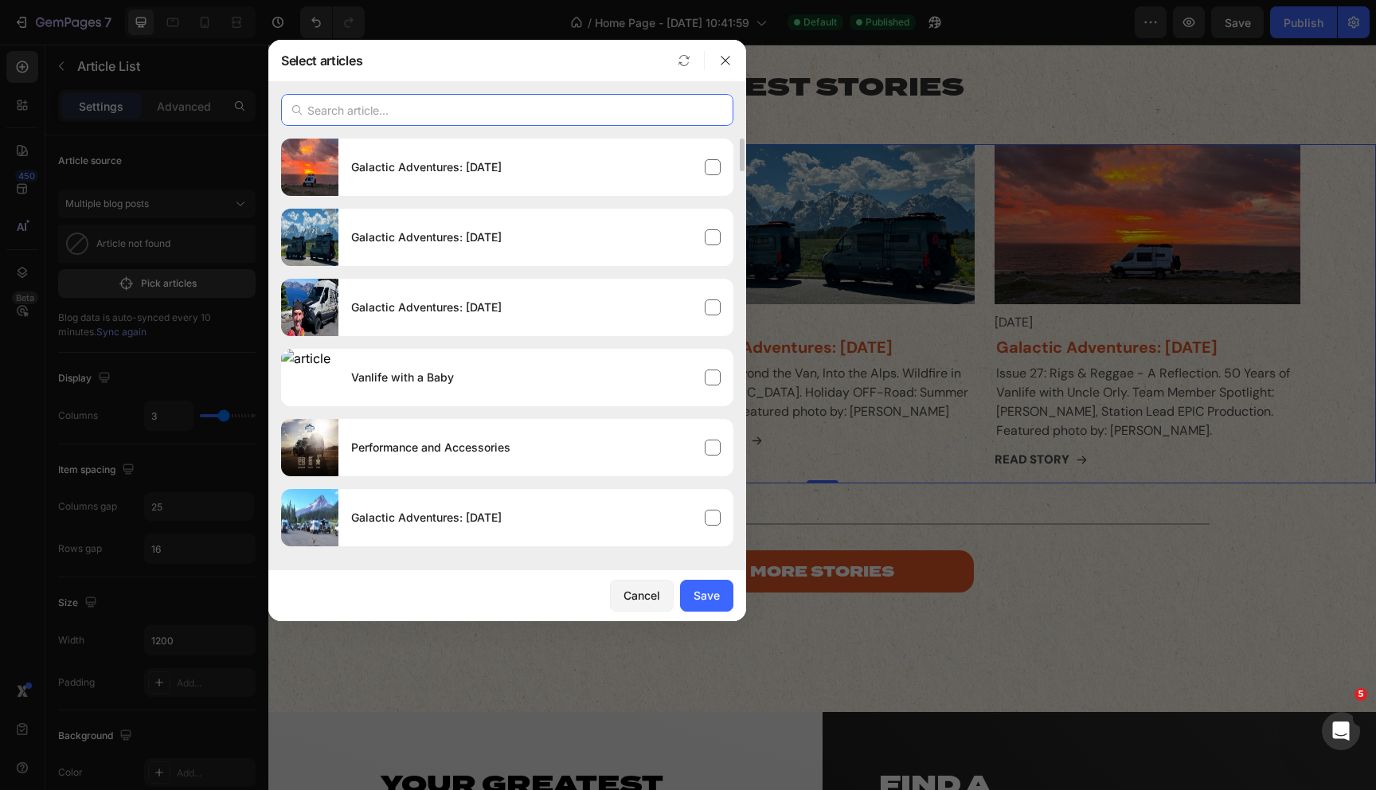
click at [388, 109] on input "text" at bounding box center [507, 110] width 452 height 32
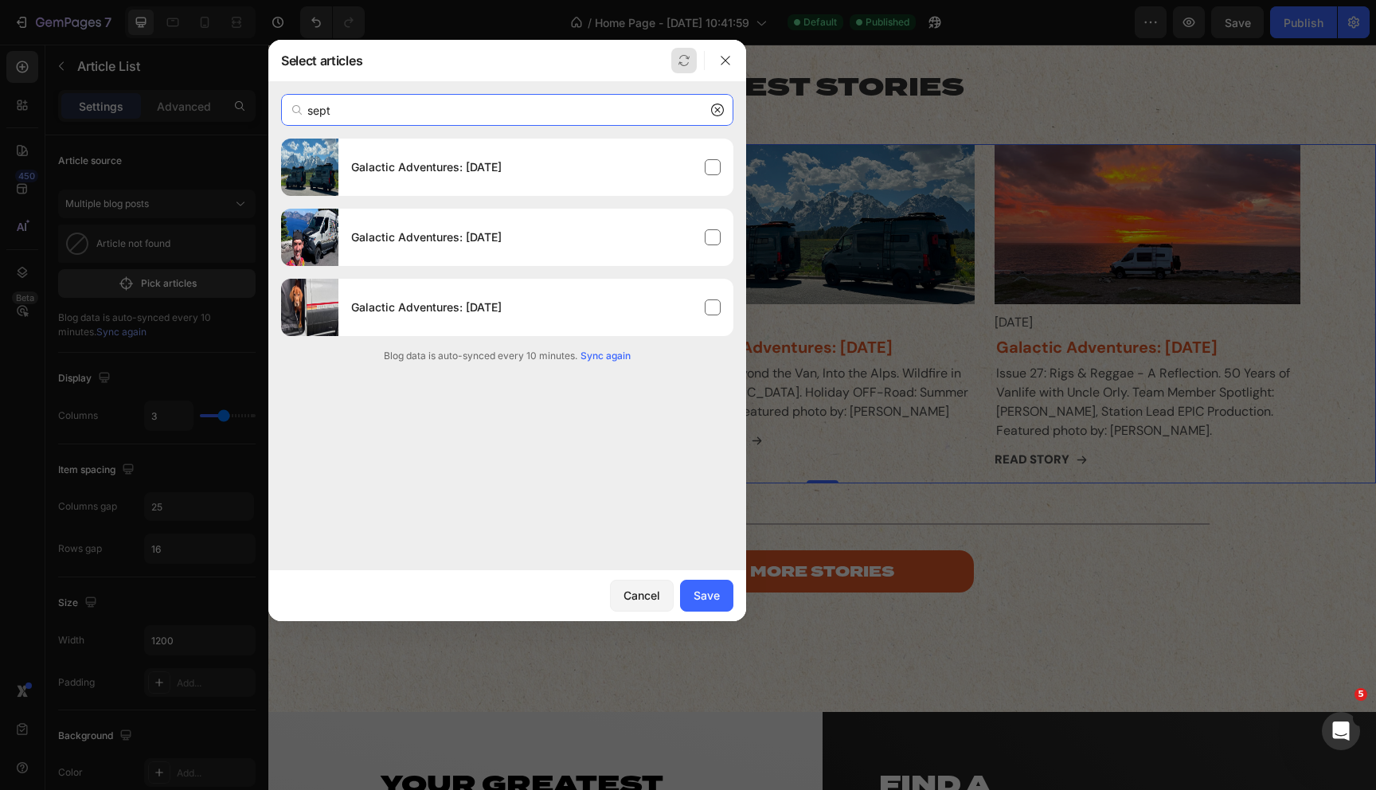
type input "sept"
click at [669, 56] on div at bounding box center [683, 60] width 41 height 41
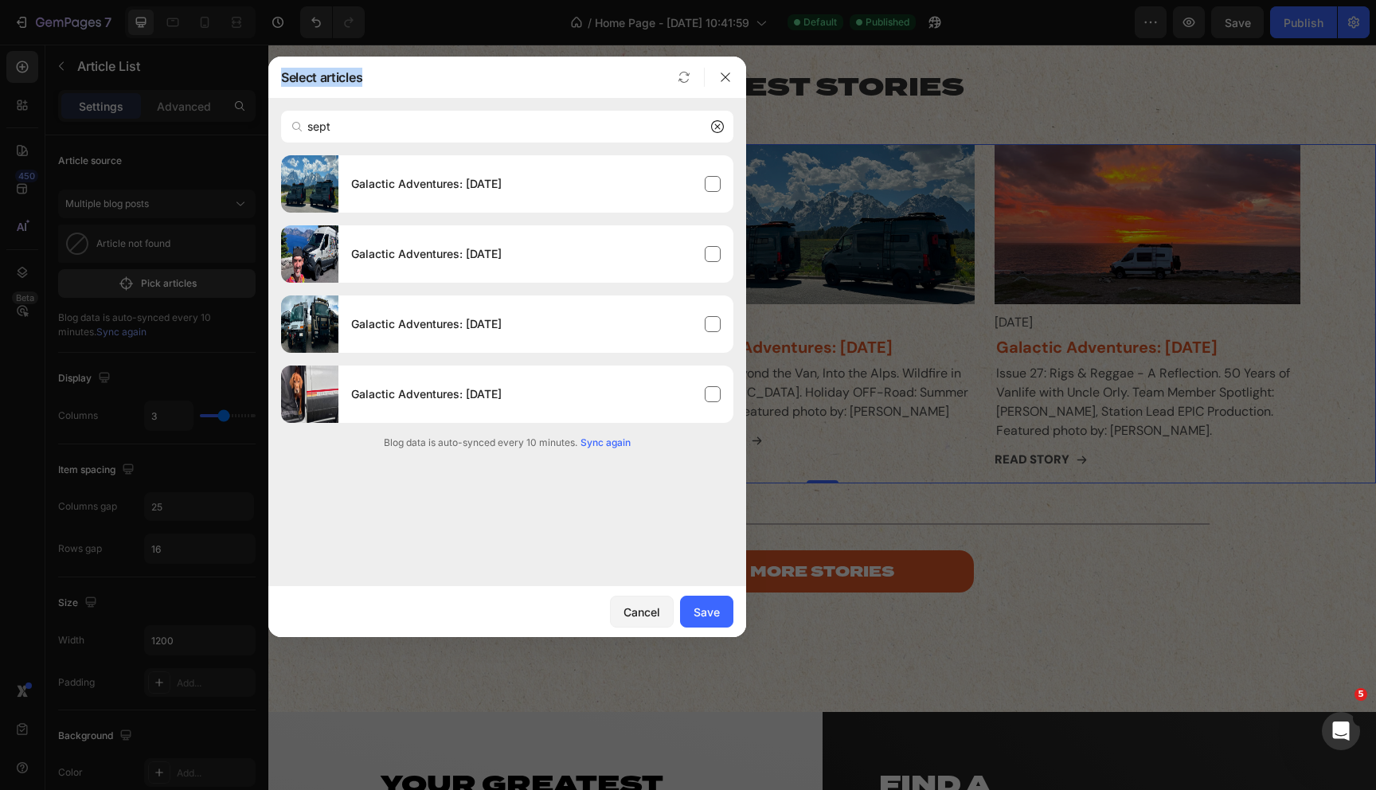
drag, startPoint x: 625, startPoint y: 65, endPoint x: 641, endPoint y: 72, distance: 17.2
click at [641, 72] on div at bounding box center [533, 77] width 342 height 41
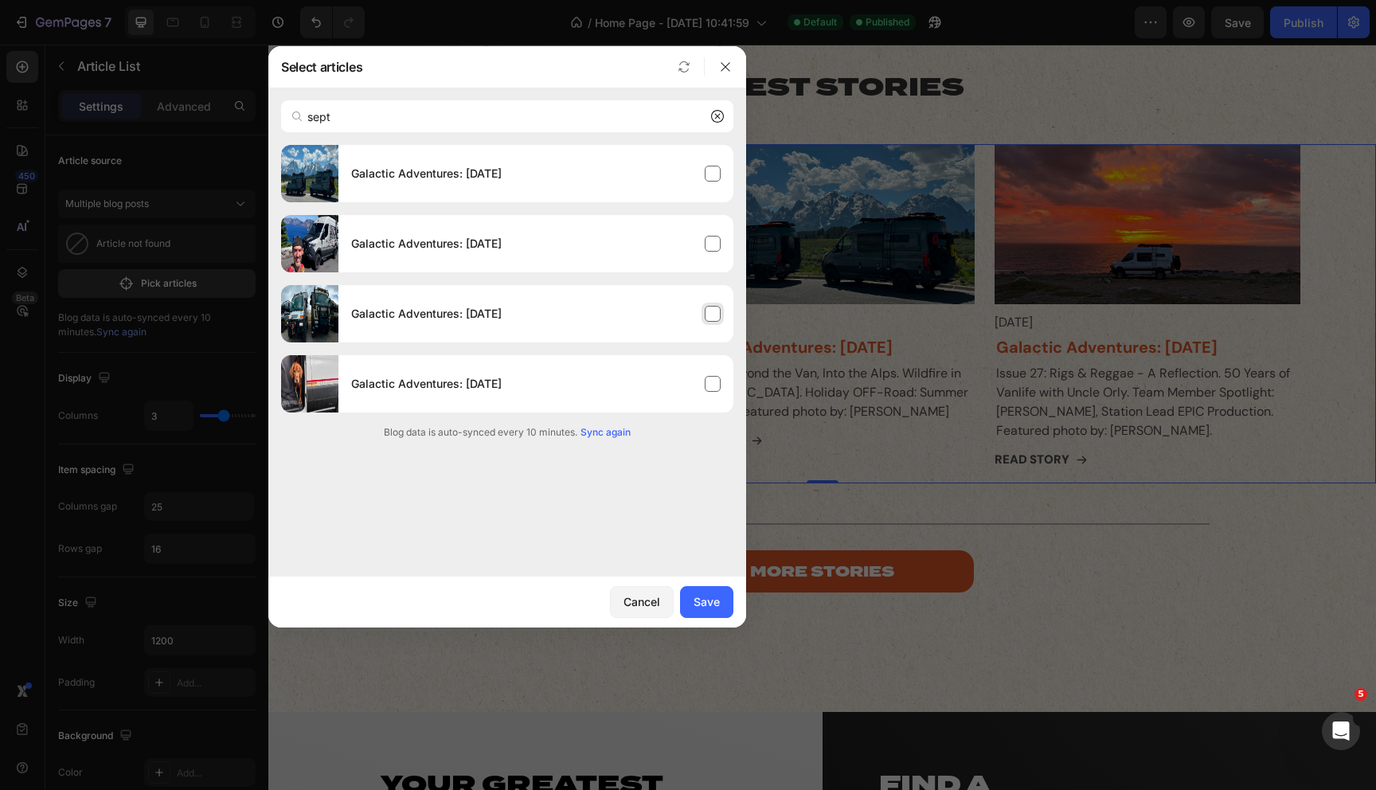
click at [713, 320] on div "Galactic Adventures: [DATE]" at bounding box center [535, 313] width 395 height 45
click at [714, 604] on div "Save" at bounding box center [707, 601] width 26 height 17
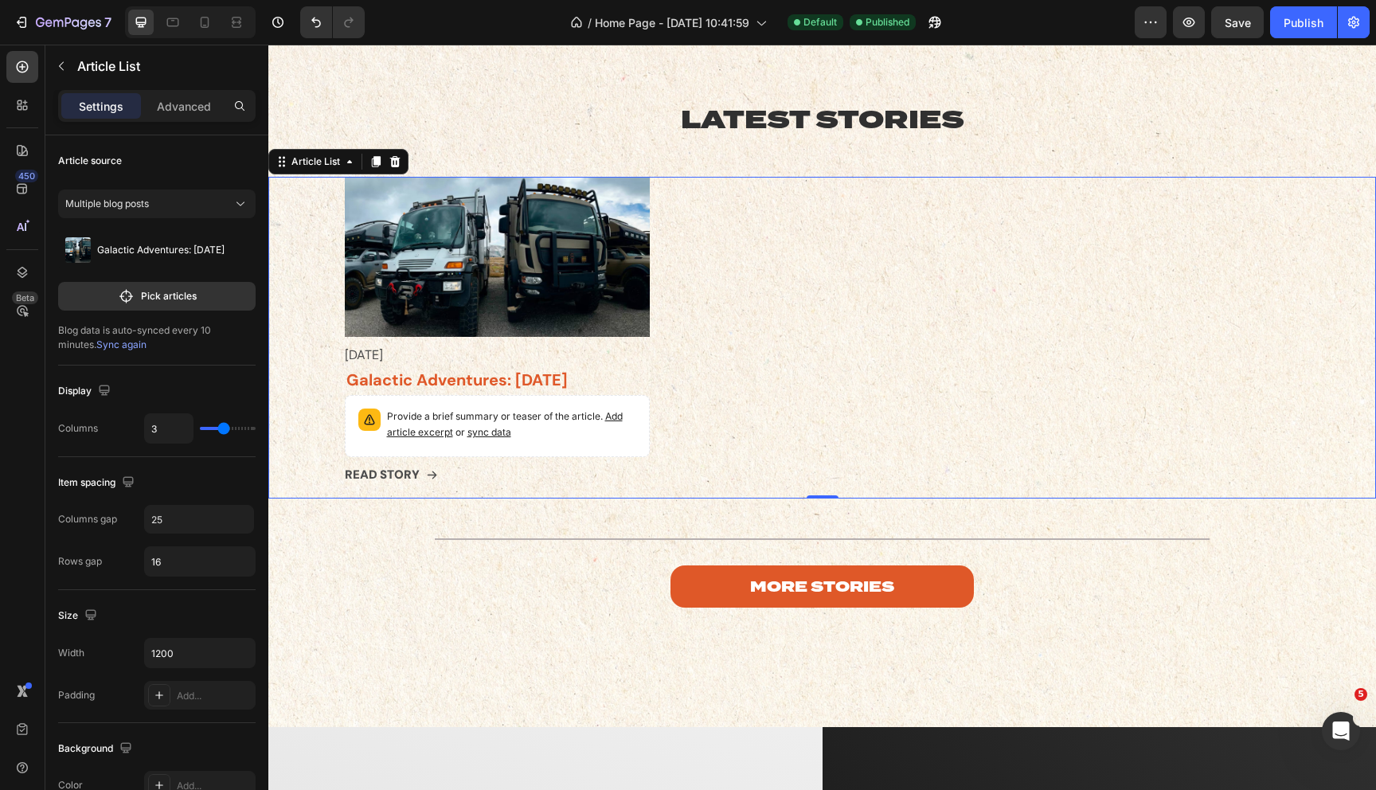
scroll to position [4268, 0]
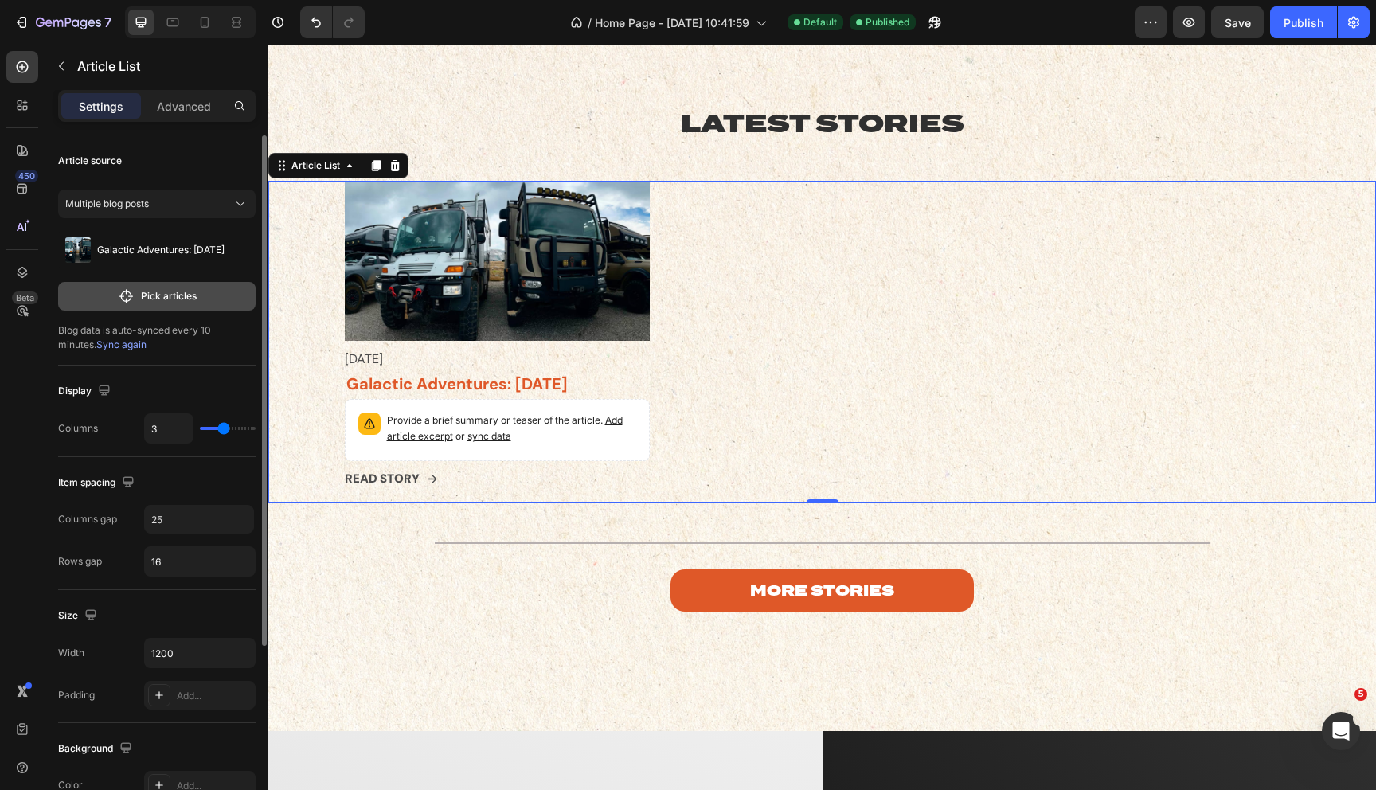
click at [155, 293] on p "Pick articles" at bounding box center [169, 296] width 56 height 14
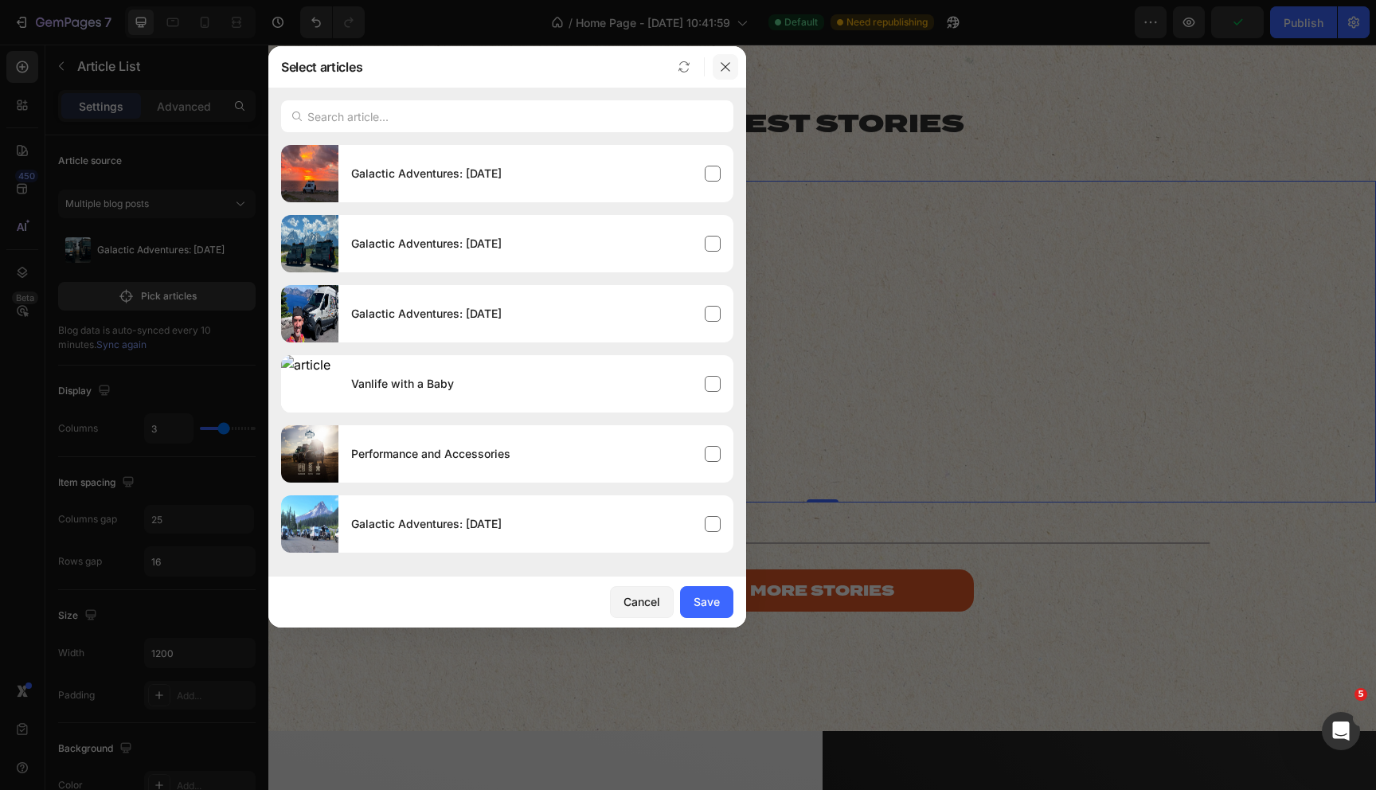
click at [722, 65] on icon "button" at bounding box center [725, 67] width 13 height 13
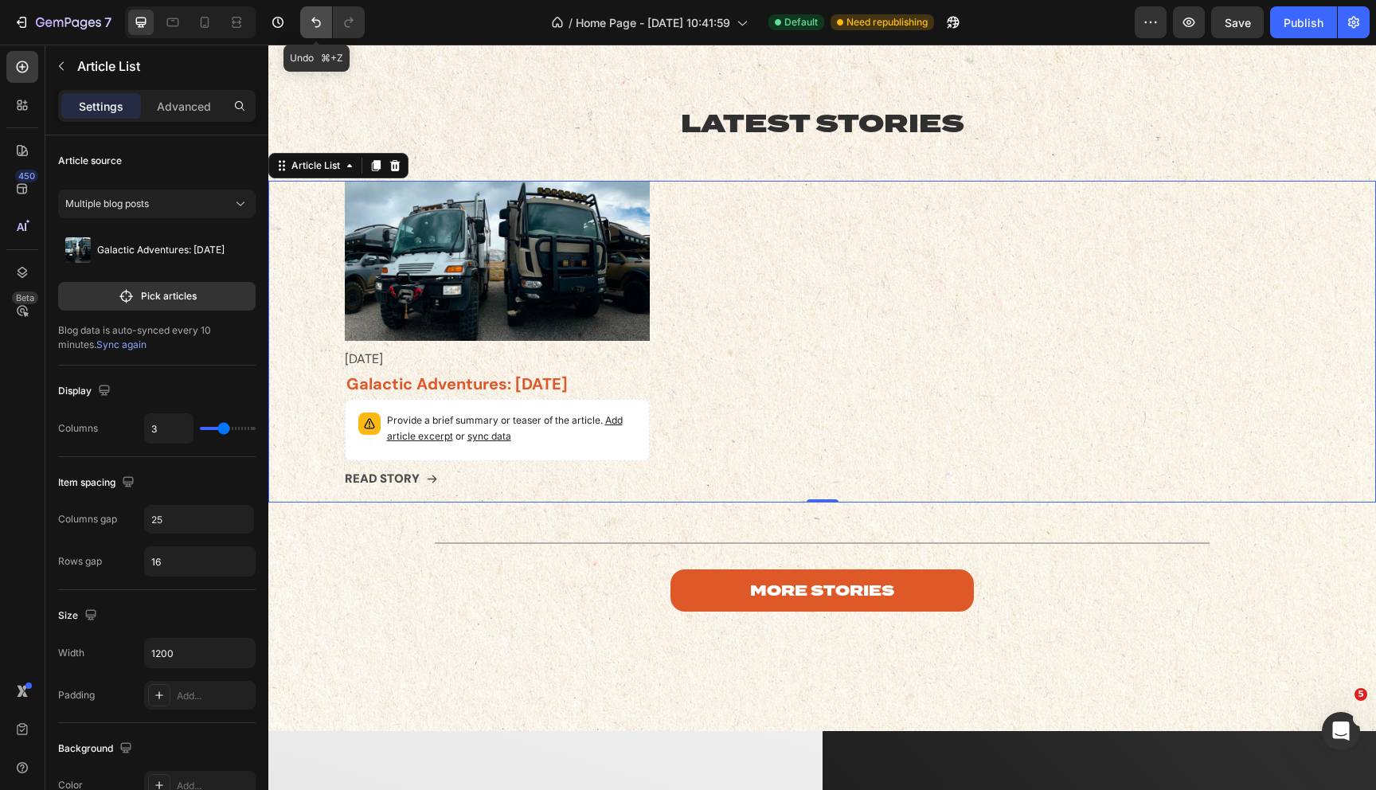
click at [308, 32] on button "Undo/Redo" at bounding box center [316, 22] width 32 height 32
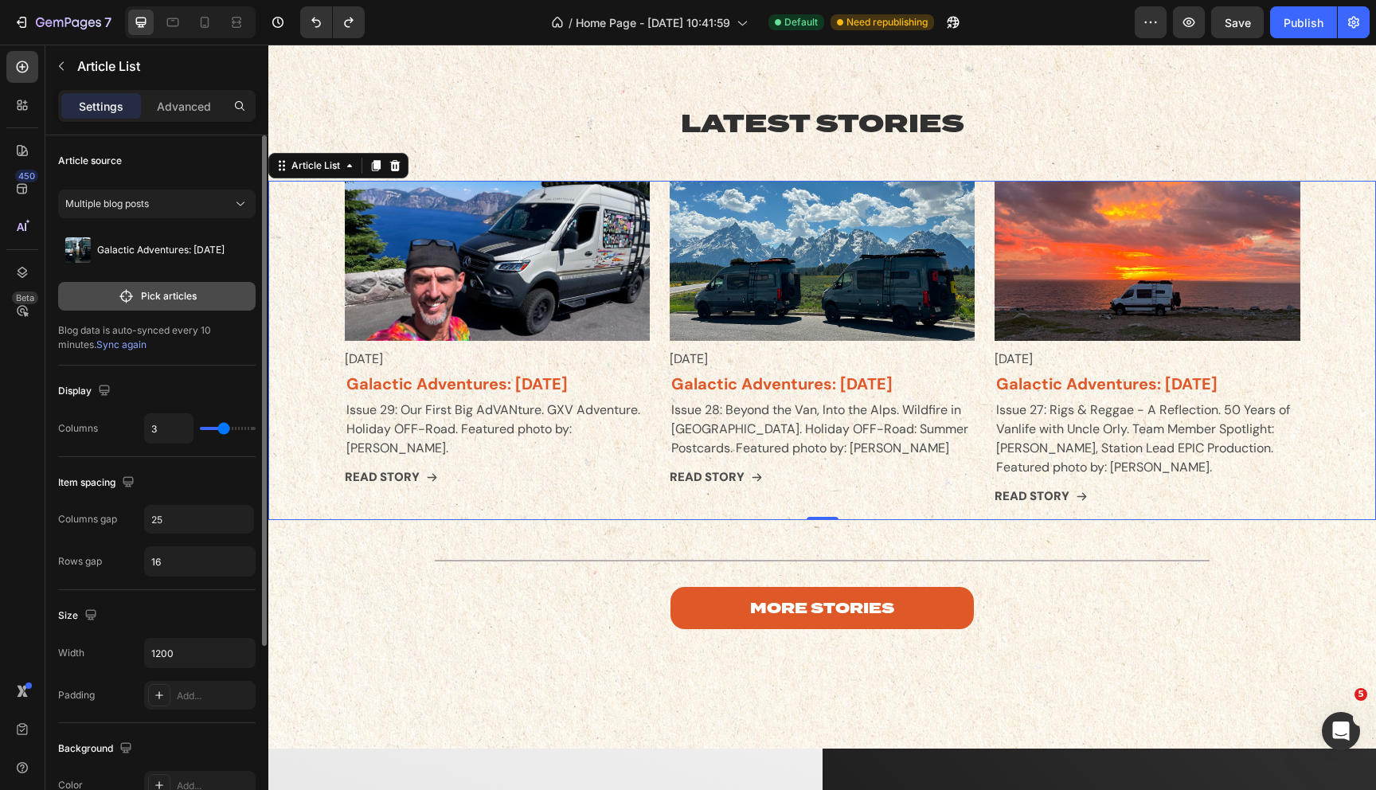
click at [162, 299] on p "Pick articles" at bounding box center [169, 296] width 56 height 14
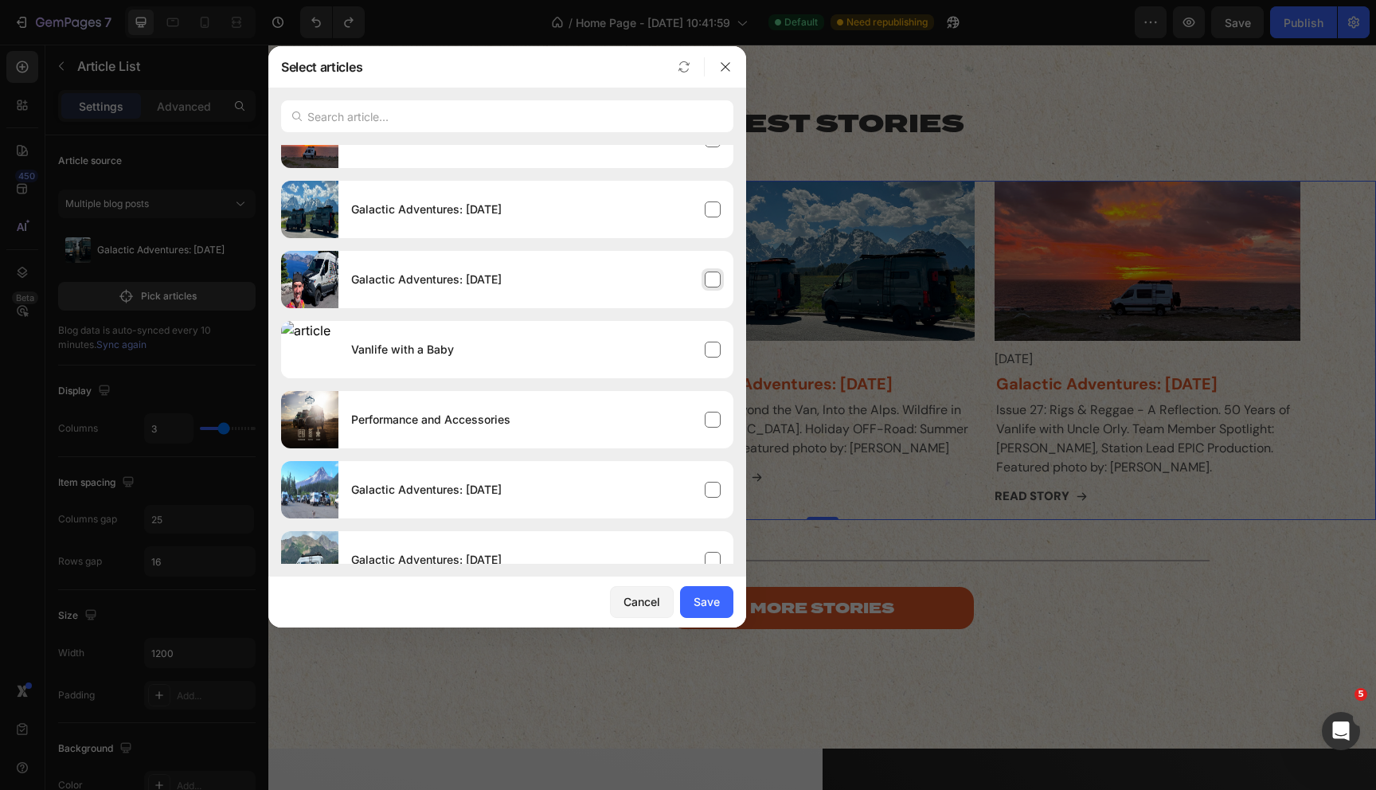
scroll to position [0, 0]
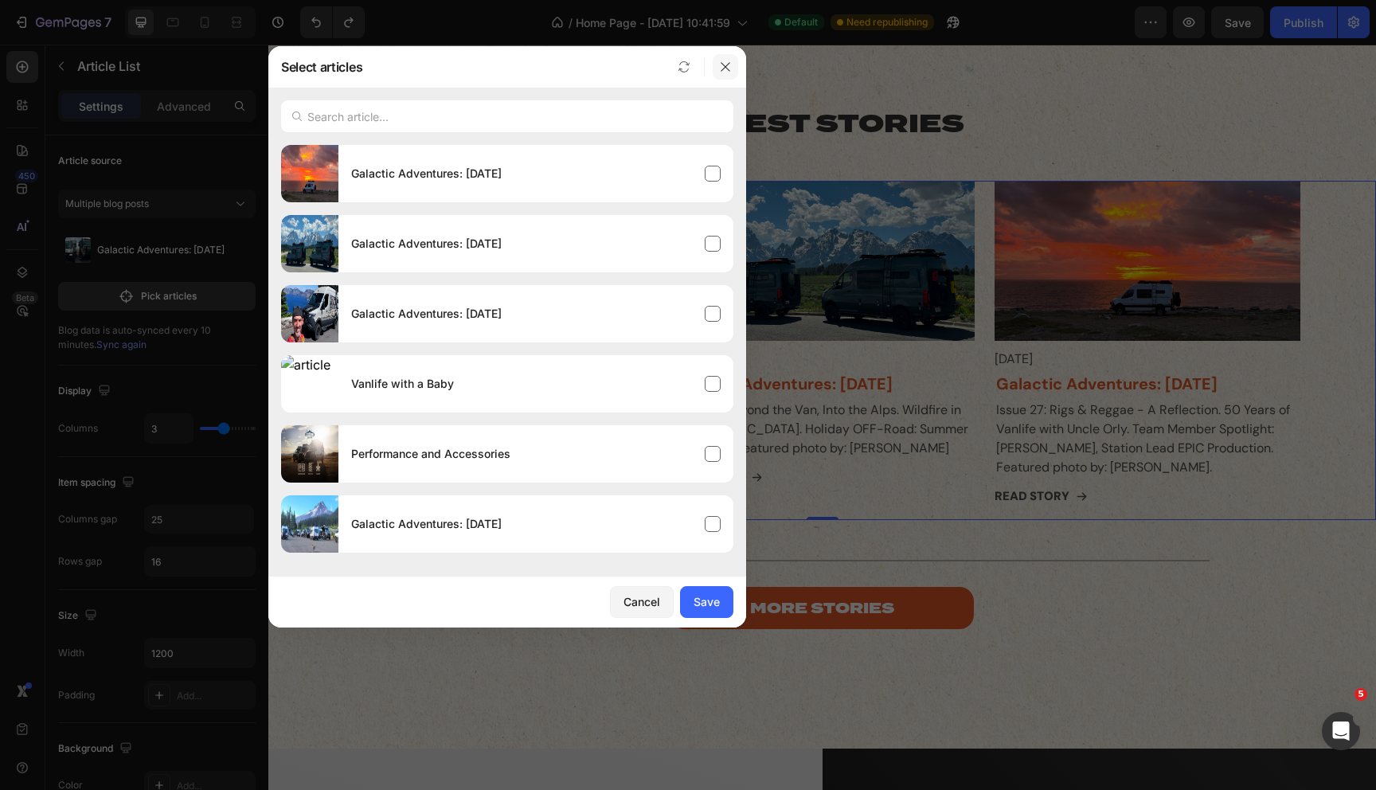
click at [722, 64] on icon "button" at bounding box center [725, 67] width 13 height 13
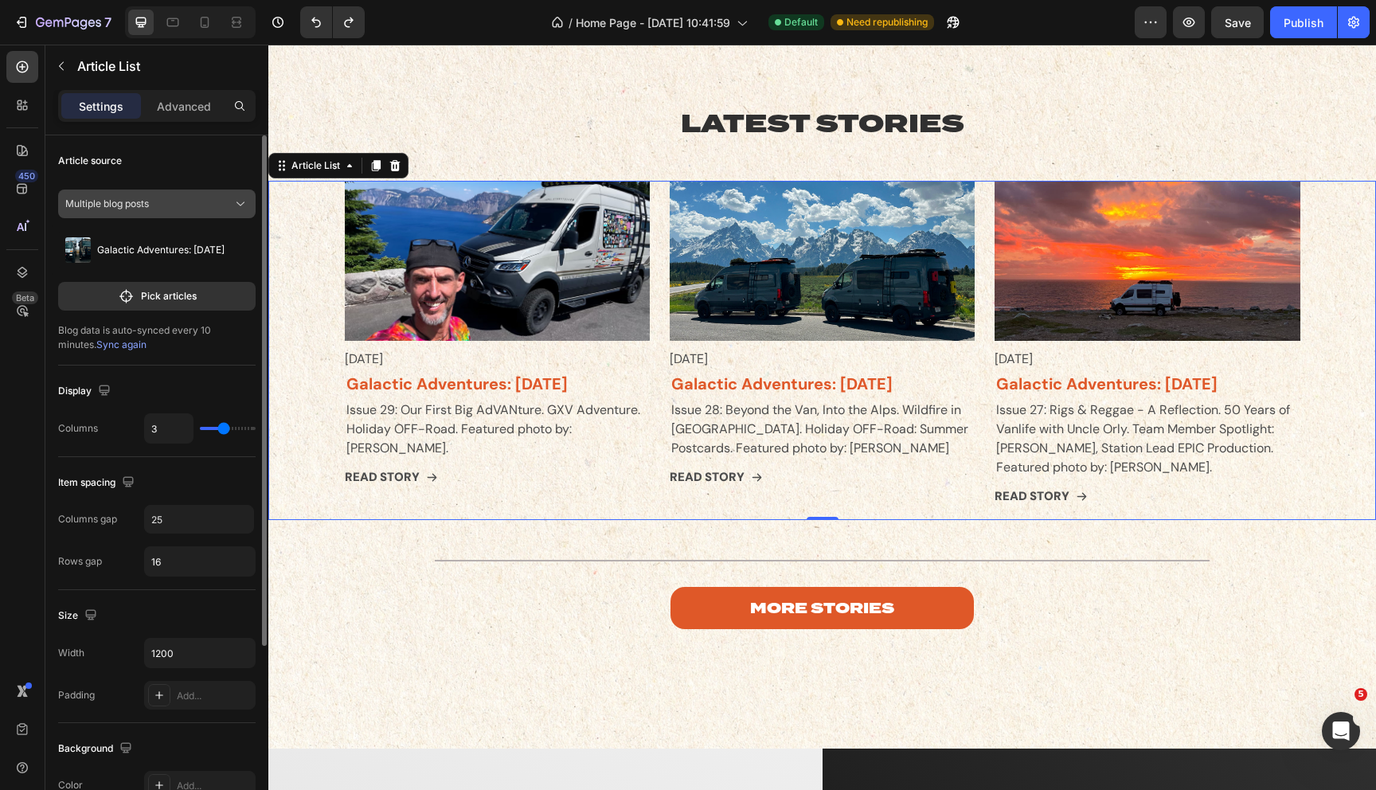
click at [210, 211] on div "Multiple blog posts" at bounding box center [156, 204] width 183 height 16
click at [164, 299] on p "Pick articles" at bounding box center [169, 296] width 56 height 14
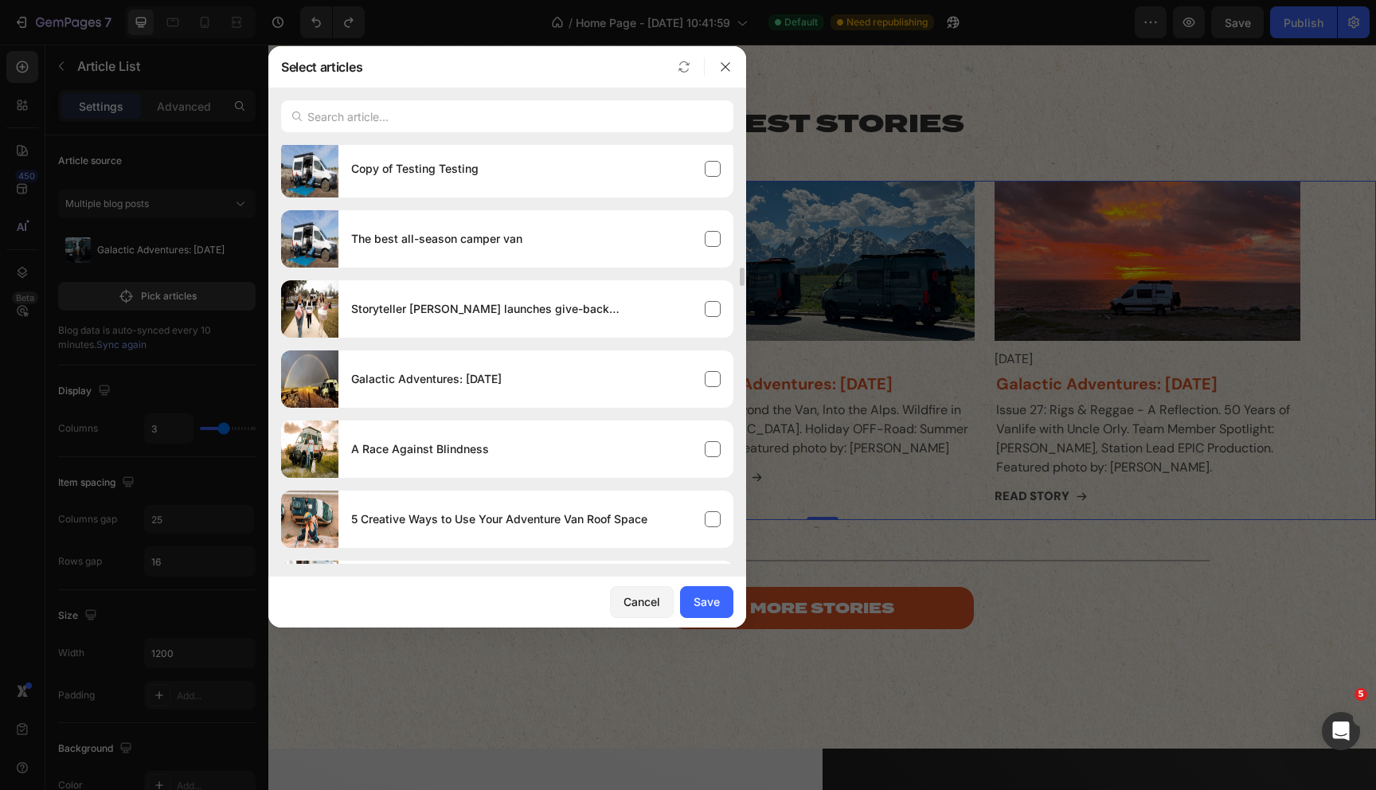
scroll to position [812, 0]
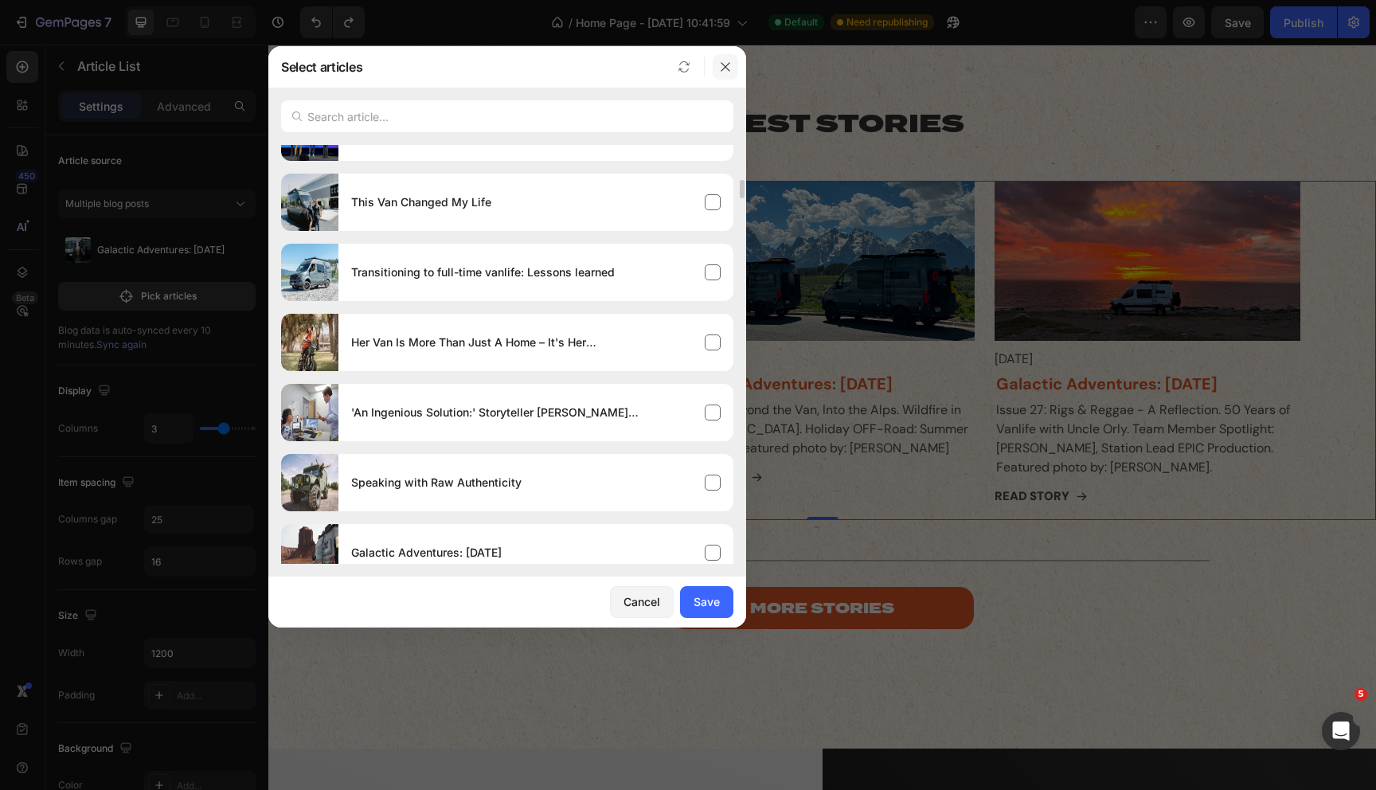
click at [723, 74] on button "button" at bounding box center [725, 66] width 25 height 25
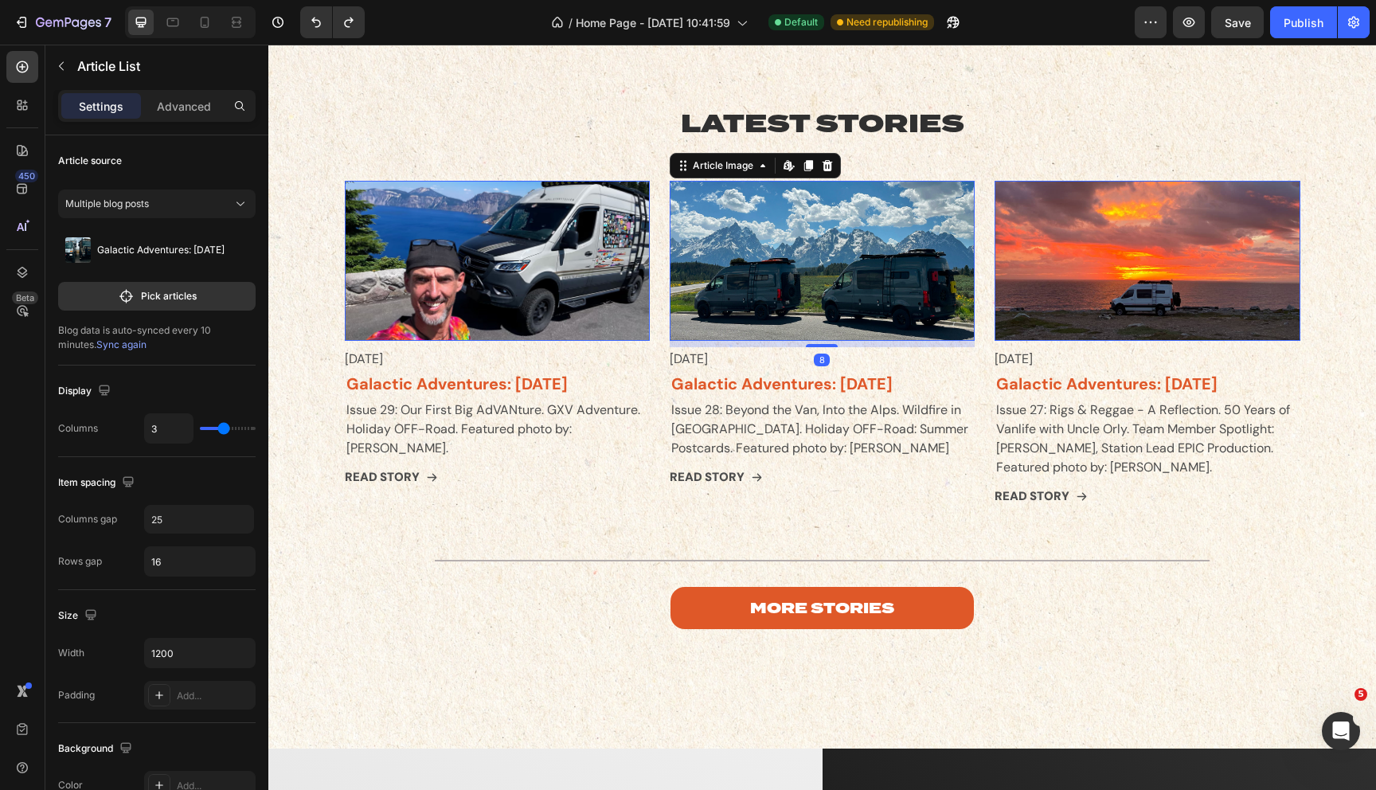
click at [716, 225] on img at bounding box center [822, 261] width 305 height 160
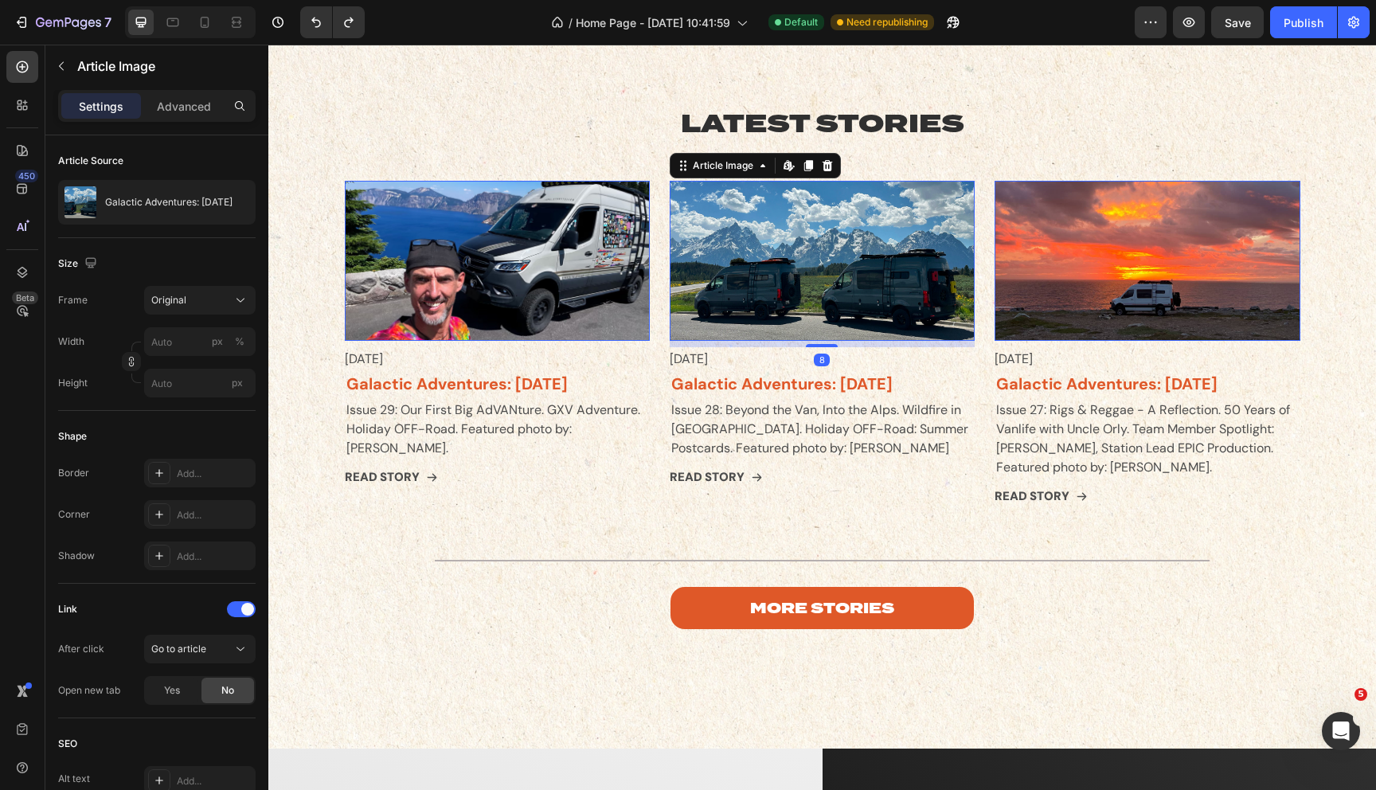
click at [533, 221] on img at bounding box center [497, 261] width 305 height 160
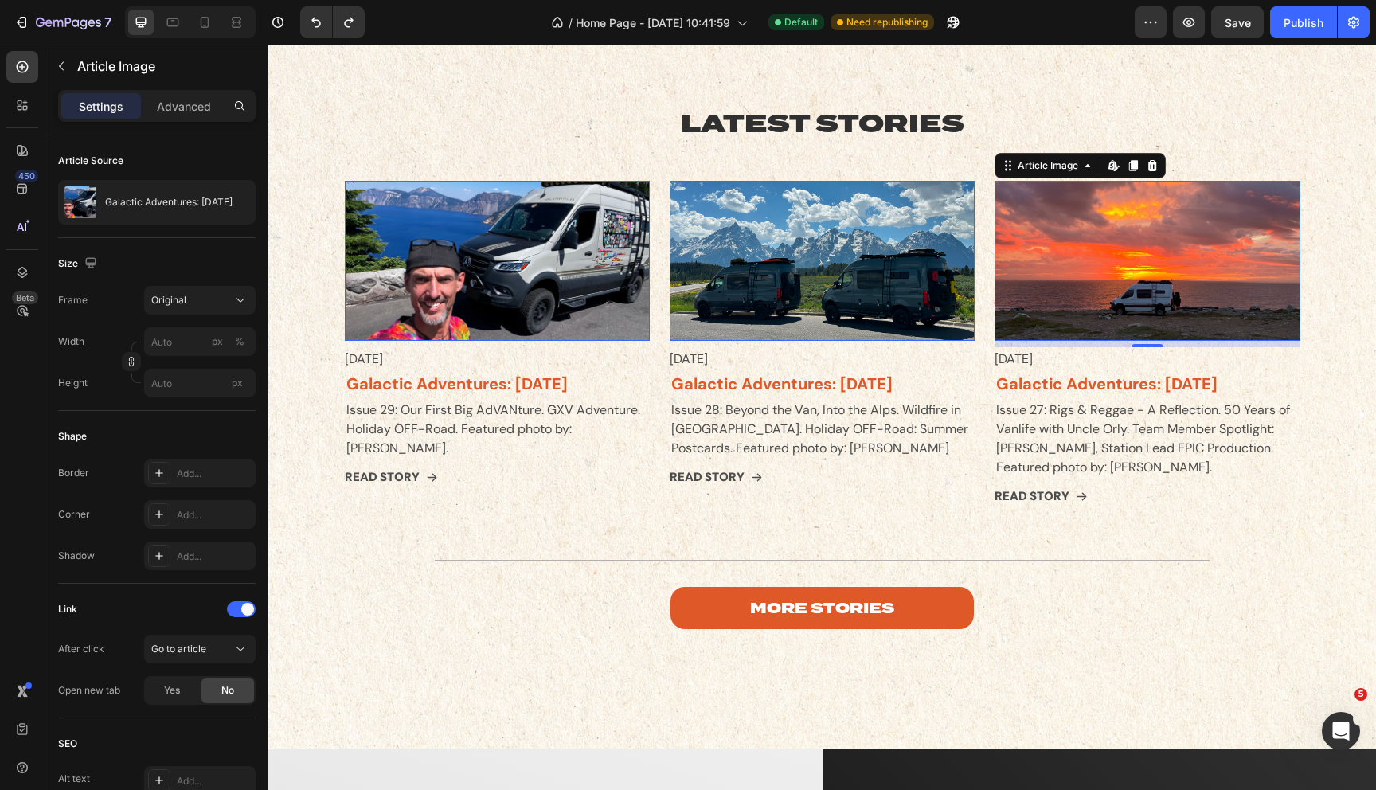
click at [1162, 230] on img at bounding box center [1147, 261] width 305 height 160
click at [1152, 160] on icon at bounding box center [1152, 165] width 13 height 13
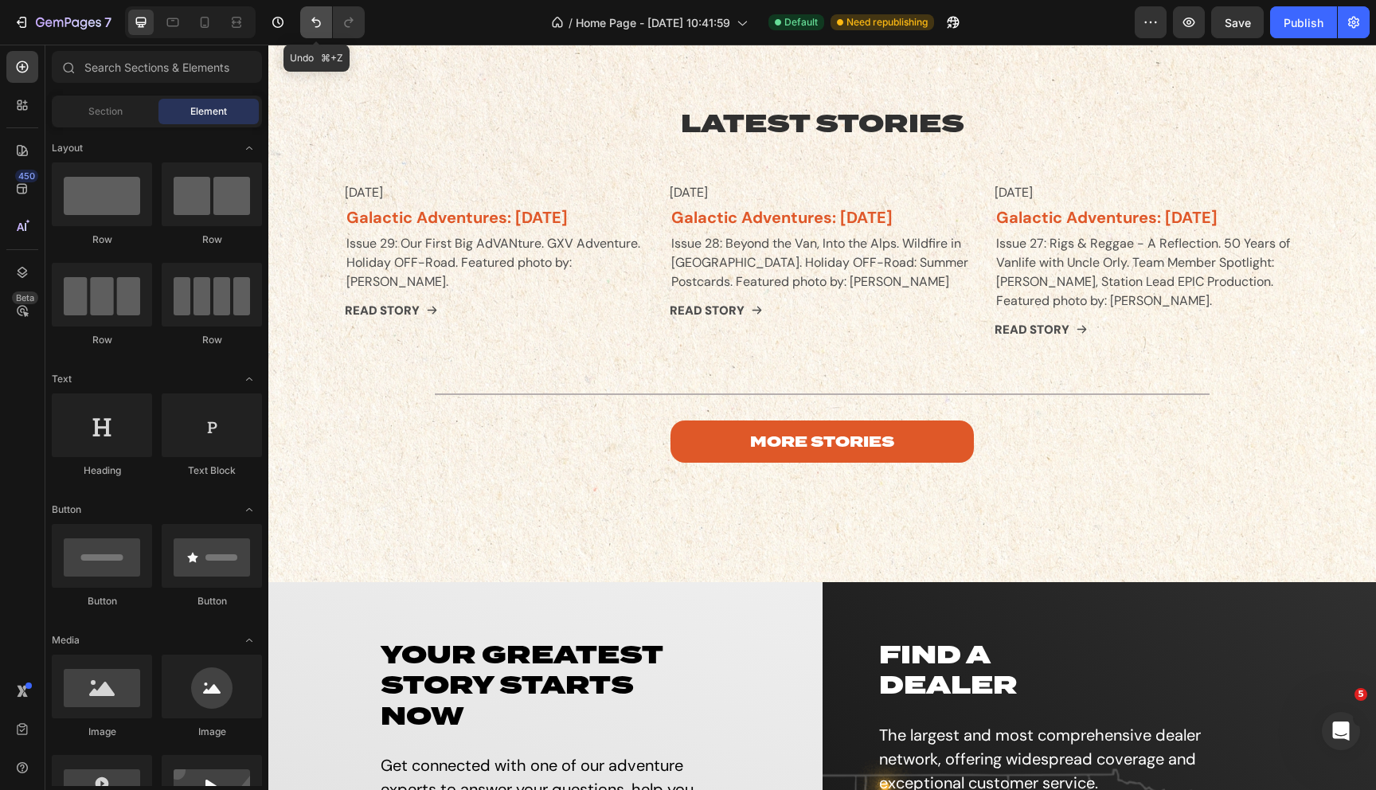
click at [304, 17] on button "Undo/Redo" at bounding box center [316, 22] width 32 height 32
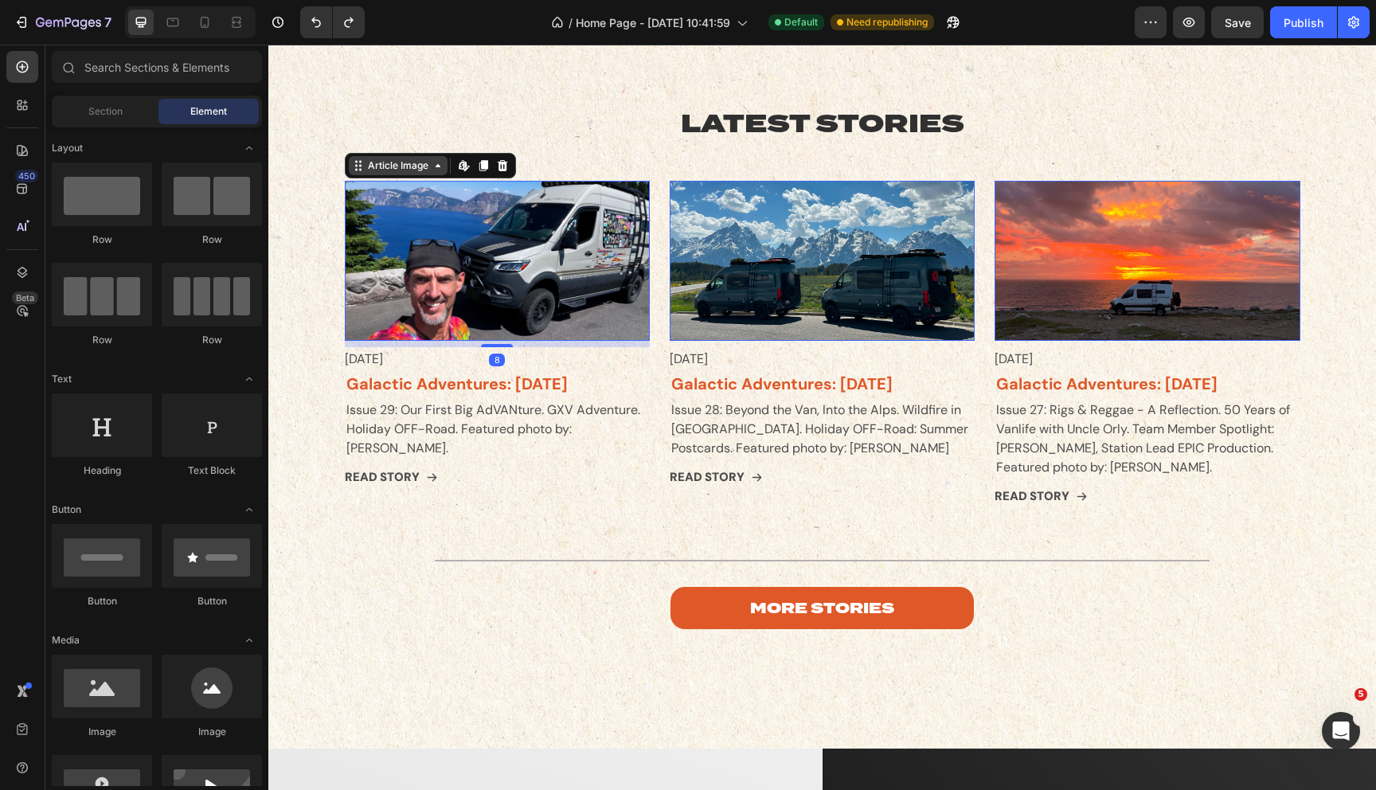
click at [370, 174] on div "Article Image" at bounding box center [398, 165] width 99 height 19
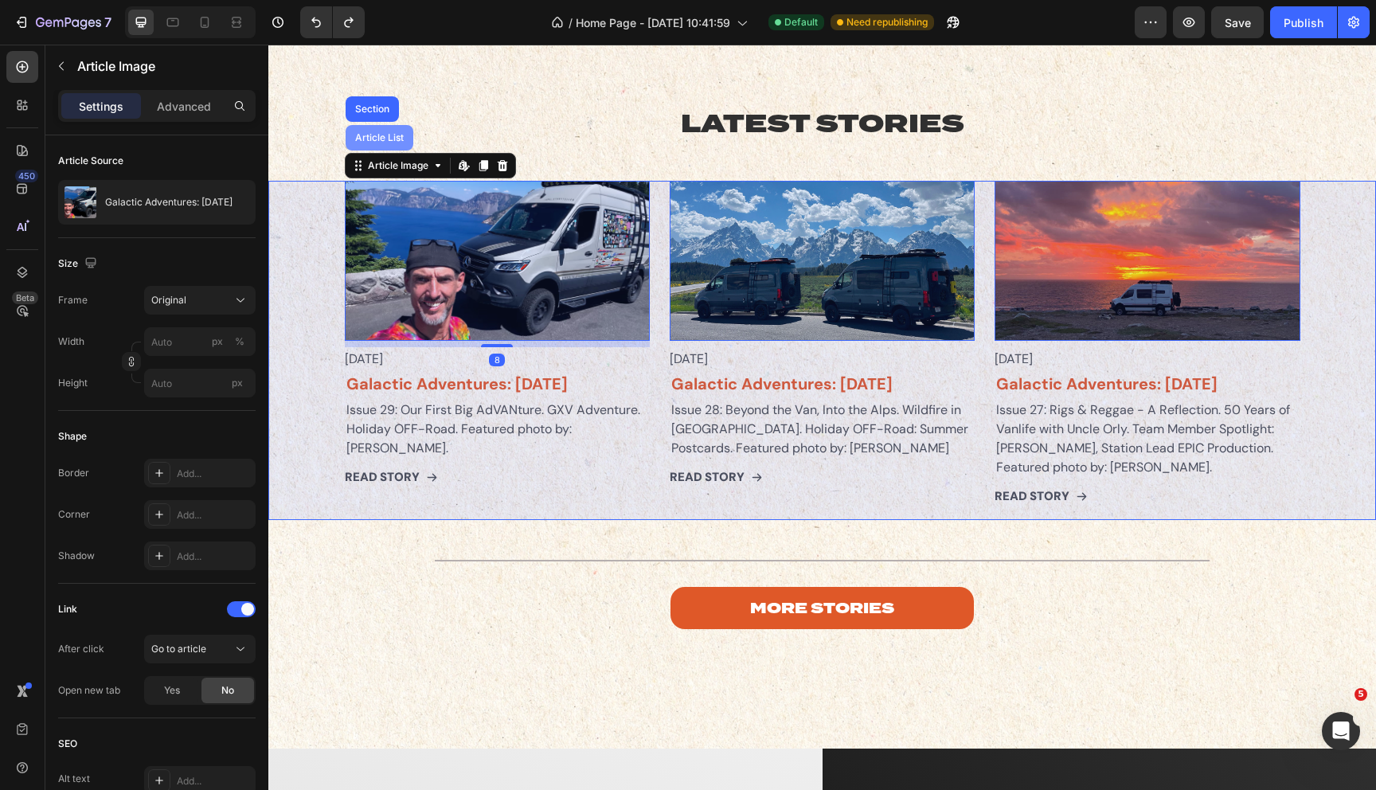
click at [377, 136] on div "Article List" at bounding box center [379, 138] width 55 height 10
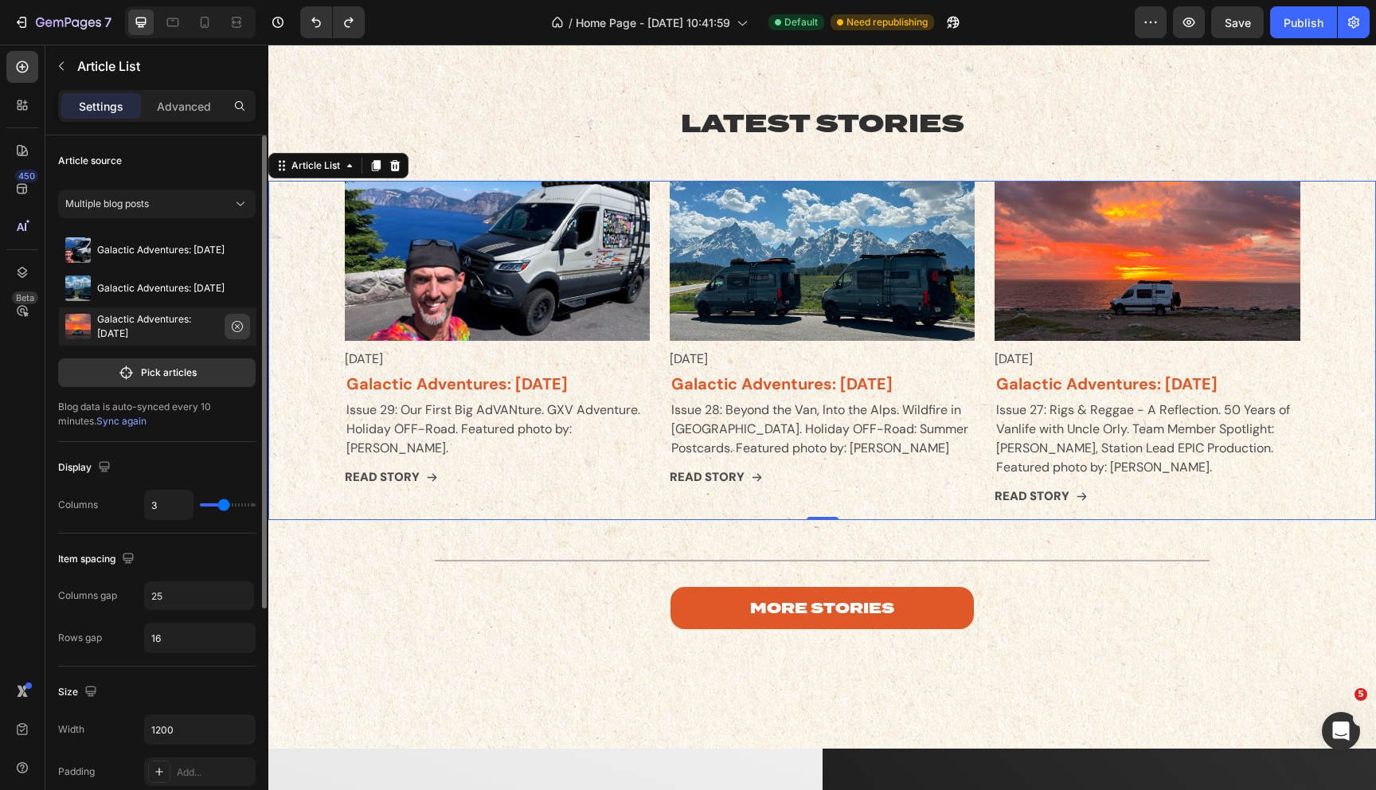
click at [235, 326] on icon "button" at bounding box center [237, 326] width 13 height 13
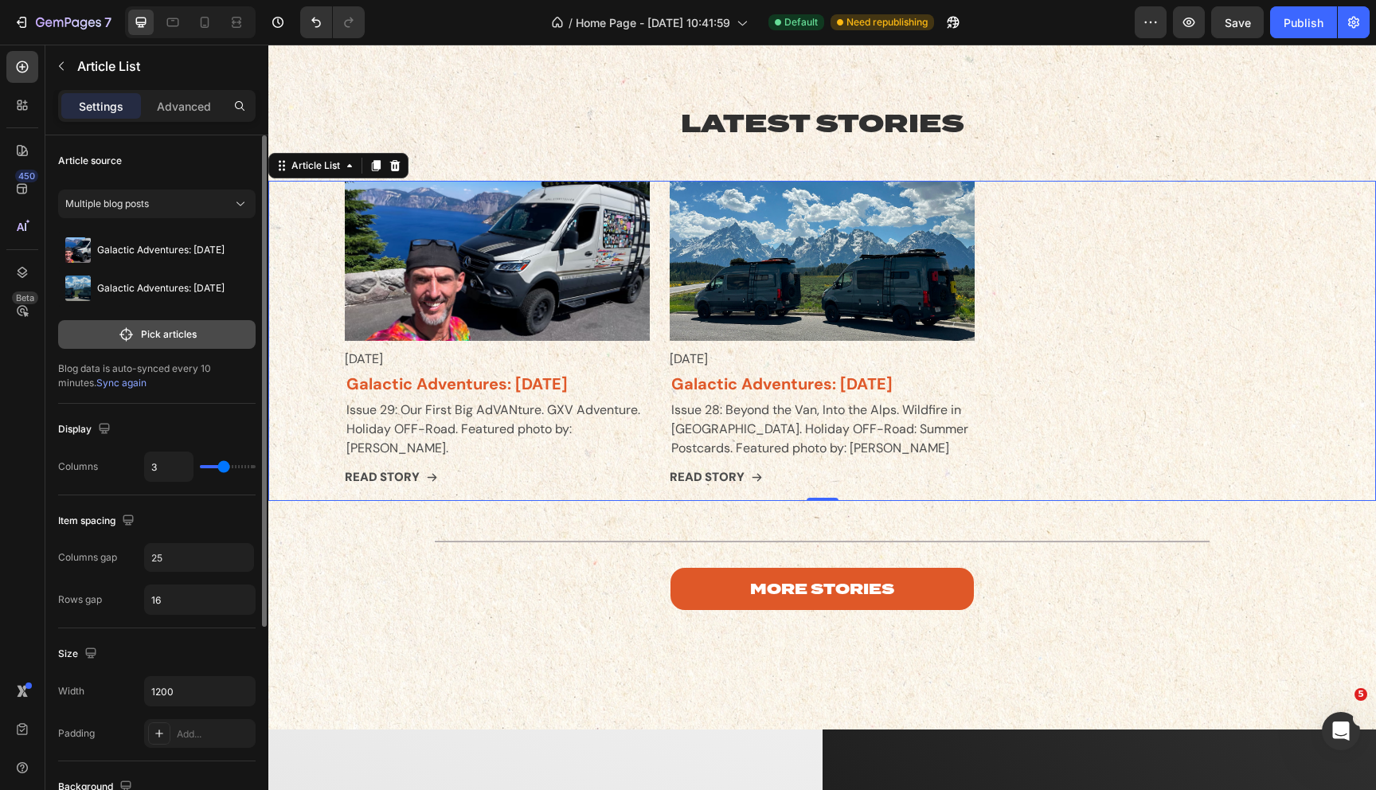
click at [153, 333] on p "Pick articles" at bounding box center [169, 334] width 56 height 14
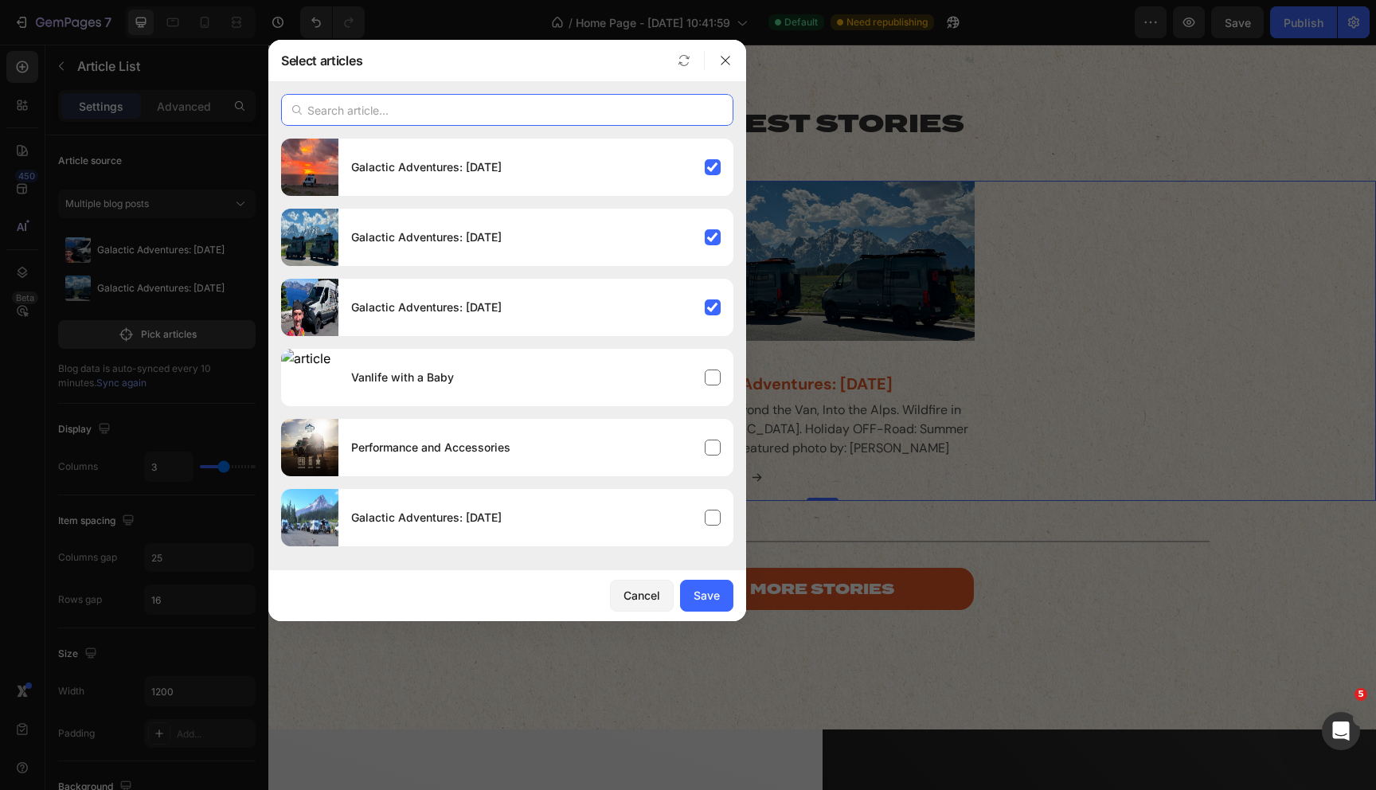
click at [380, 112] on input "text" at bounding box center [507, 110] width 452 height 32
click at [718, 377] on div "Vanlife with a Baby" at bounding box center [535, 377] width 395 height 45
click at [705, 601] on div "Save" at bounding box center [707, 595] width 26 height 17
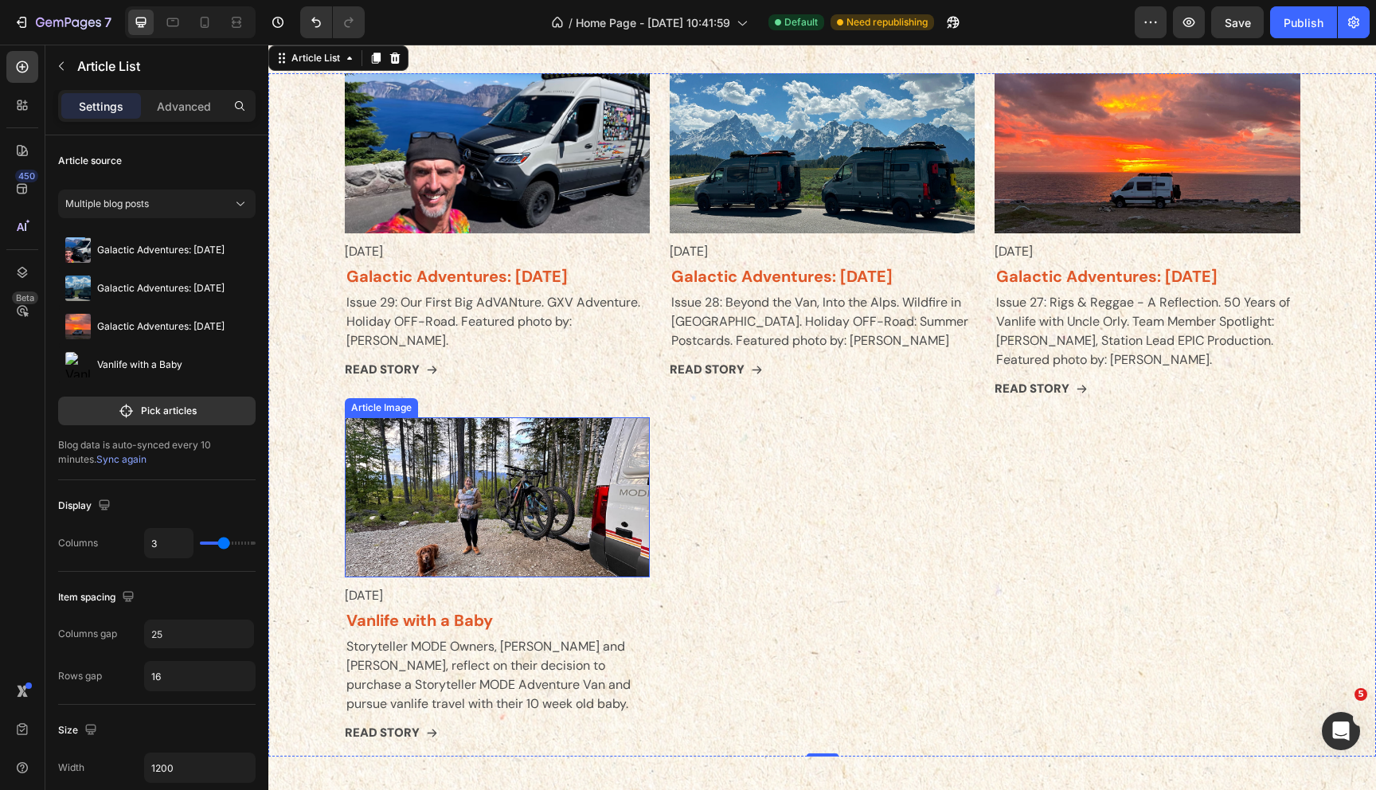
scroll to position [4380, 0]
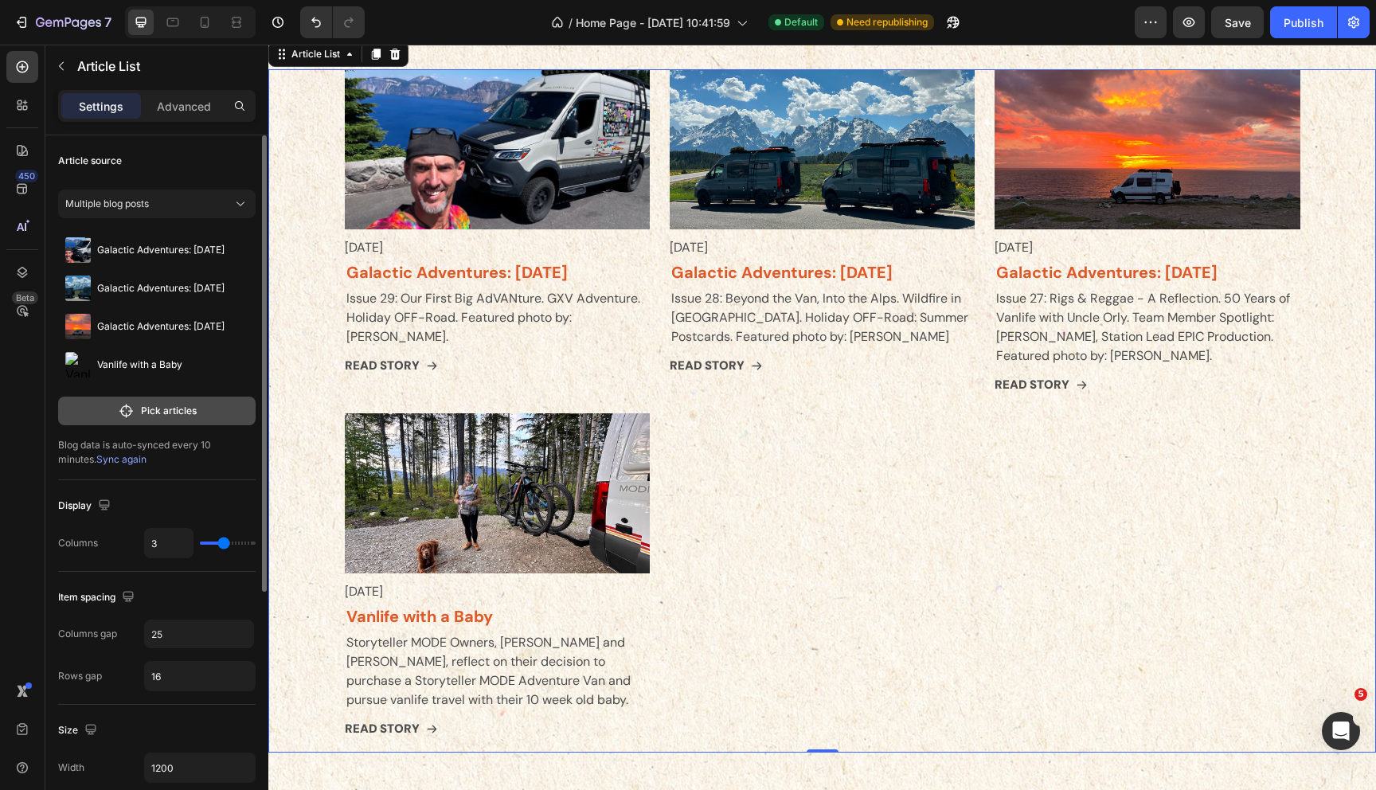
click at [172, 405] on p "Pick articles" at bounding box center [169, 411] width 56 height 14
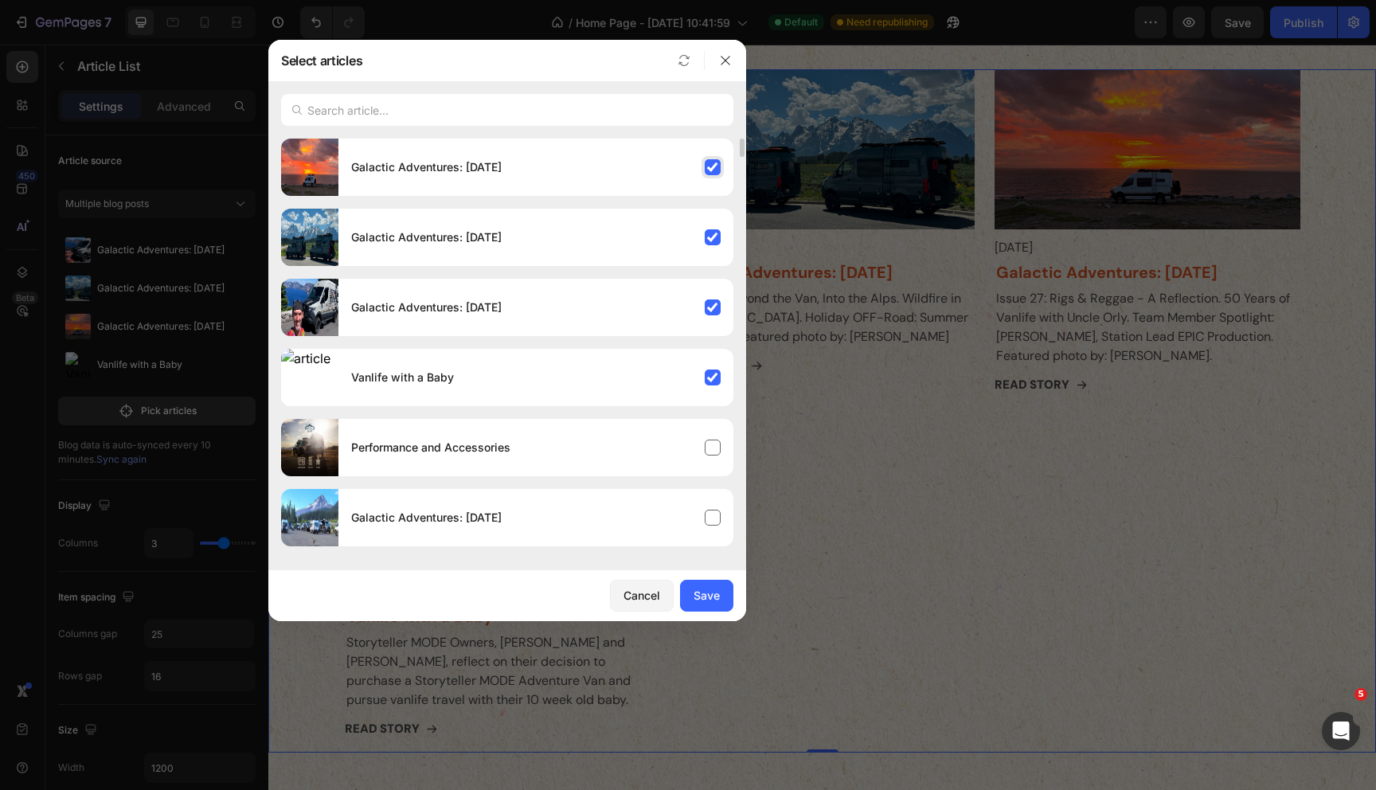
click at [713, 166] on div "Galactic Adventures: [DATE]" at bounding box center [535, 167] width 395 height 45
click at [714, 234] on div "Galactic Adventures: [DATE]" at bounding box center [535, 237] width 395 height 45
click at [469, 115] on input "text" at bounding box center [507, 110] width 452 height 32
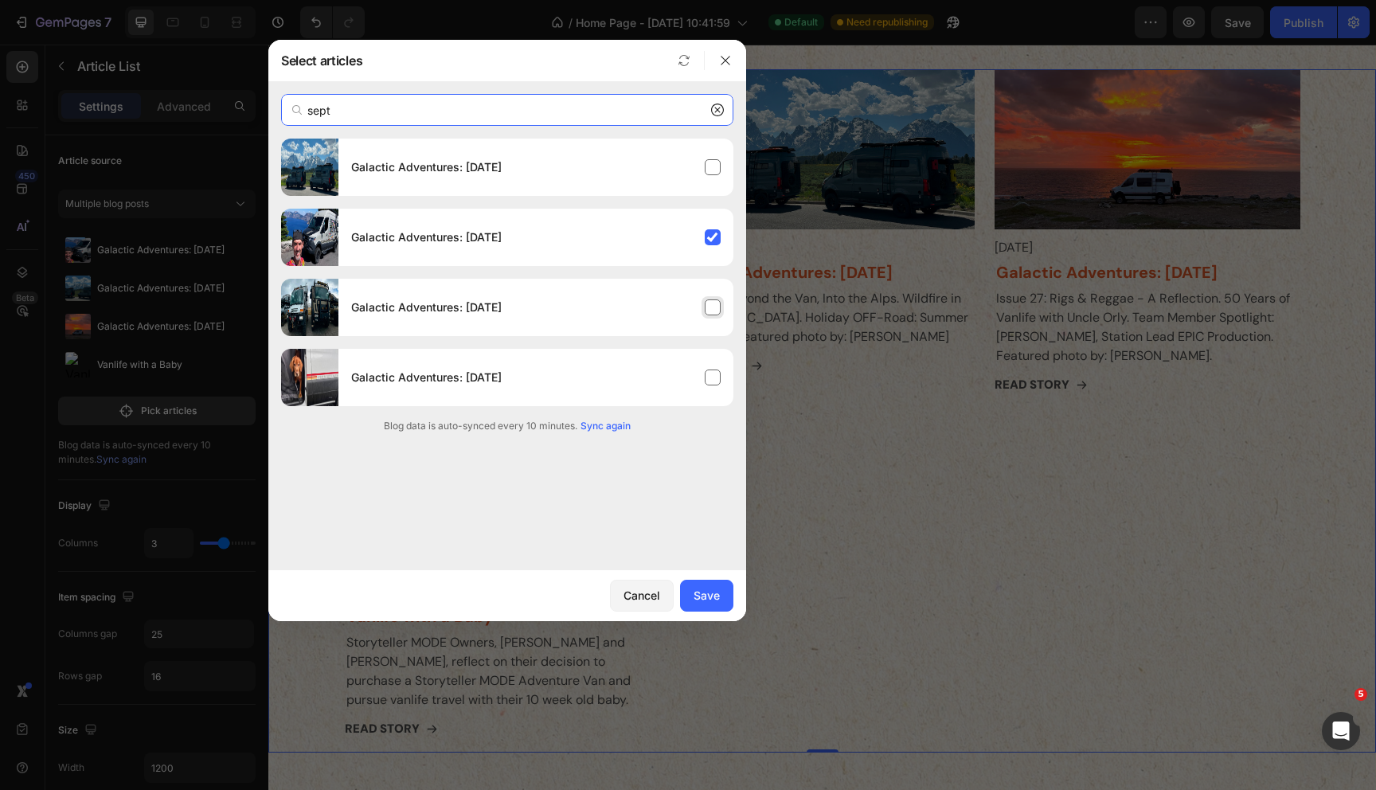
type input "sept"
click at [714, 306] on div "Galactic Adventures: [DATE]" at bounding box center [535, 307] width 395 height 45
click at [709, 593] on div "Save" at bounding box center [707, 595] width 26 height 17
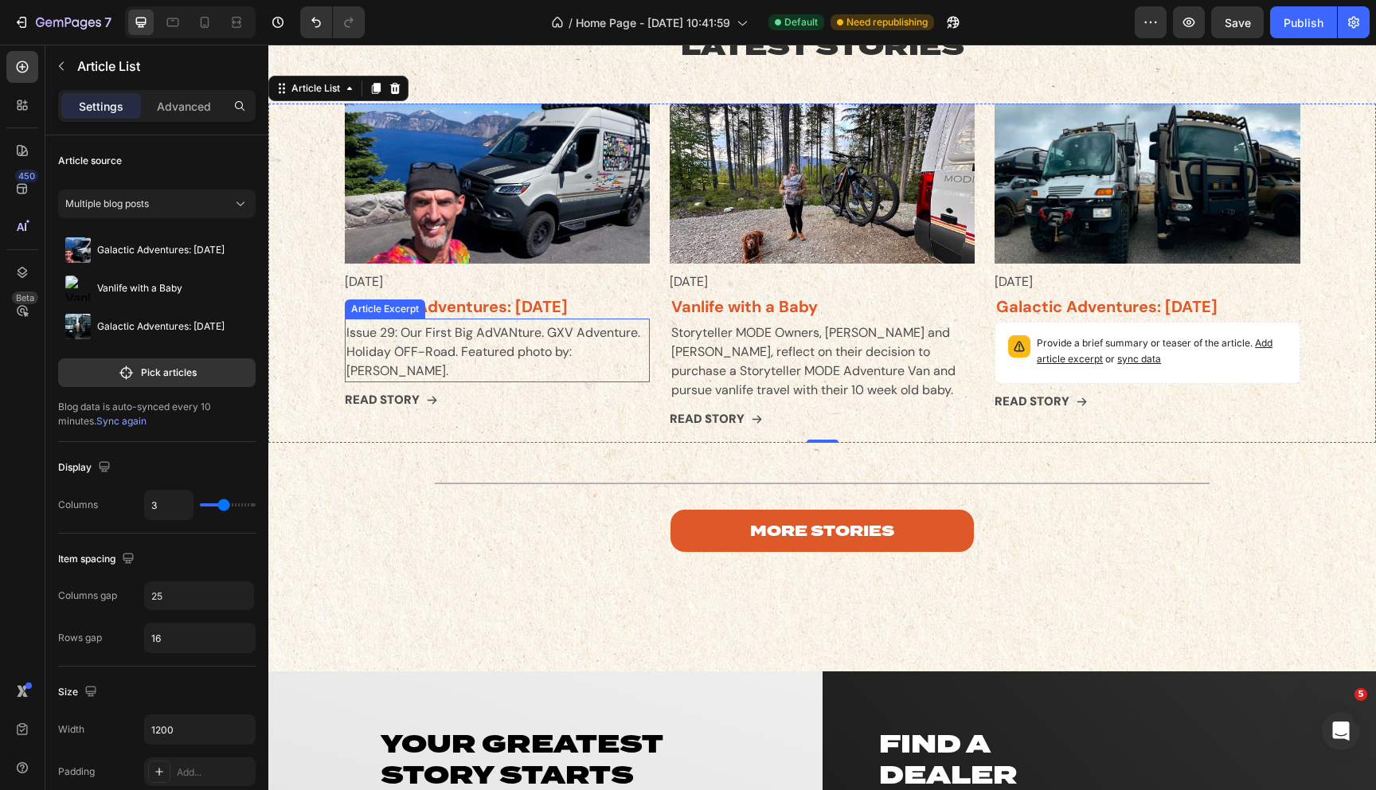
scroll to position [4339, 0]
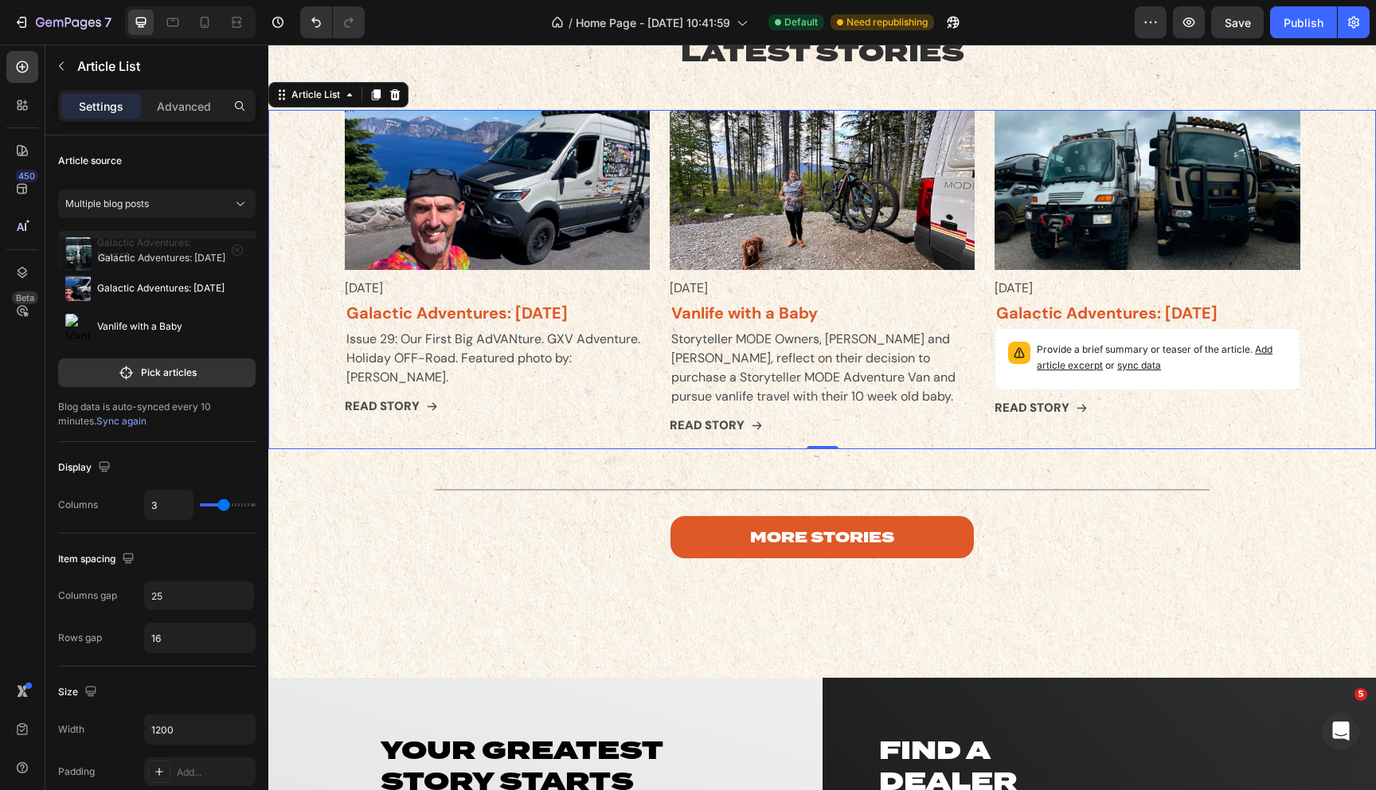
drag, startPoint x: 83, startPoint y: 326, endPoint x: 80, endPoint y: 247, distance: 78.9
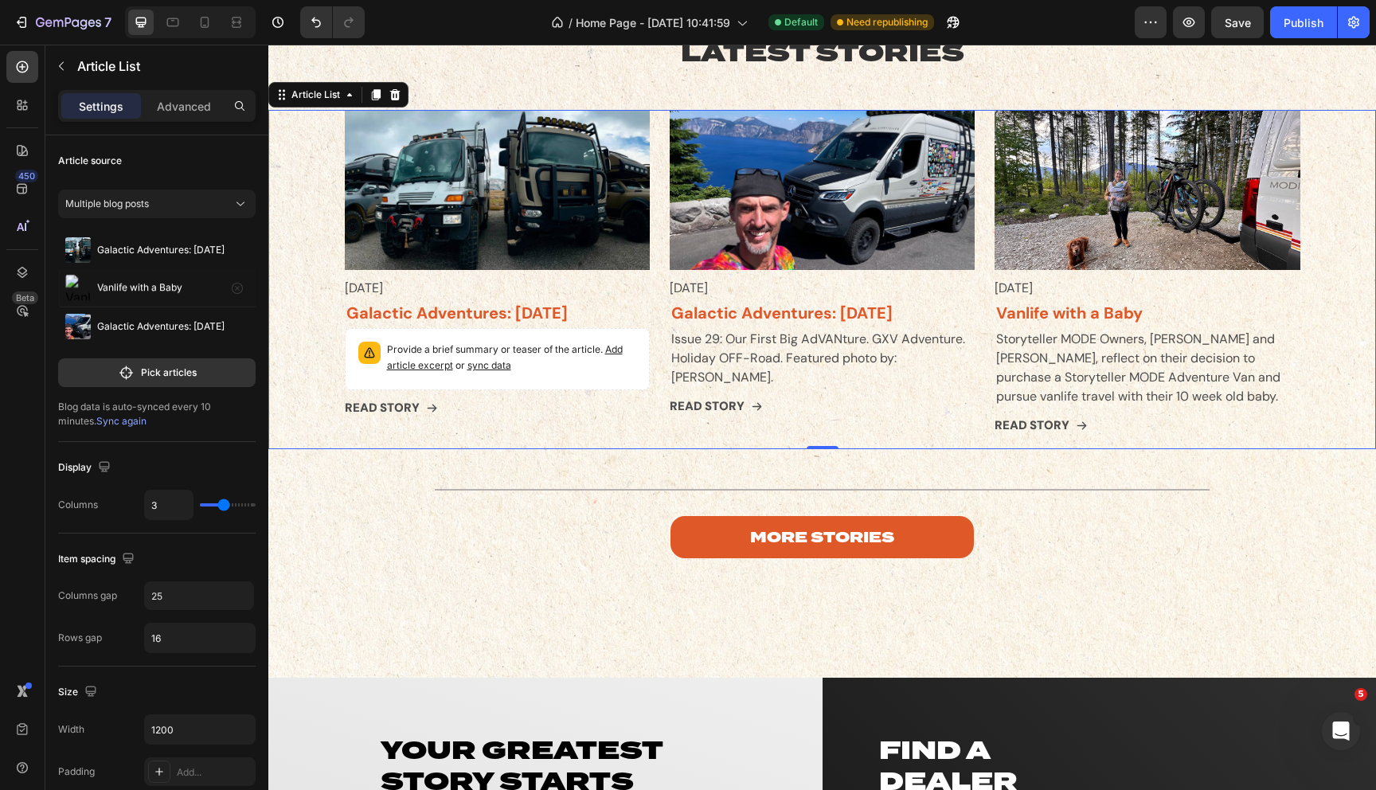
drag, startPoint x: 75, startPoint y: 329, endPoint x: 76, endPoint y: 275, distance: 54.2
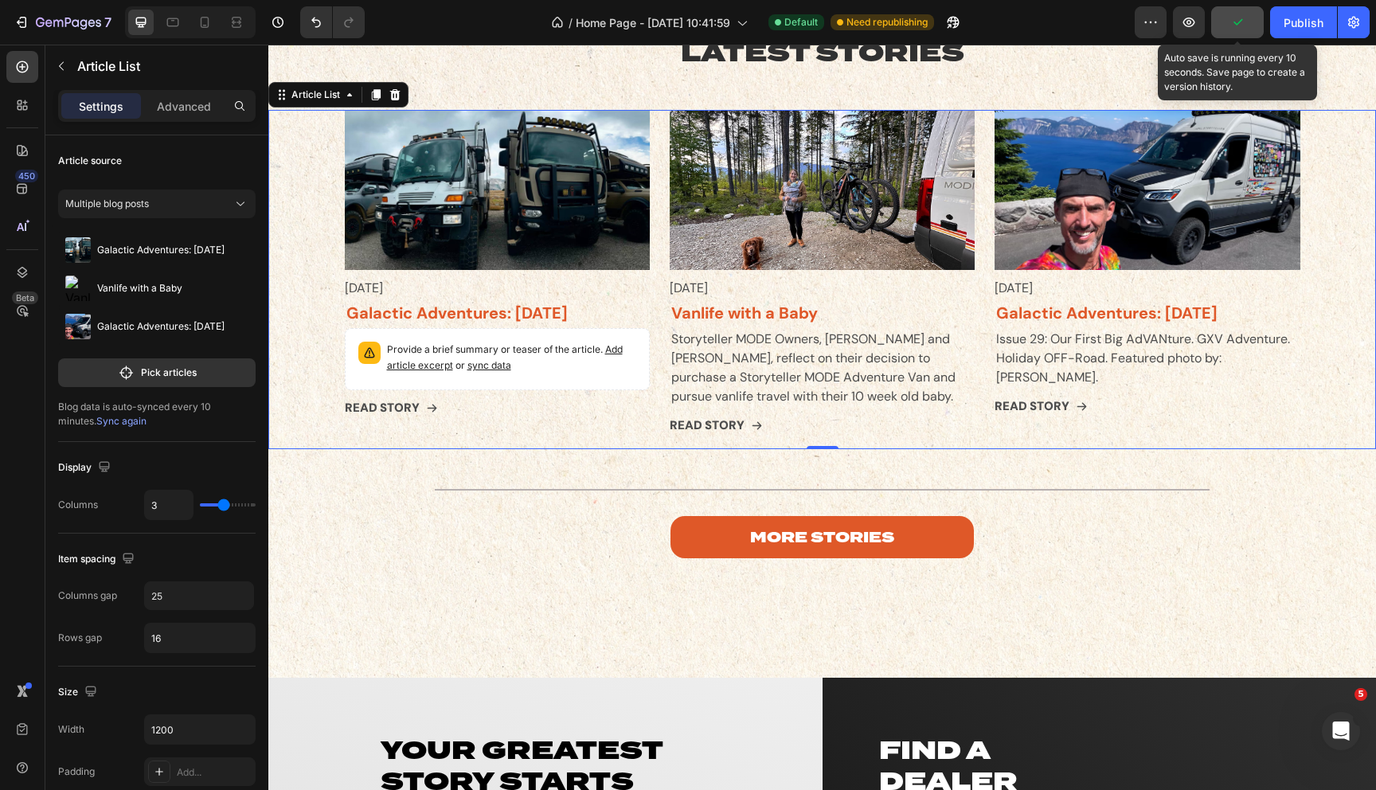
click at [1223, 26] on button "button" at bounding box center [1237, 22] width 53 height 32
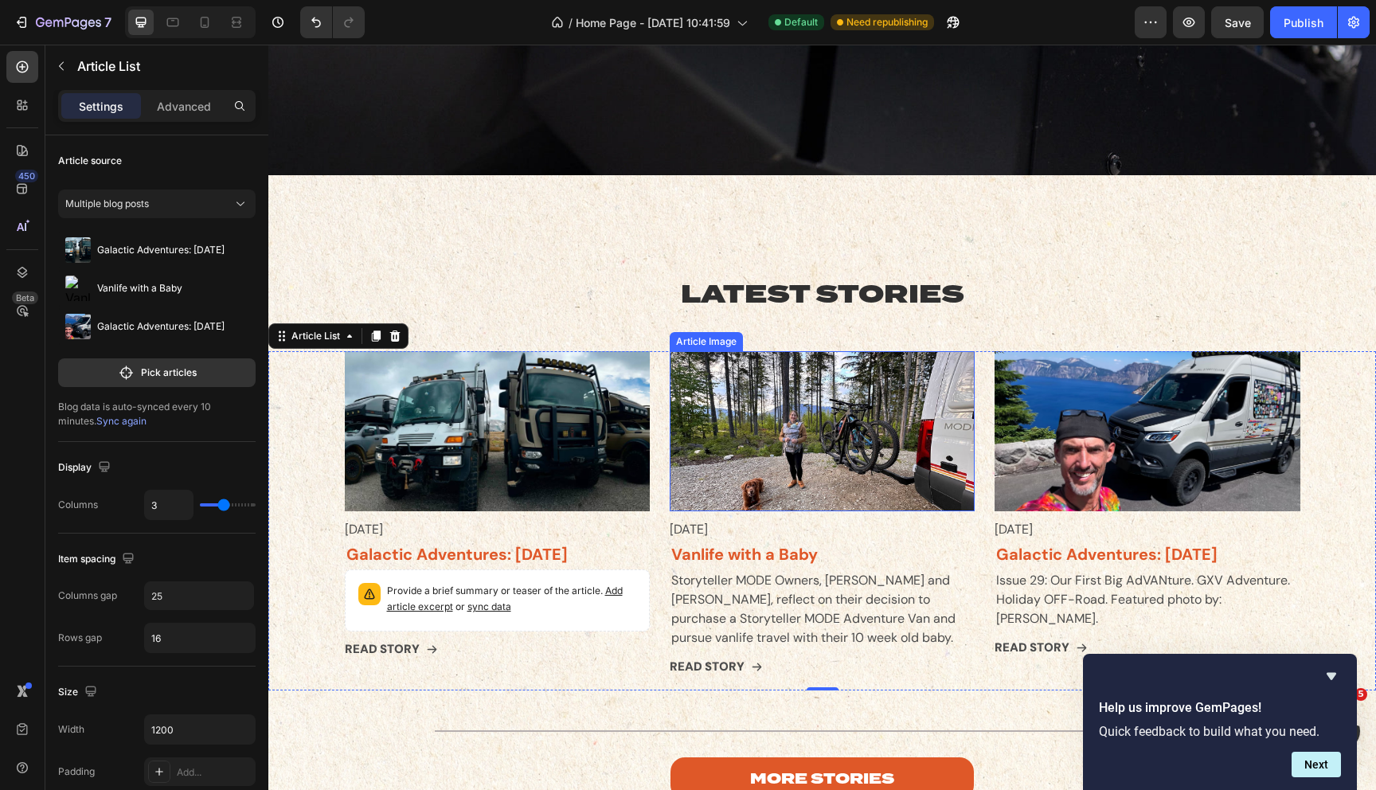
scroll to position [4178, 0]
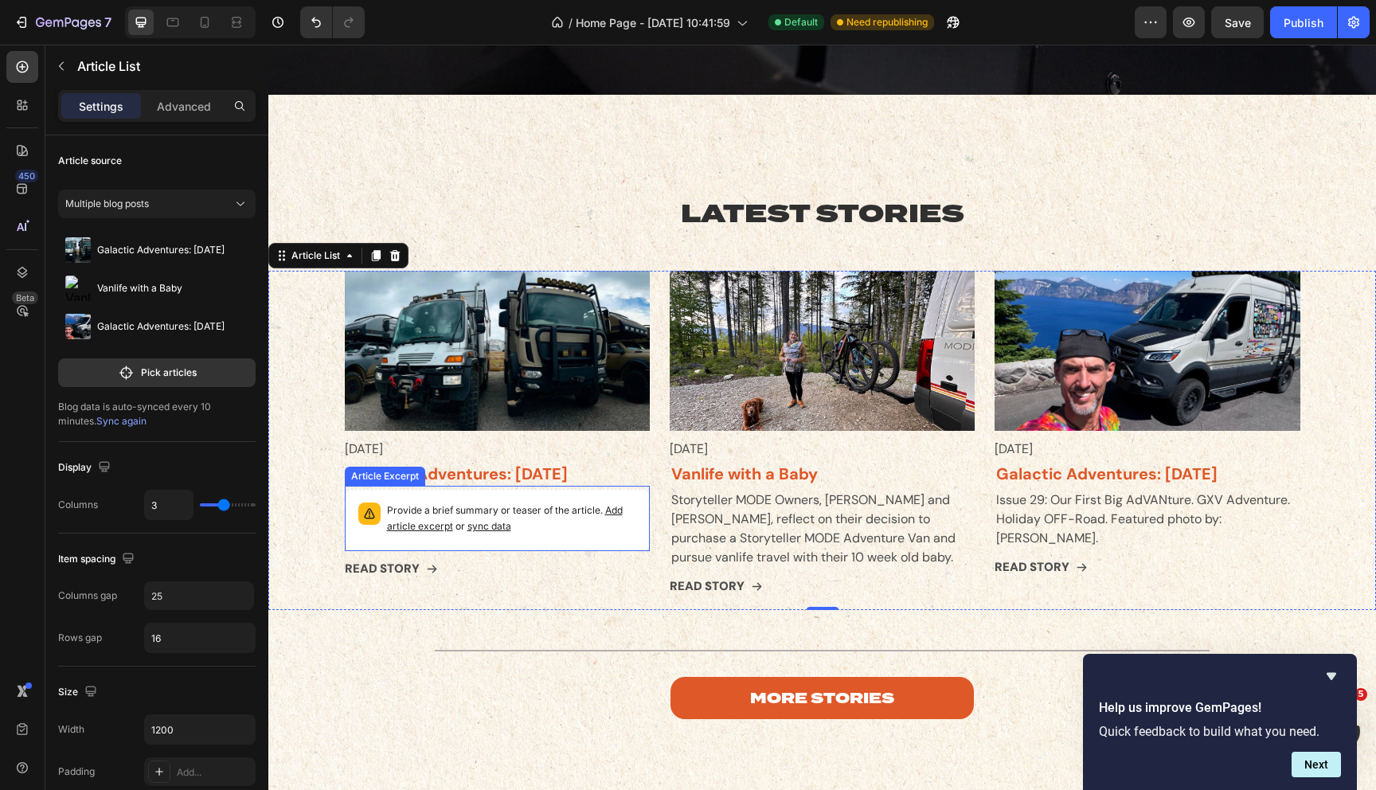
click at [498, 527] on span "sync data" at bounding box center [490, 526] width 44 height 12
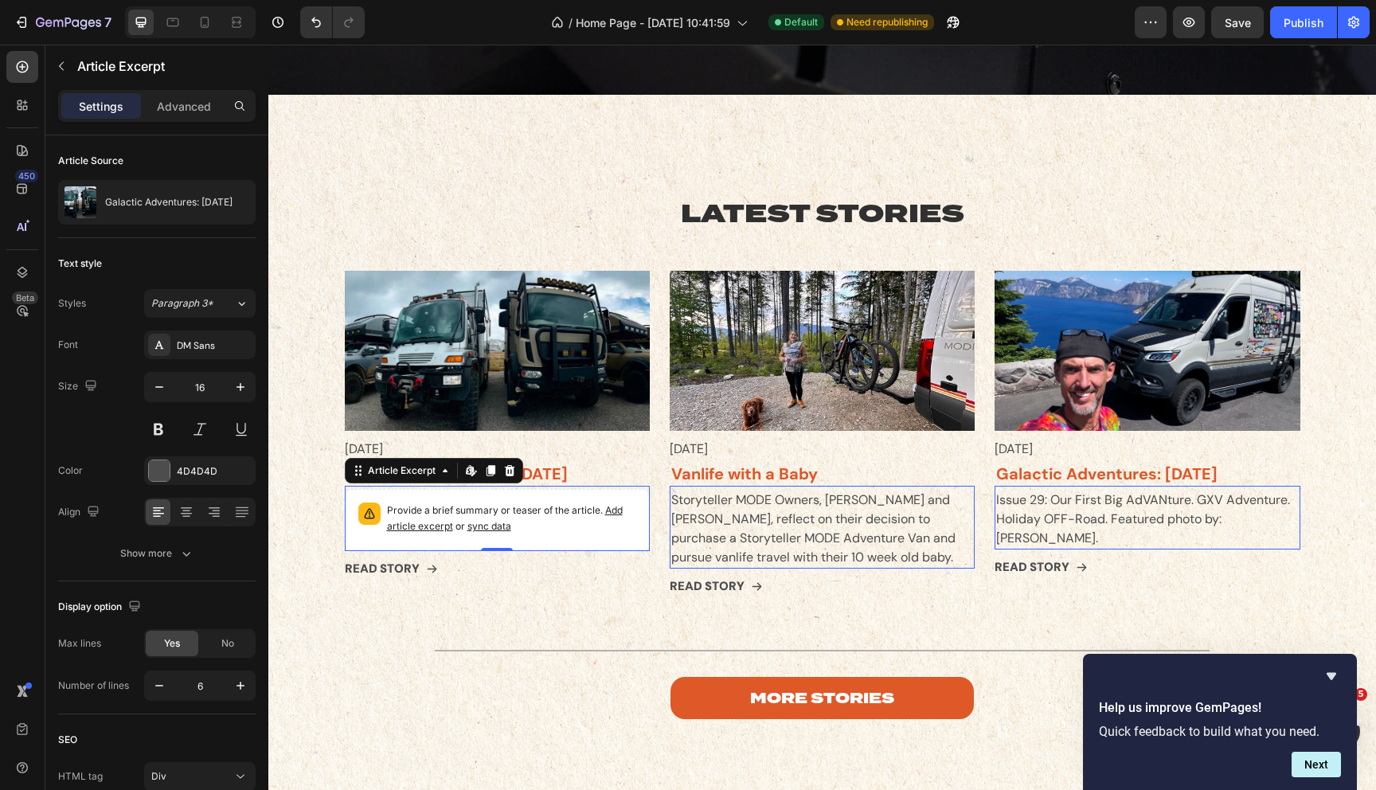
click at [483, 527] on span "sync data" at bounding box center [490, 526] width 44 height 12
click at [477, 527] on span "sync data" at bounding box center [490, 526] width 44 height 12
click at [497, 526] on span "sync data" at bounding box center [490, 526] width 44 height 12
click at [494, 529] on span "sync data" at bounding box center [490, 526] width 44 height 12
click at [402, 472] on div "Article Excerpt" at bounding box center [402, 471] width 74 height 14
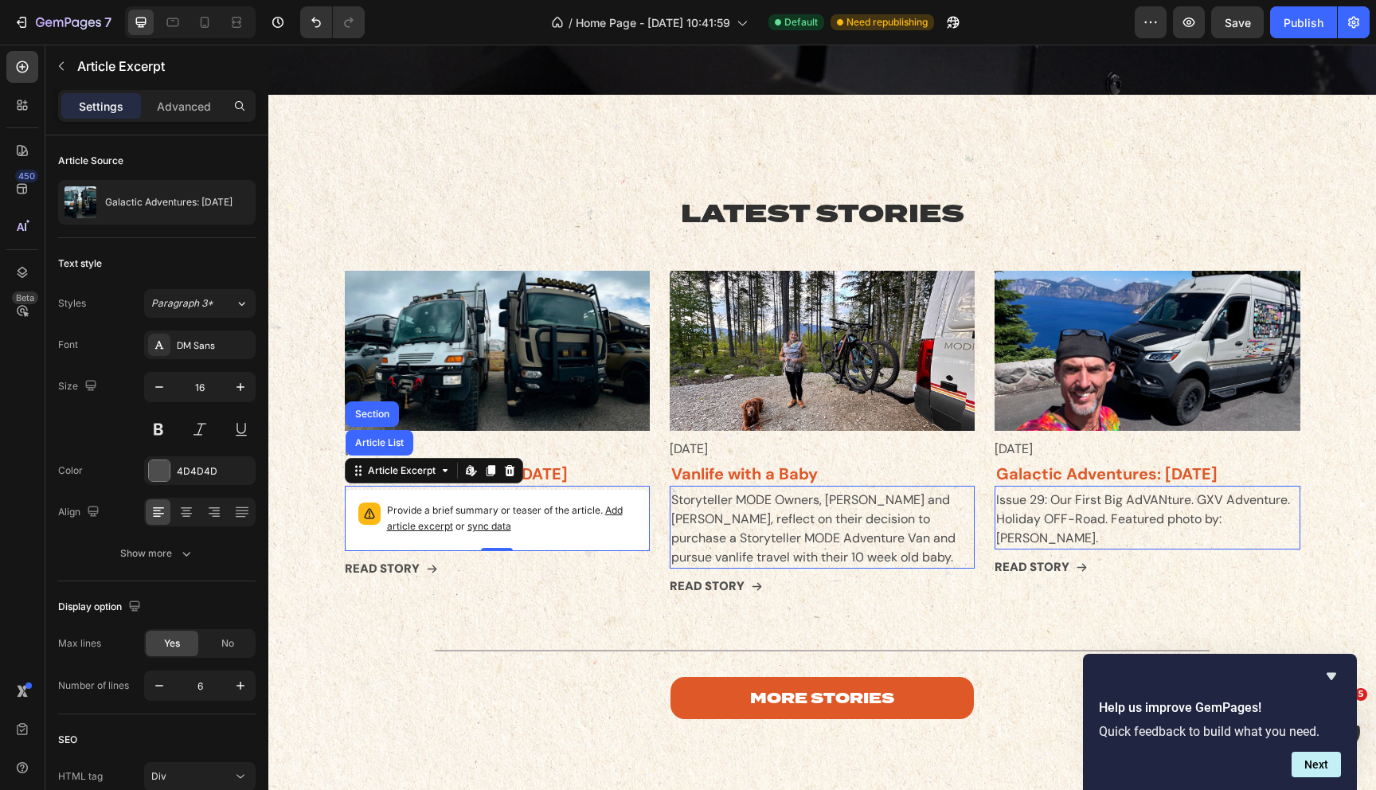
click at [475, 527] on span "sync data" at bounding box center [490, 526] width 44 height 12
click at [425, 523] on span "Add article excerpt" at bounding box center [505, 518] width 236 height 28
click at [367, 268] on div "LATEST STORIES Heading Article Image [DATE] Article Date Row Galactic Adventure…" at bounding box center [822, 438] width 1108 height 561
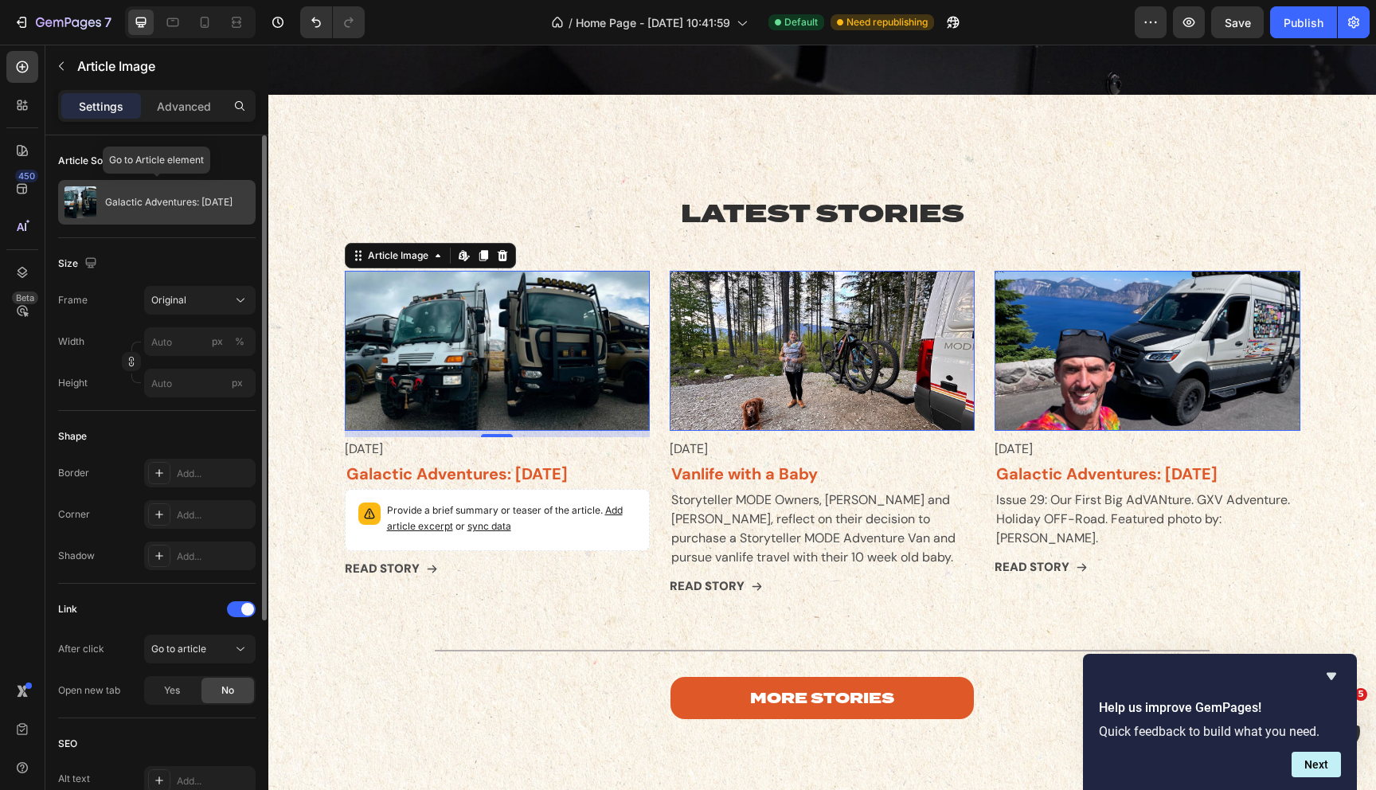
click at [155, 208] on p "Galactic Adventures: [DATE]" at bounding box center [168, 202] width 127 height 11
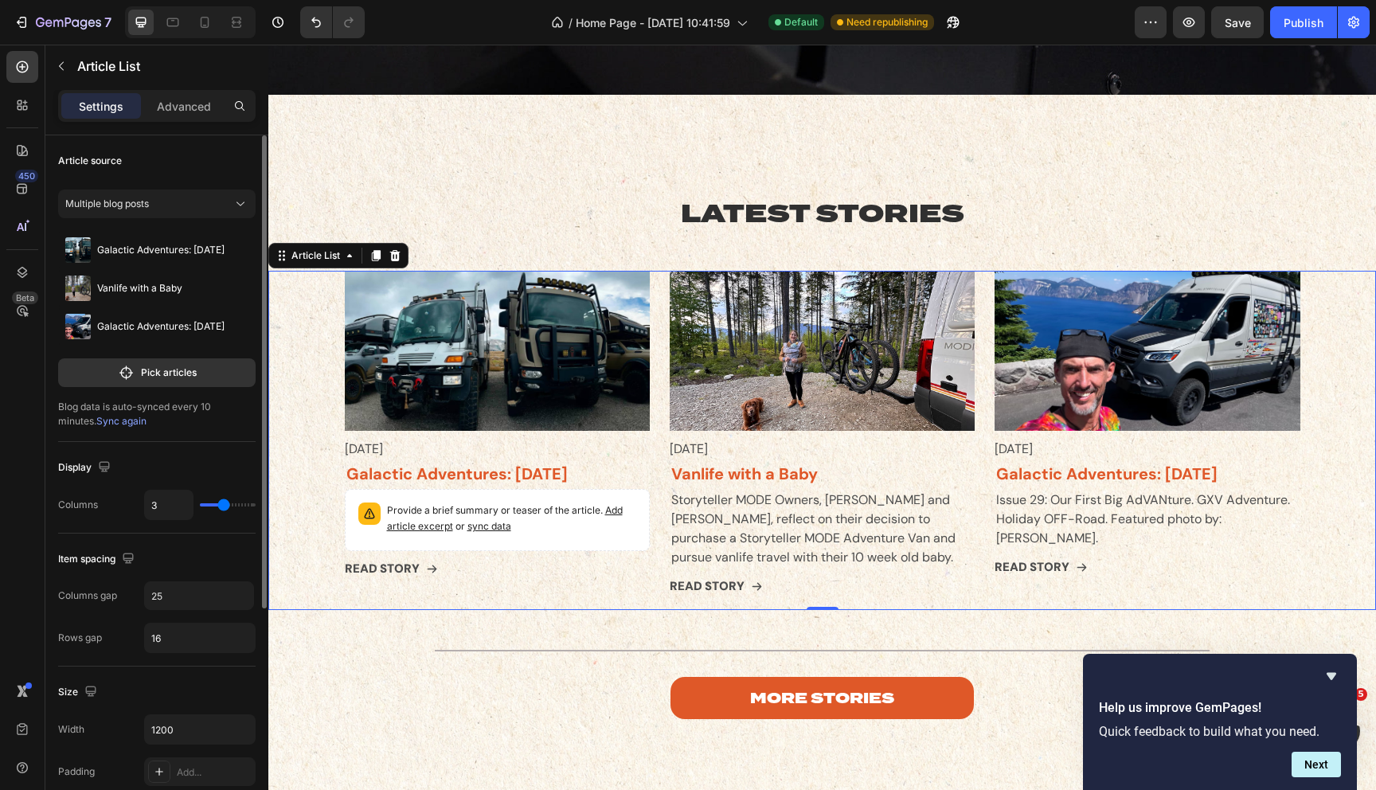
click at [96, 421] on span "Sync again" at bounding box center [121, 421] width 50 height 12
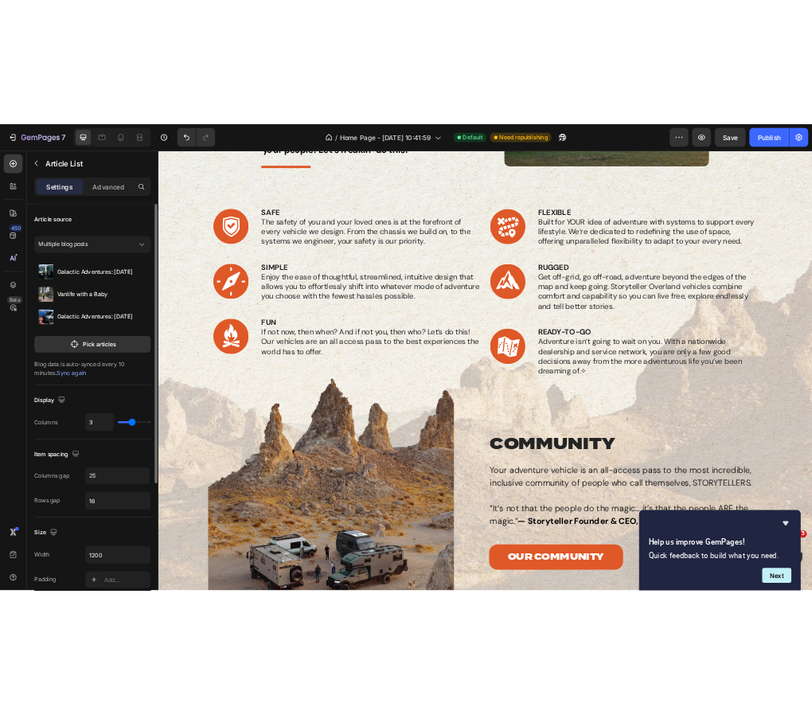
scroll to position [0, 0]
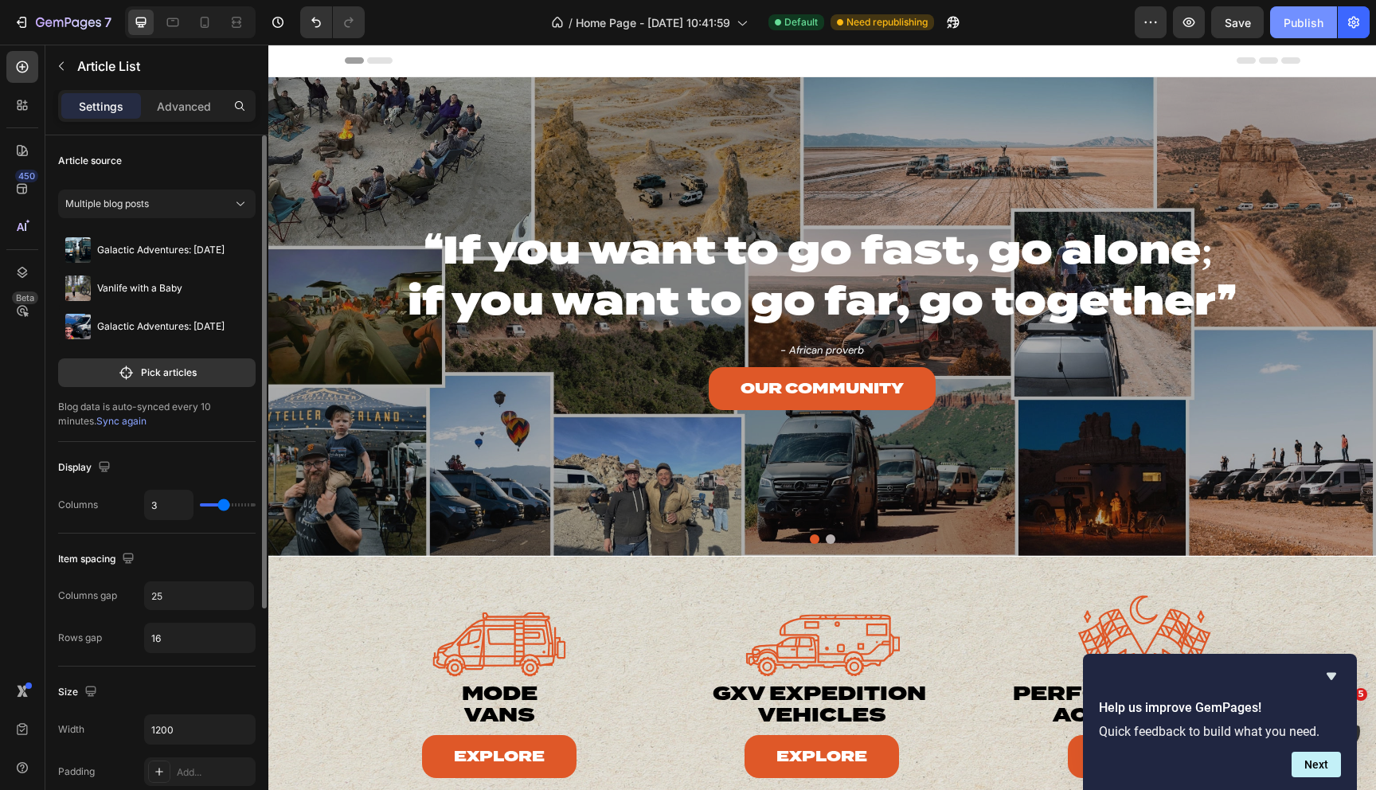
click at [1290, 22] on div "Publish" at bounding box center [1304, 22] width 40 height 17
